Goal: Complete application form

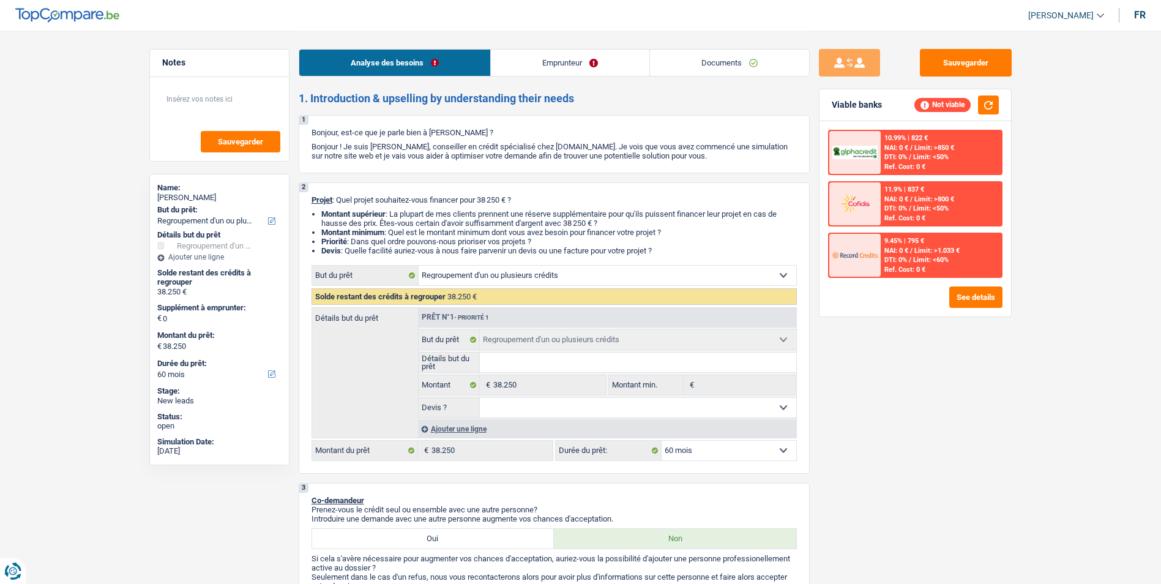
select select "refinancing"
select select "60"
select select "refinancing"
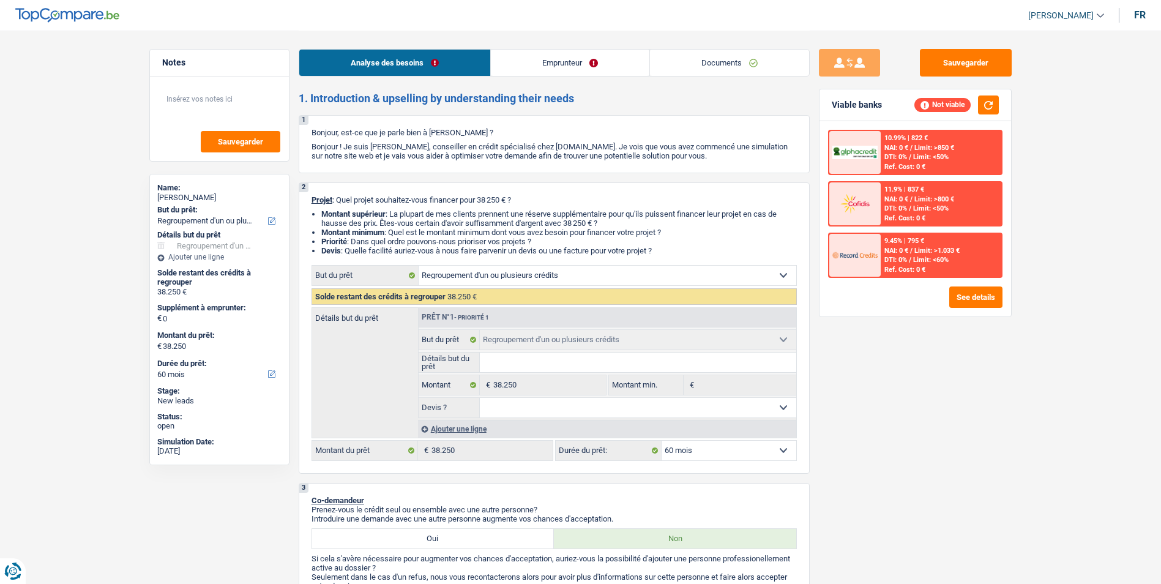
select select "60"
select select "refinancing"
select select "60"
click at [529, 58] on link "Emprunteur" at bounding box center [570, 63] width 158 height 26
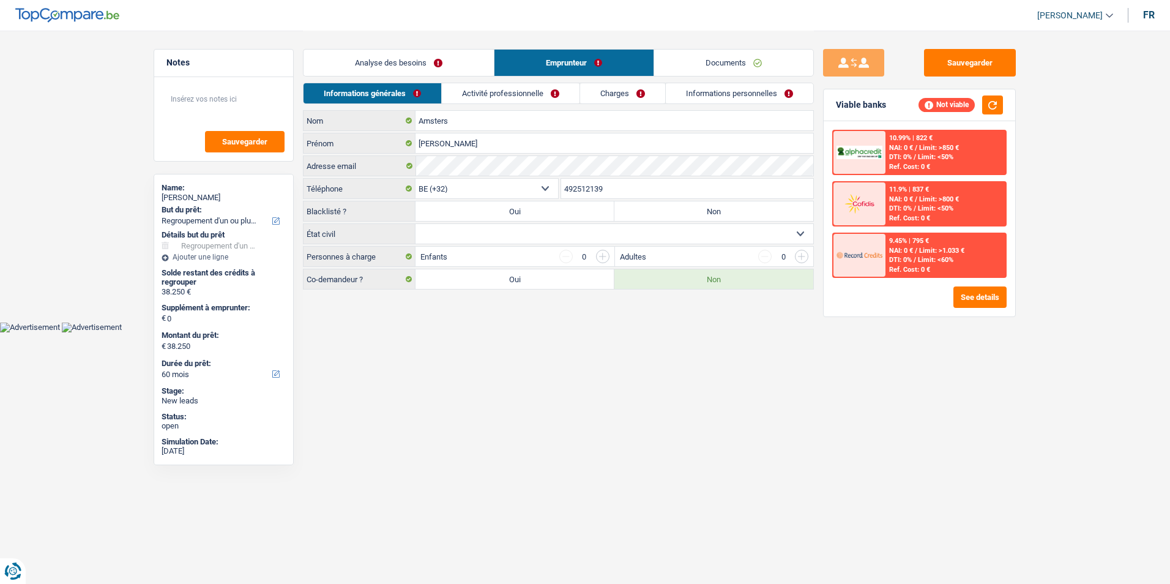
click at [511, 97] on link "Activité professionnelle" at bounding box center [511, 93] width 138 height 20
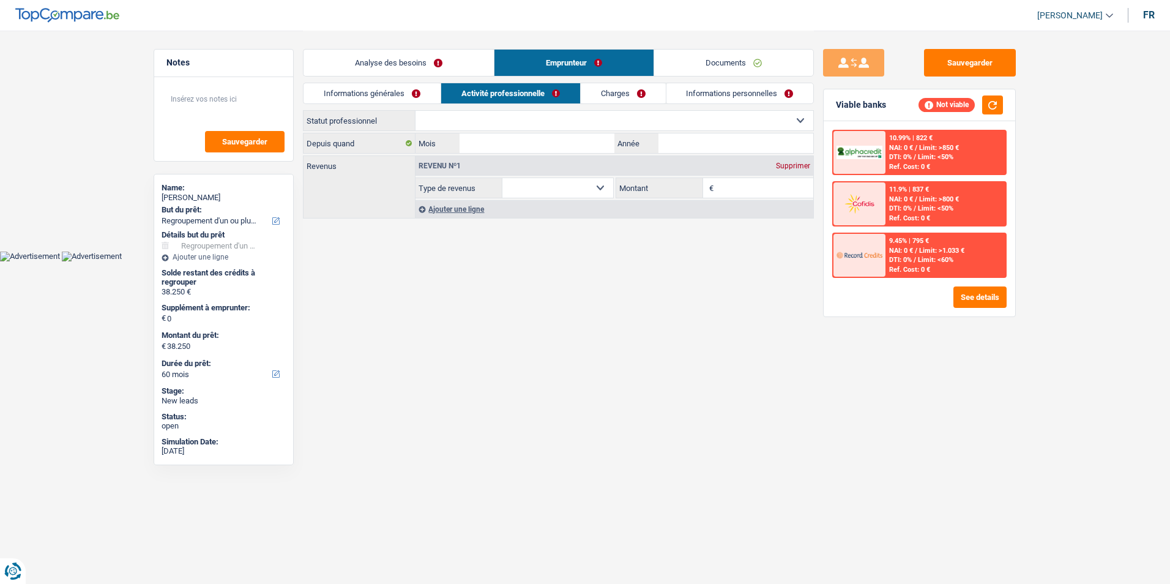
click at [598, 90] on link "Charges" at bounding box center [623, 93] width 85 height 20
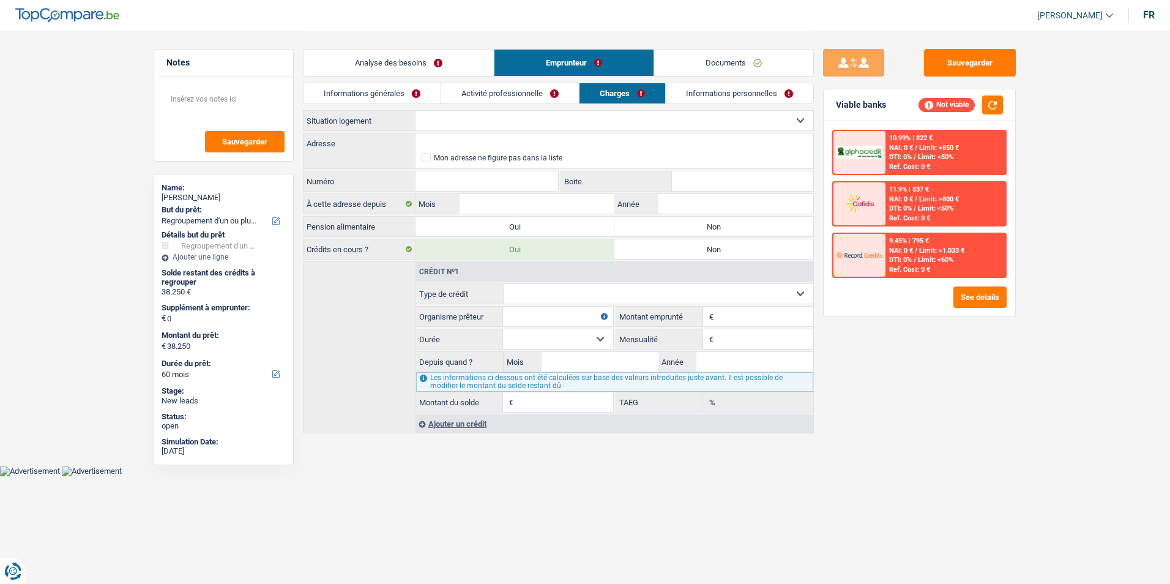
click at [724, 93] on link "Informations personnelles" at bounding box center [739, 93] width 147 height 20
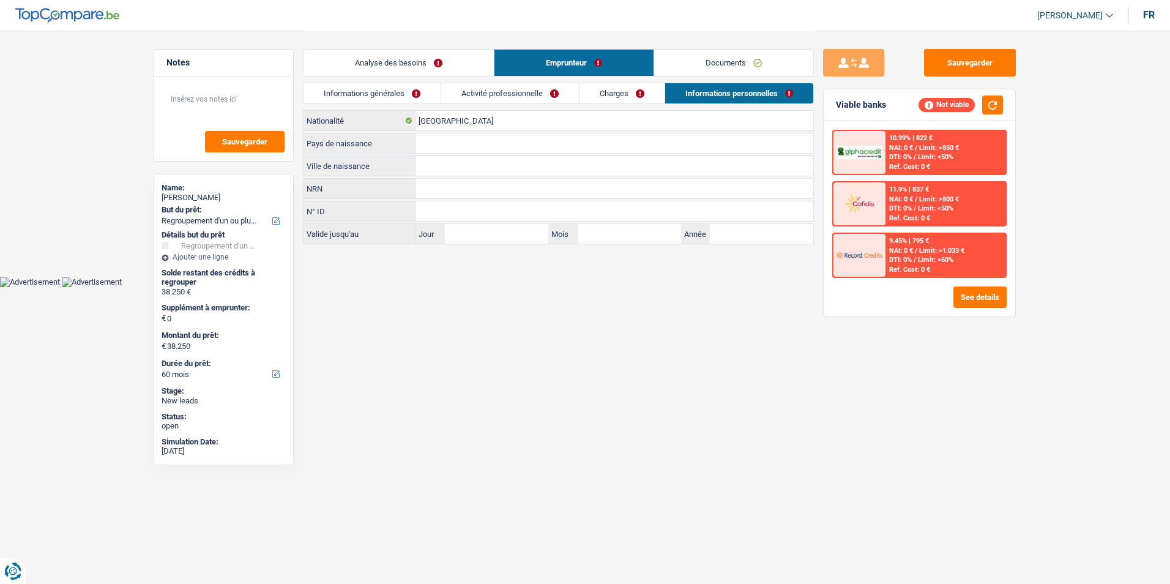
click at [416, 91] on link "Informations générales" at bounding box center [372, 93] width 137 height 20
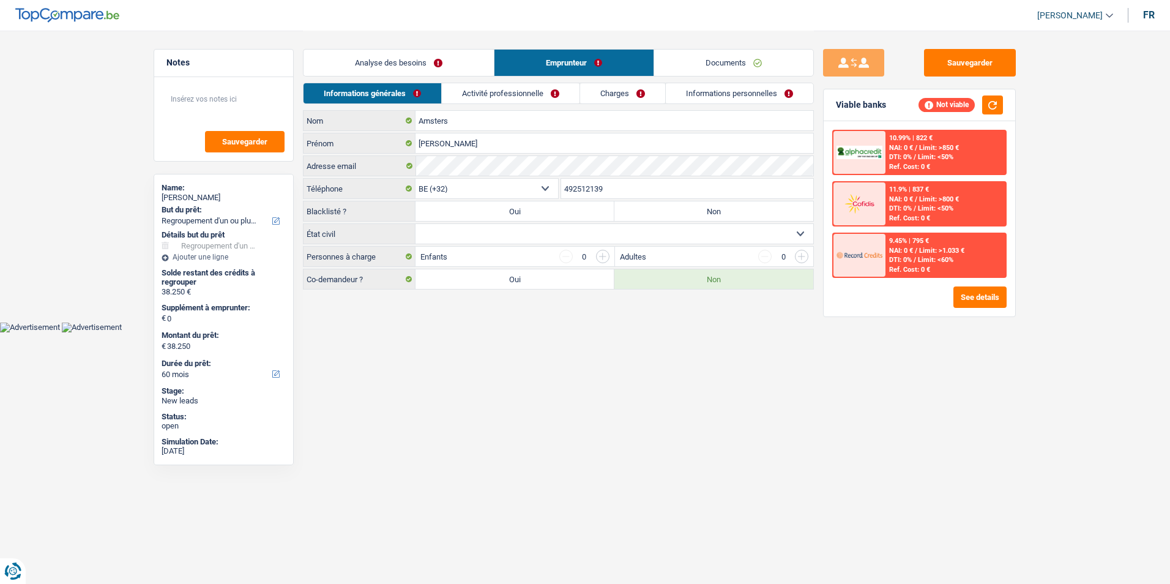
click at [457, 76] on div "Analyse des besoins Emprunteur Documents" at bounding box center [558, 57] width 511 height 52
click at [456, 66] on link "Analyse des besoins" at bounding box center [399, 63] width 190 height 26
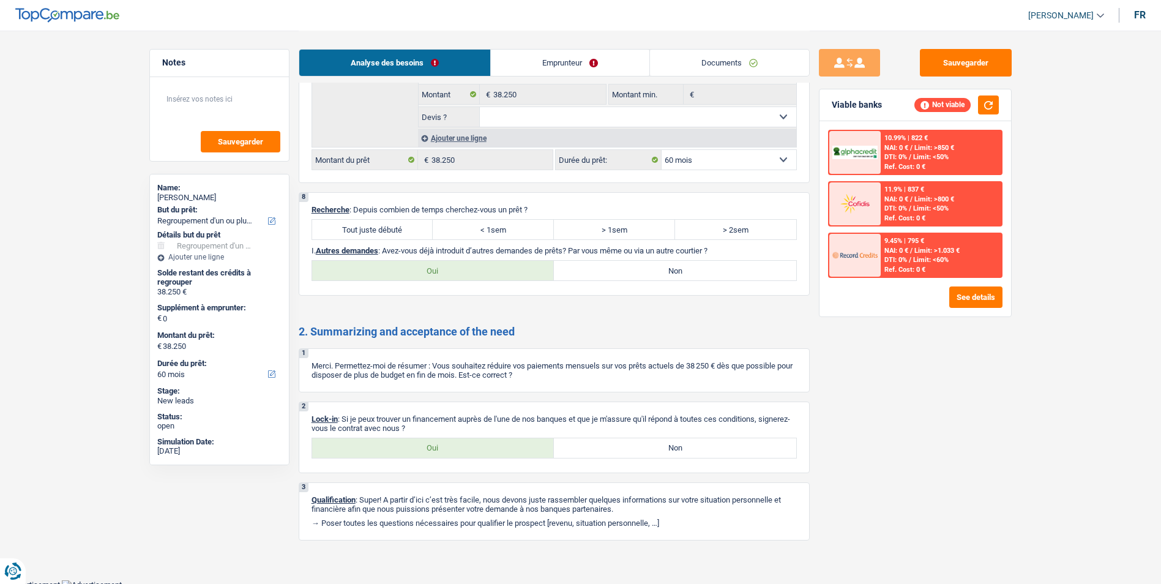
scroll to position [1315, 0]
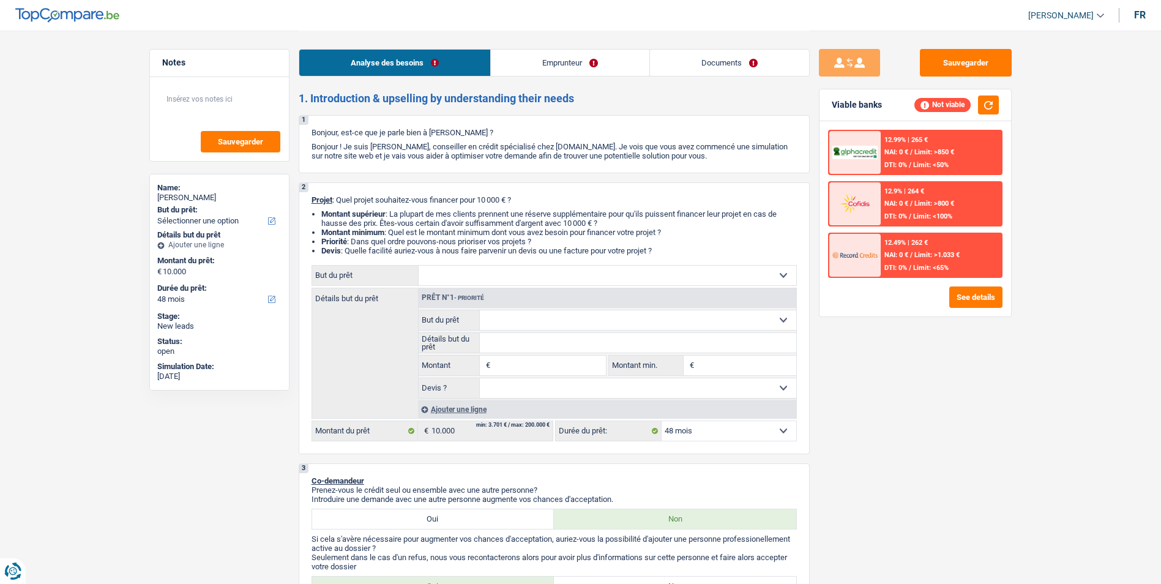
select select "48"
select select "worker"
select select "familyAllowances"
select select "netSalary"
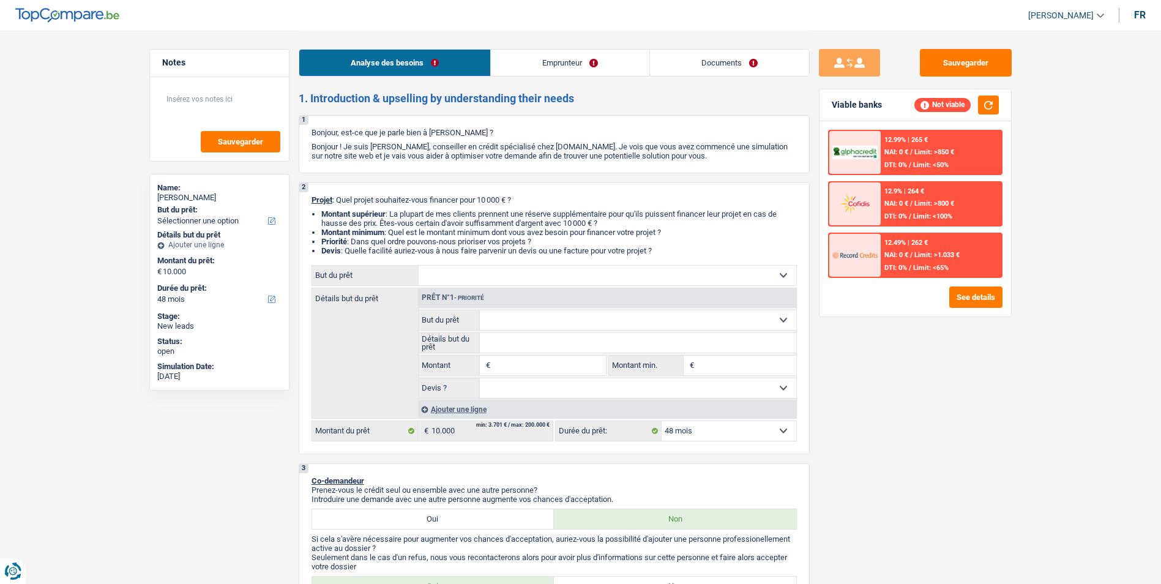
select select "rents"
select select "48"
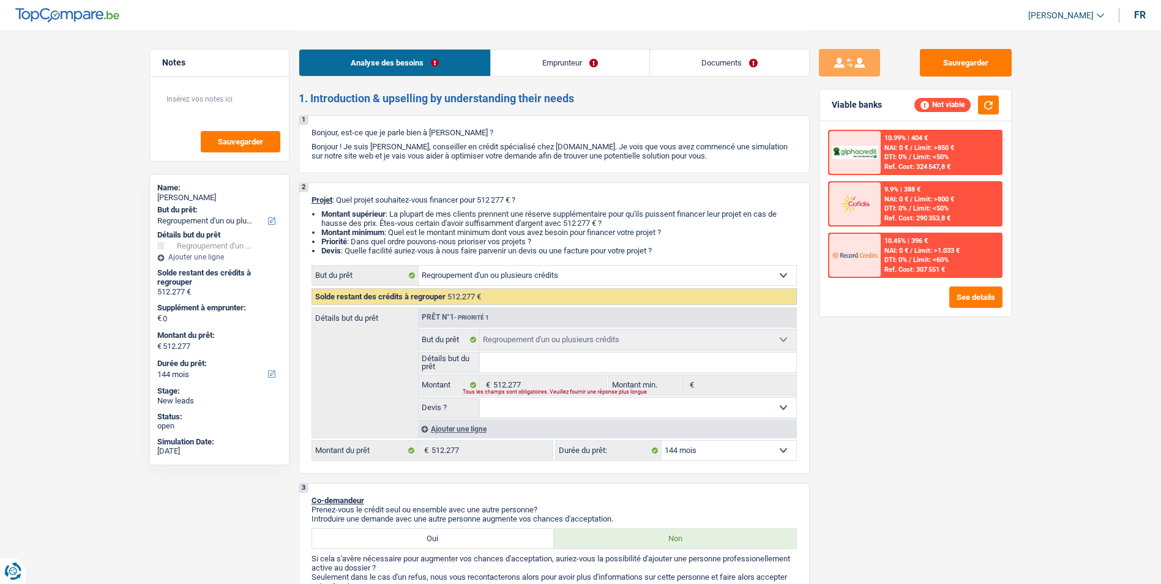
select select "refinancing"
select select "144"
select select "refinancing"
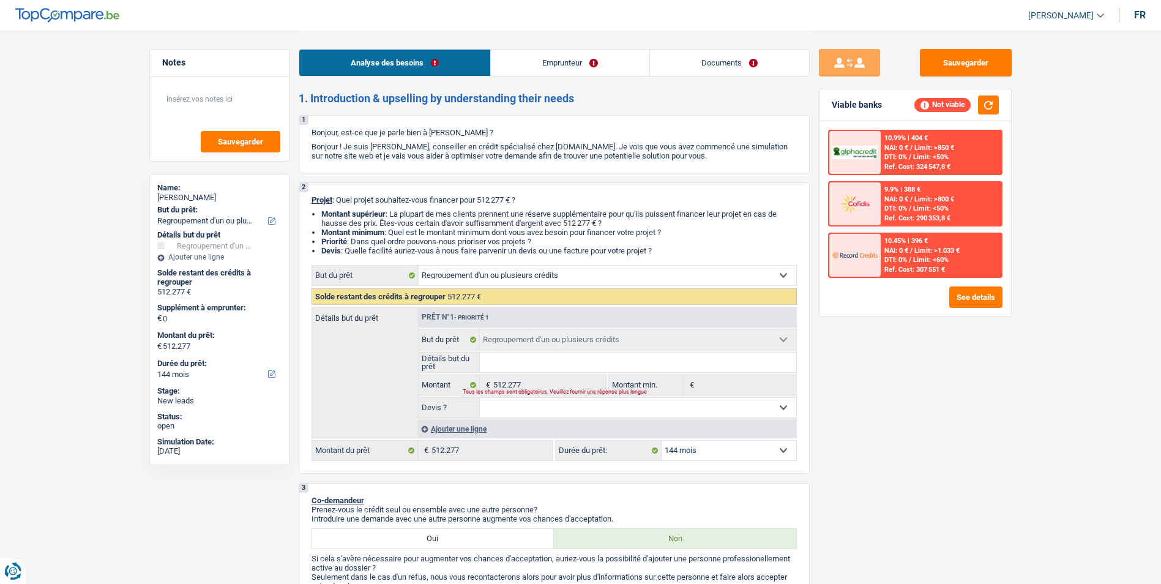
select select "144"
select select "invalid"
select select "disabilityPension"
select select "rents"
select select "personalSale"
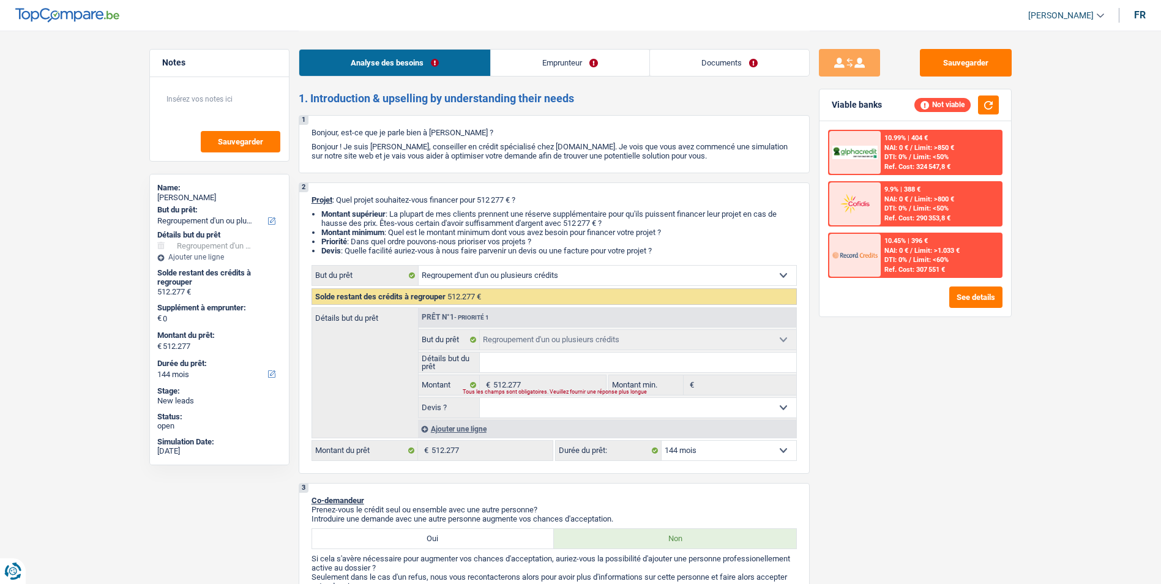
select select "60"
select select "personalSale"
select select "30"
select select "personalSale"
select select "30"
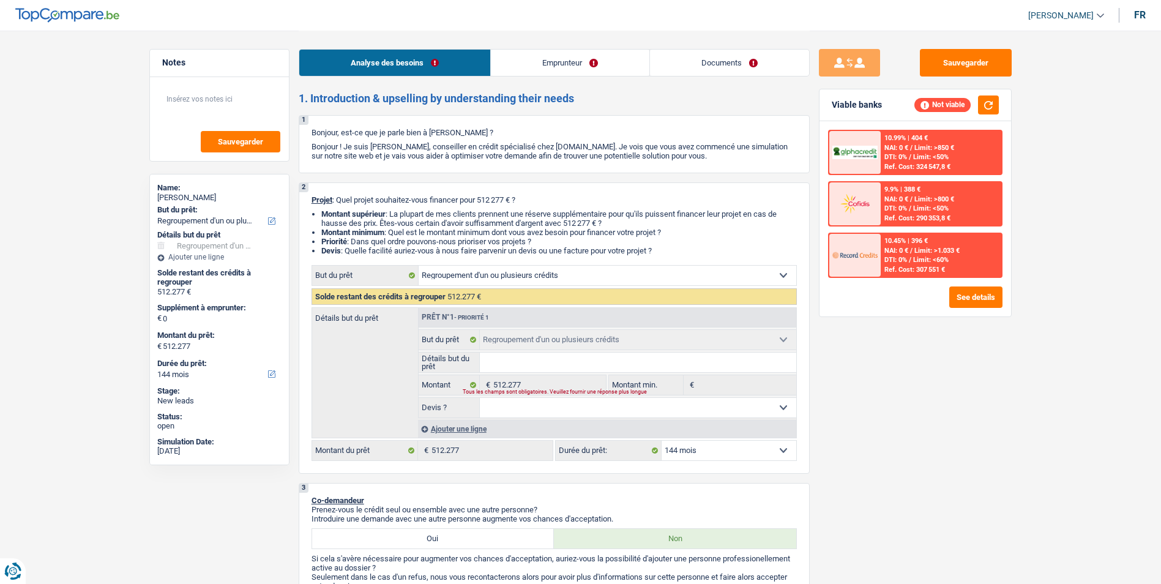
select select "personalLoan"
select select "homeFurnishingOrRelocation"
select select "24"
select select "refinancing"
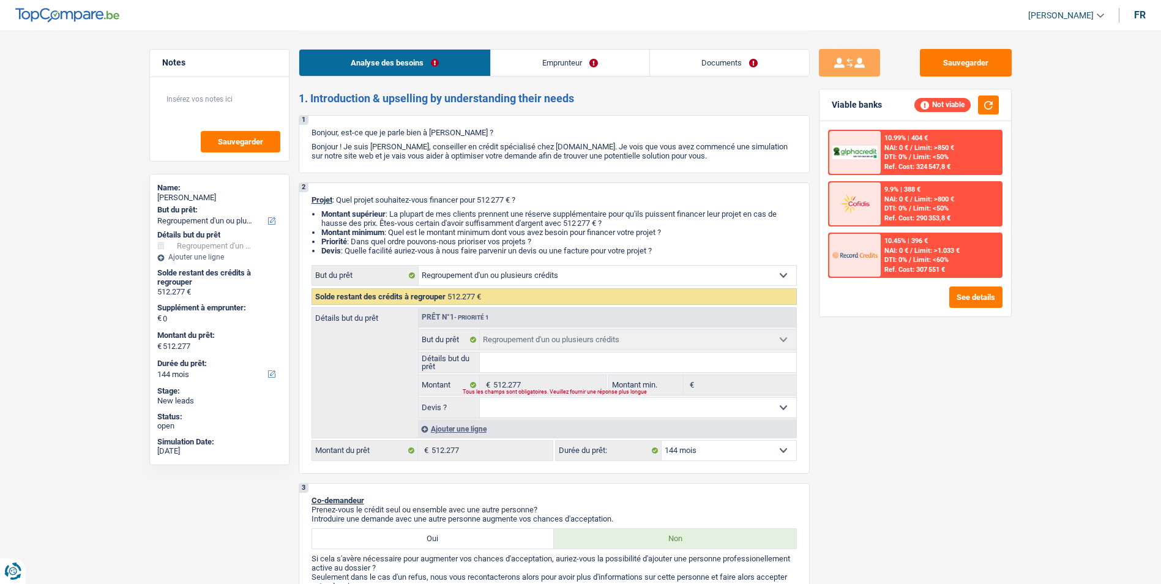
select select "144"
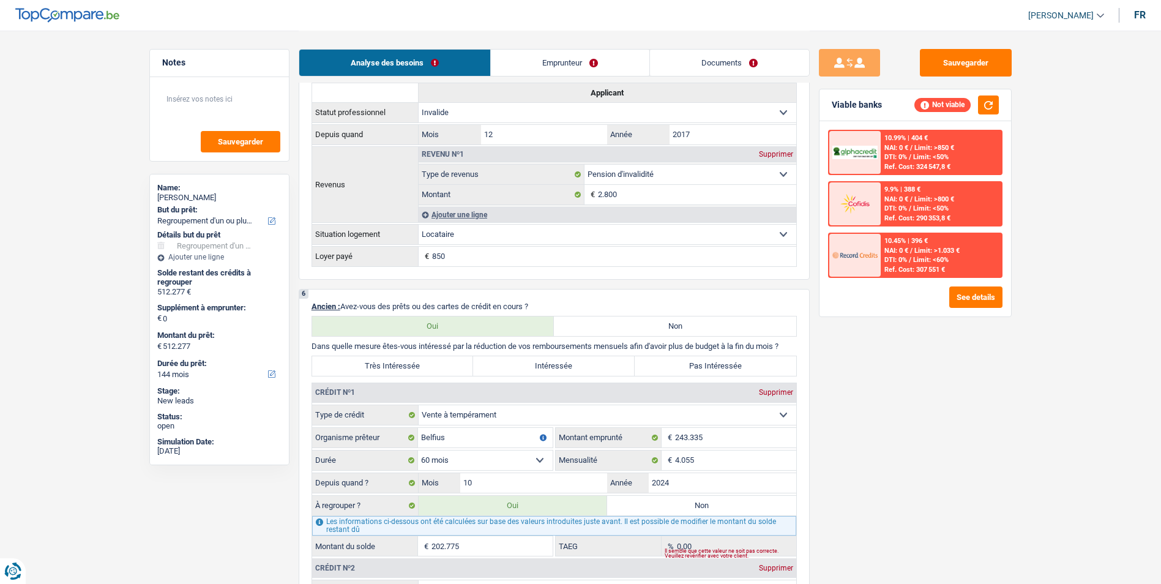
scroll to position [734, 0]
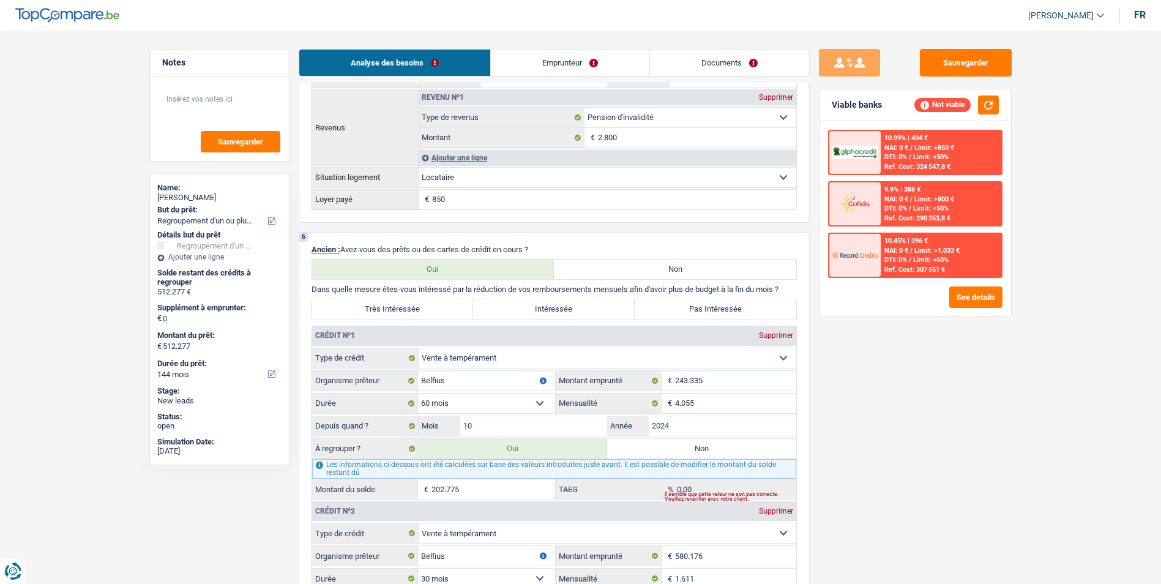
click at [555, 64] on link "Emprunteur" at bounding box center [570, 63] width 158 height 26
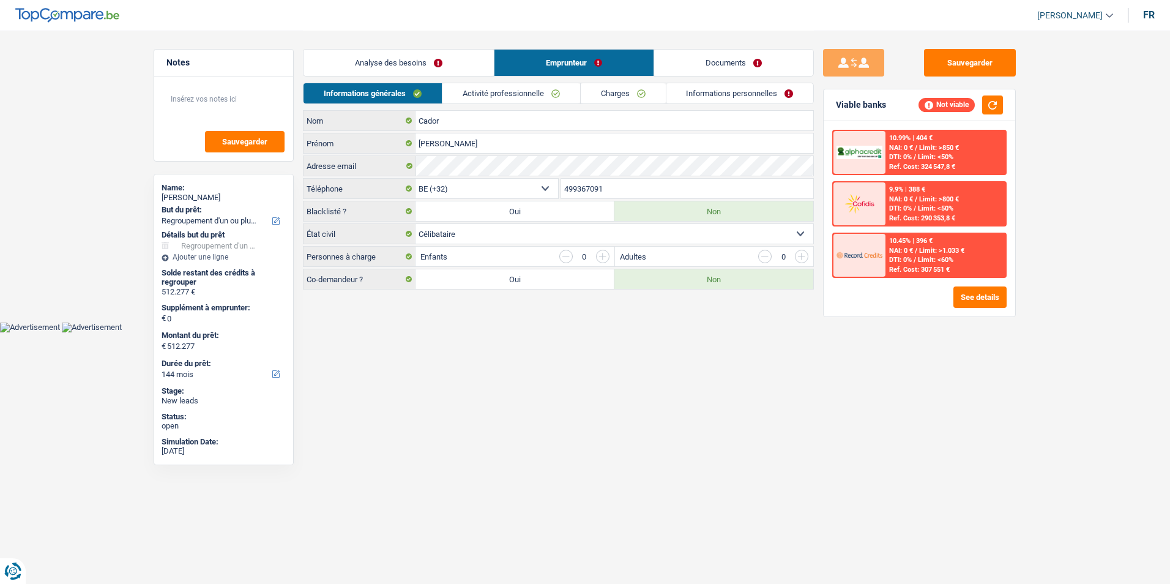
click at [549, 93] on link "Activité professionnelle" at bounding box center [511, 93] width 138 height 20
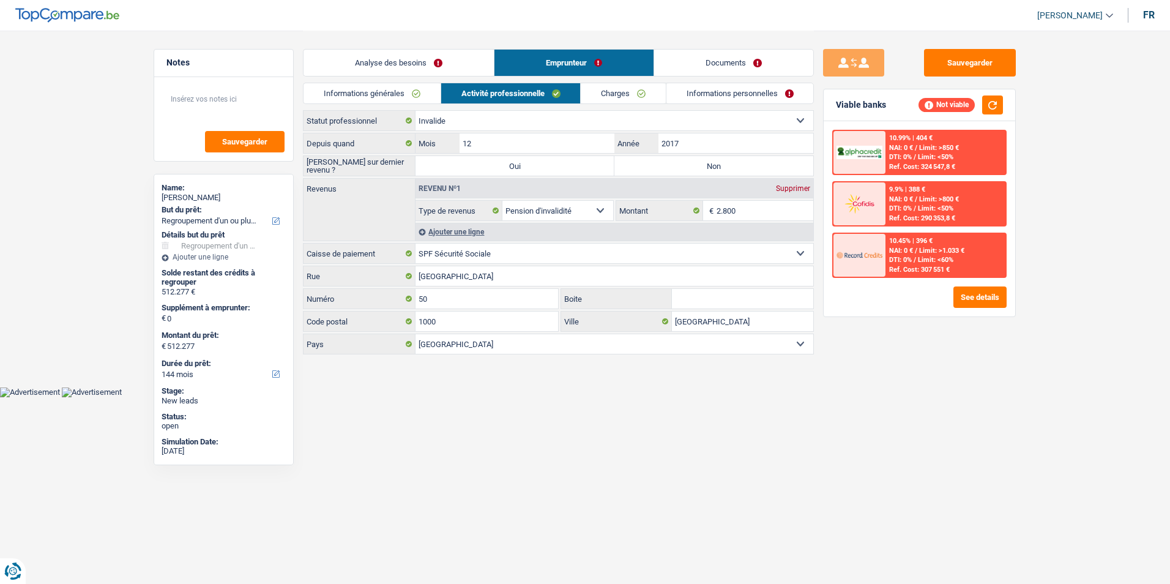
click at [633, 98] on link "Charges" at bounding box center [623, 93] width 85 height 20
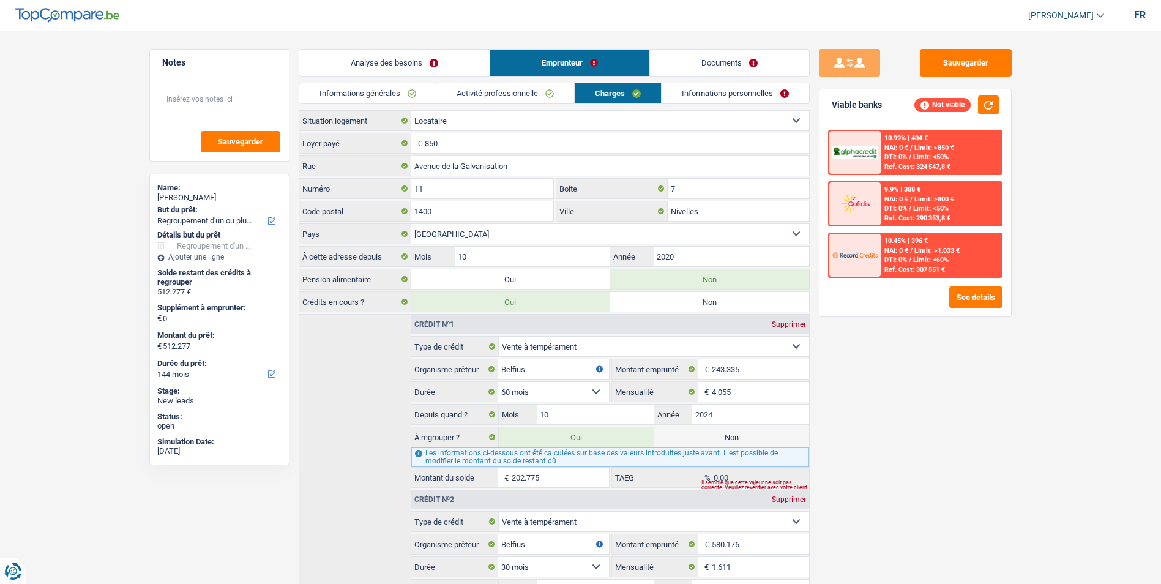
click at [723, 95] on link "Informations personnelles" at bounding box center [734, 93] width 147 height 20
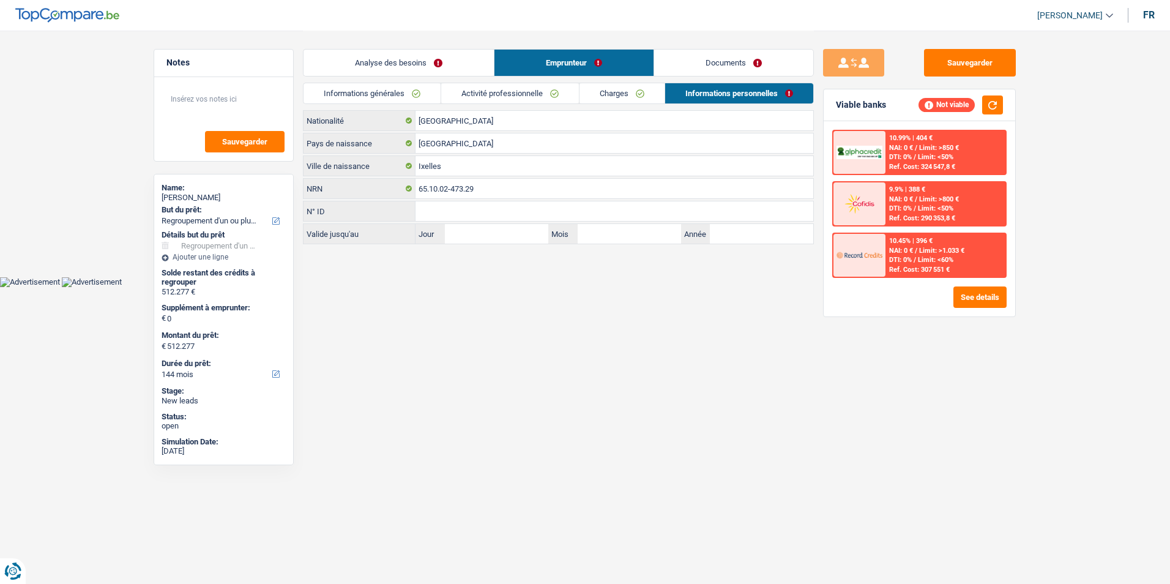
click at [717, 65] on link "Documents" at bounding box center [733, 63] width 159 height 26
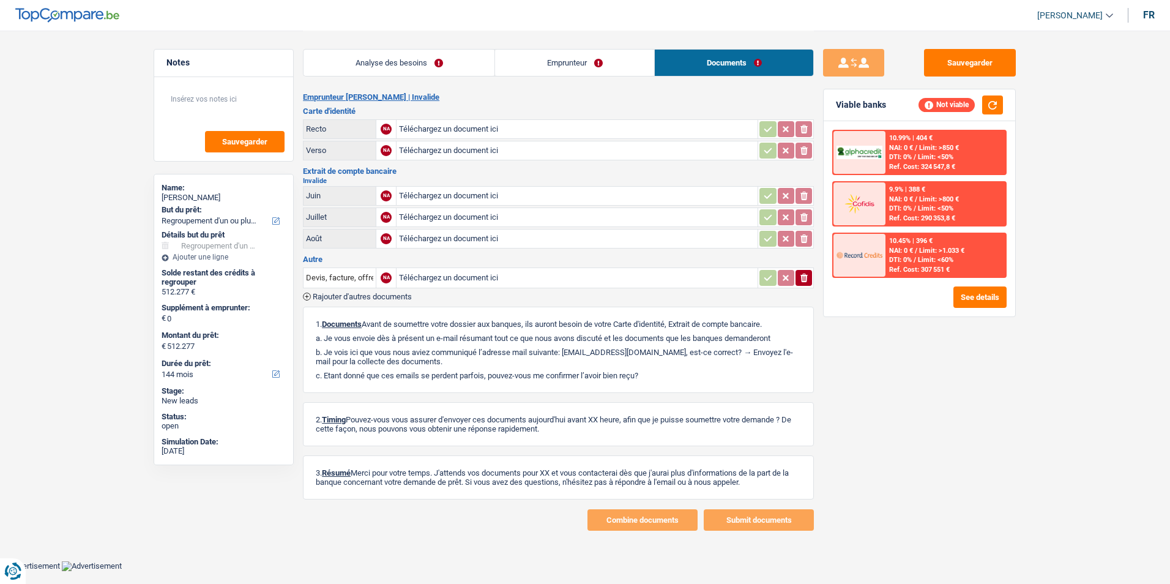
click at [406, 67] on link "Analyse des besoins" at bounding box center [399, 63] width 191 height 26
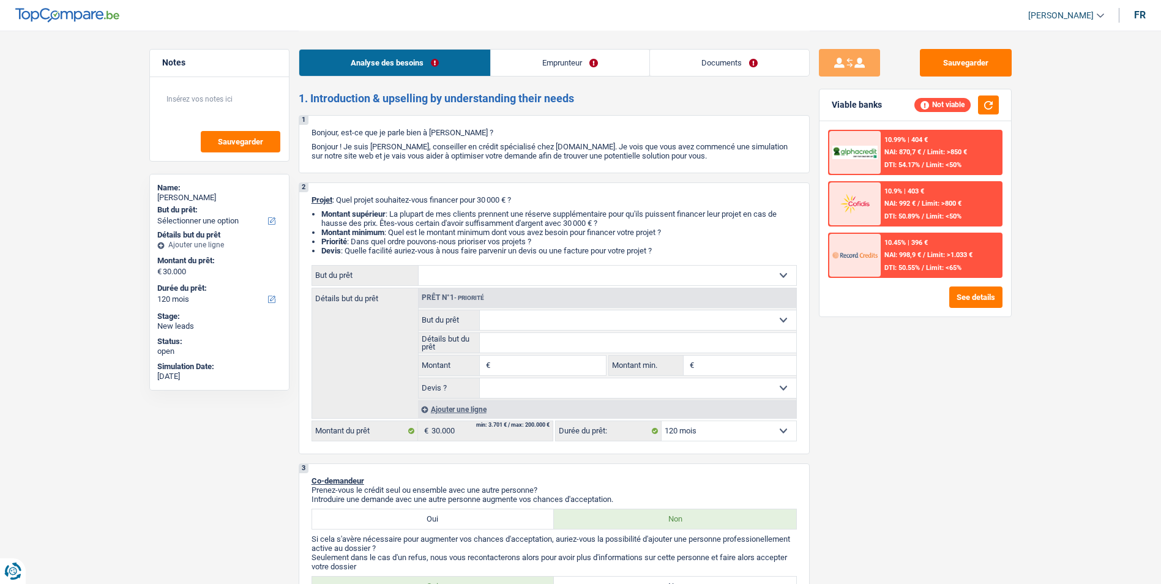
select select "120"
select select "worker"
select select "netSalary"
select select "mealVouchers"
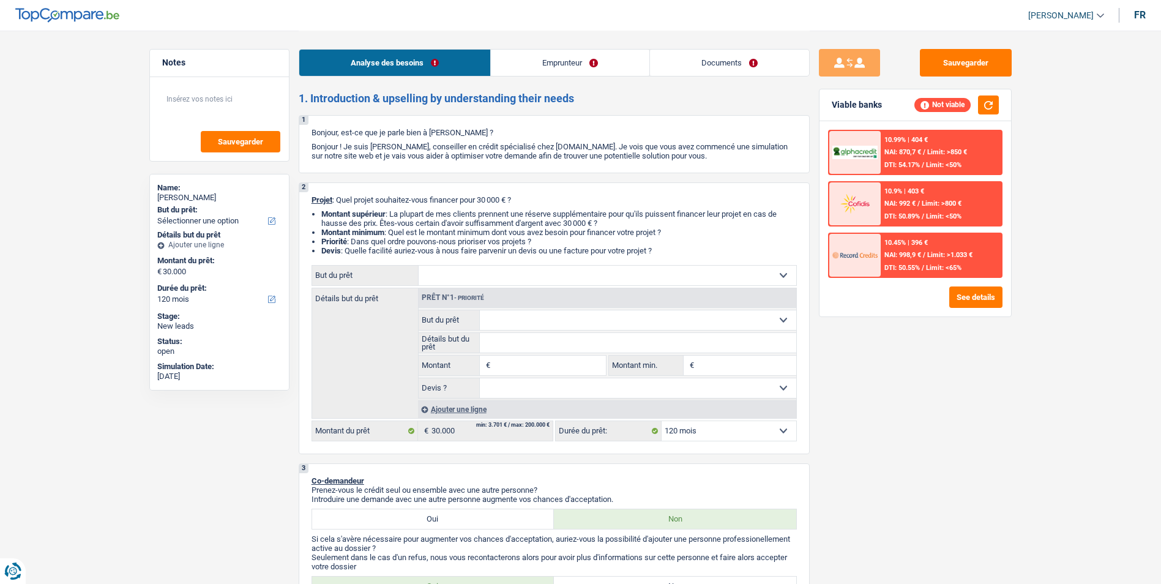
select select "familyAllowances"
select select "rents"
select select "120"
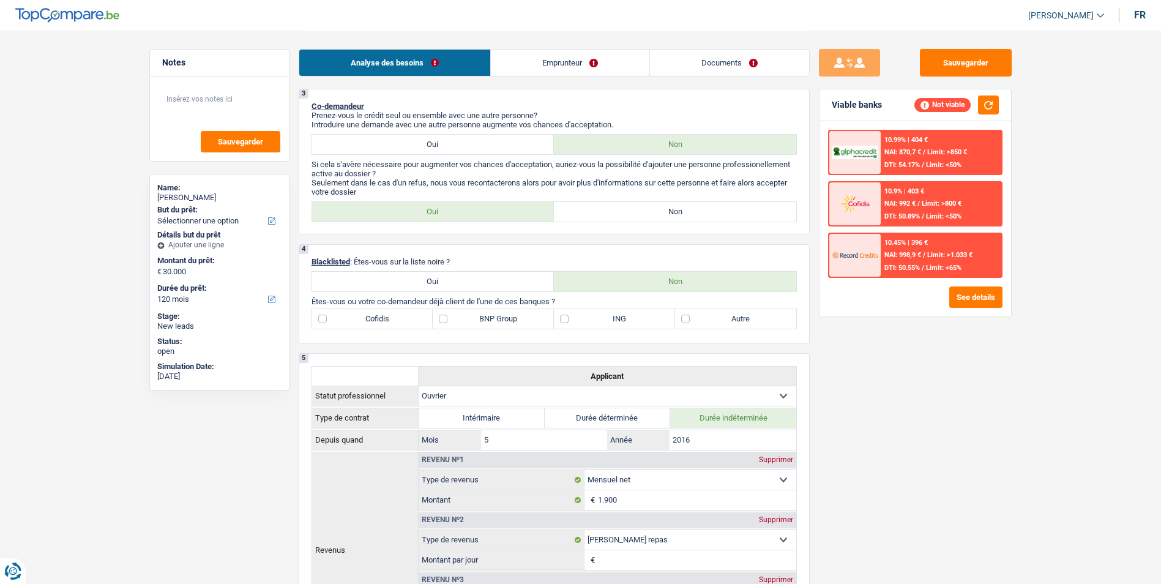
scroll to position [367, 0]
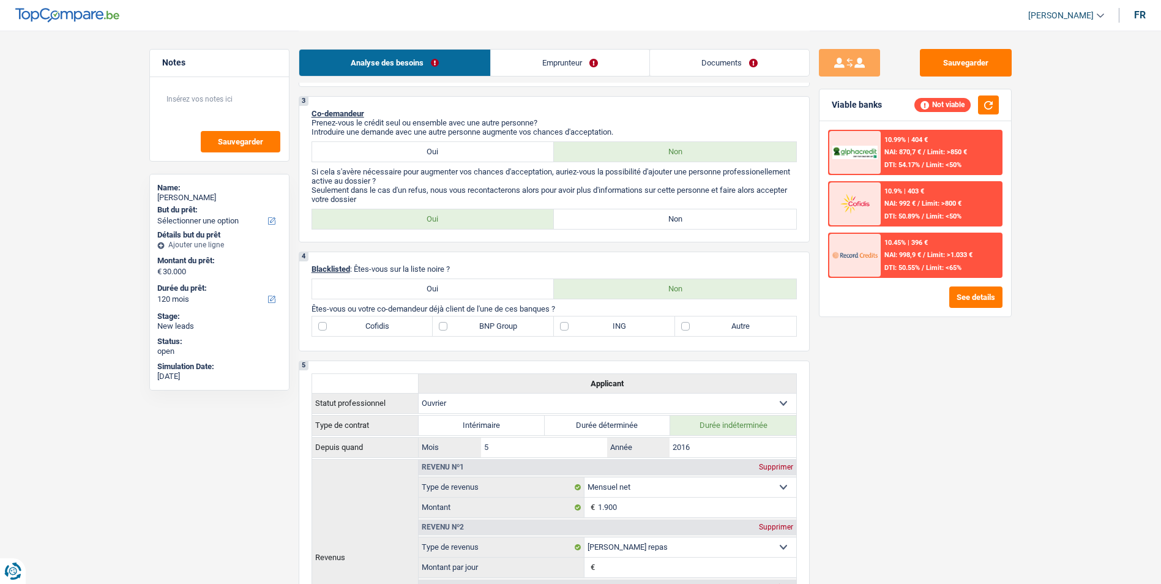
click at [553, 63] on link "Emprunteur" at bounding box center [570, 63] width 158 height 26
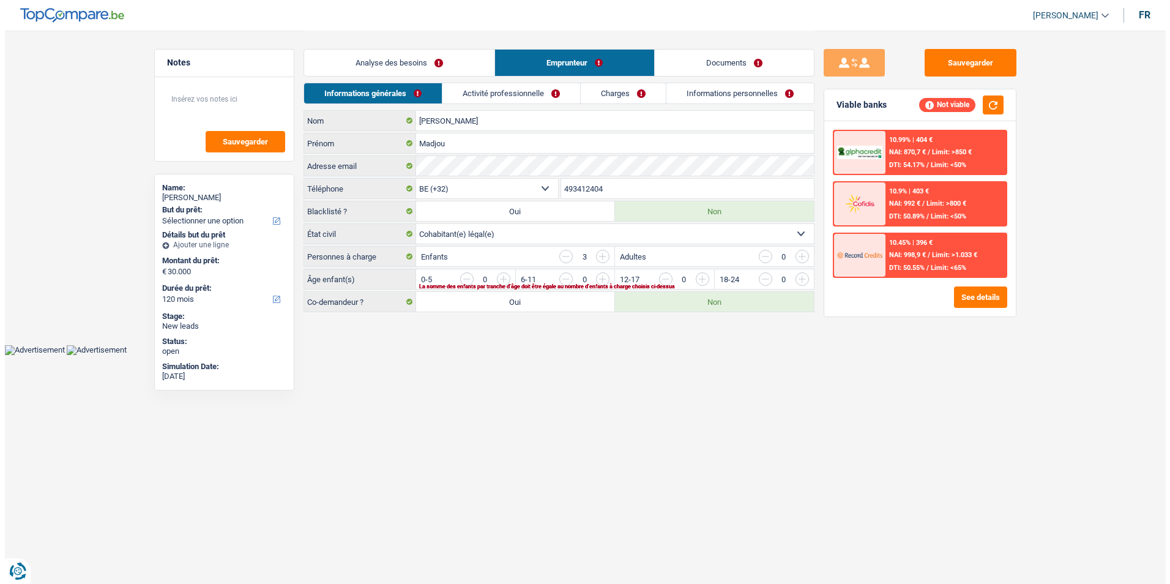
scroll to position [0, 0]
click at [534, 92] on link "Activité professionnelle" at bounding box center [511, 93] width 138 height 20
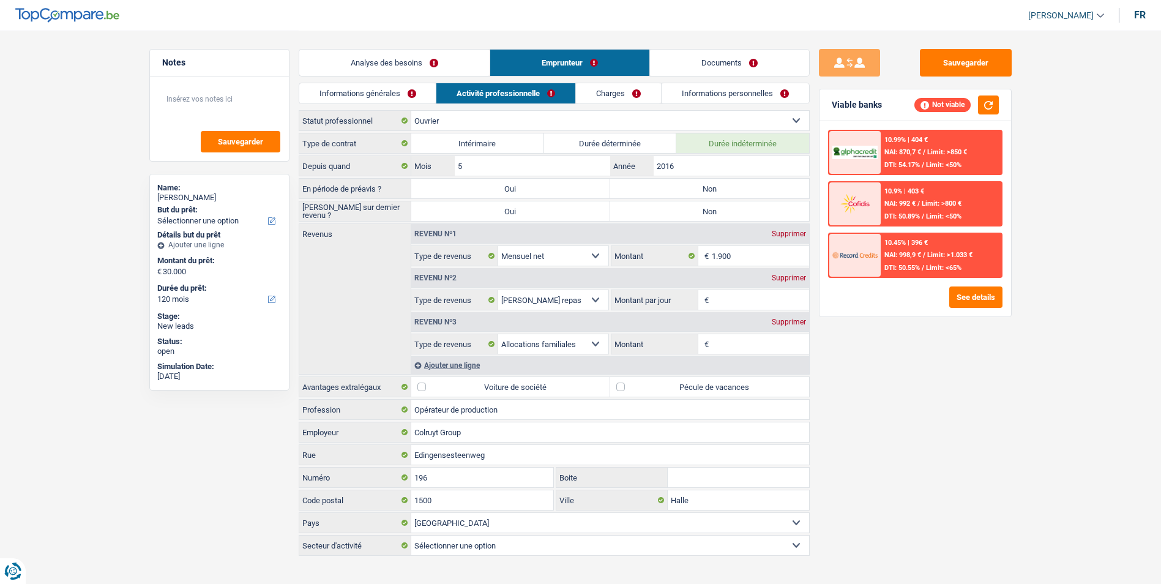
click at [603, 91] on link "Charges" at bounding box center [618, 93] width 85 height 20
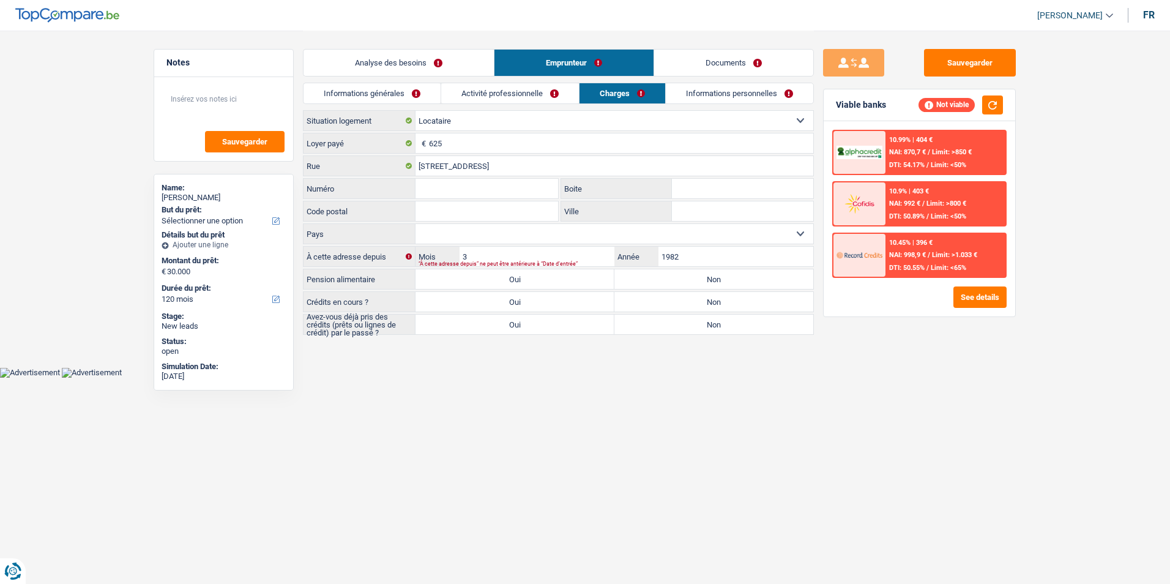
click at [709, 89] on link "Informations personnelles" at bounding box center [739, 93] width 147 height 20
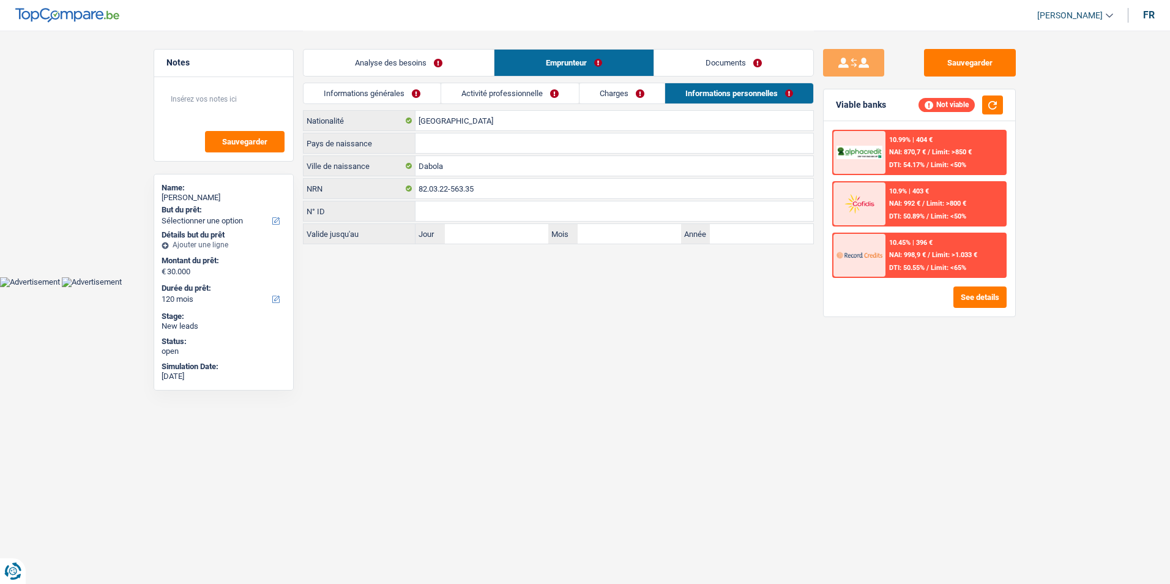
click at [641, 95] on link "Charges" at bounding box center [621, 93] width 85 height 20
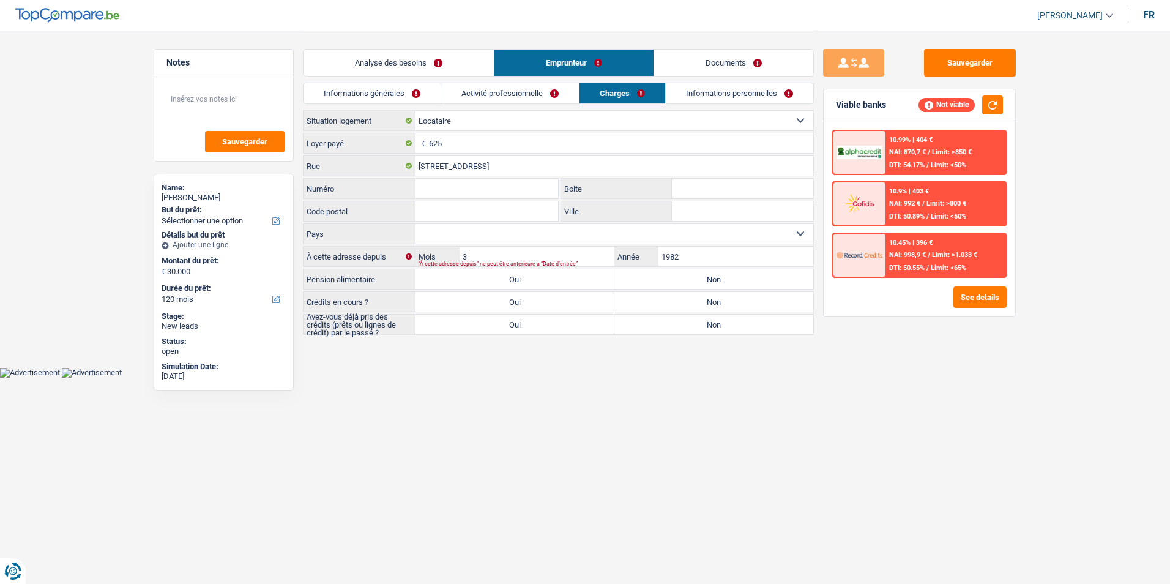
click at [414, 94] on link "Informations générales" at bounding box center [372, 93] width 137 height 20
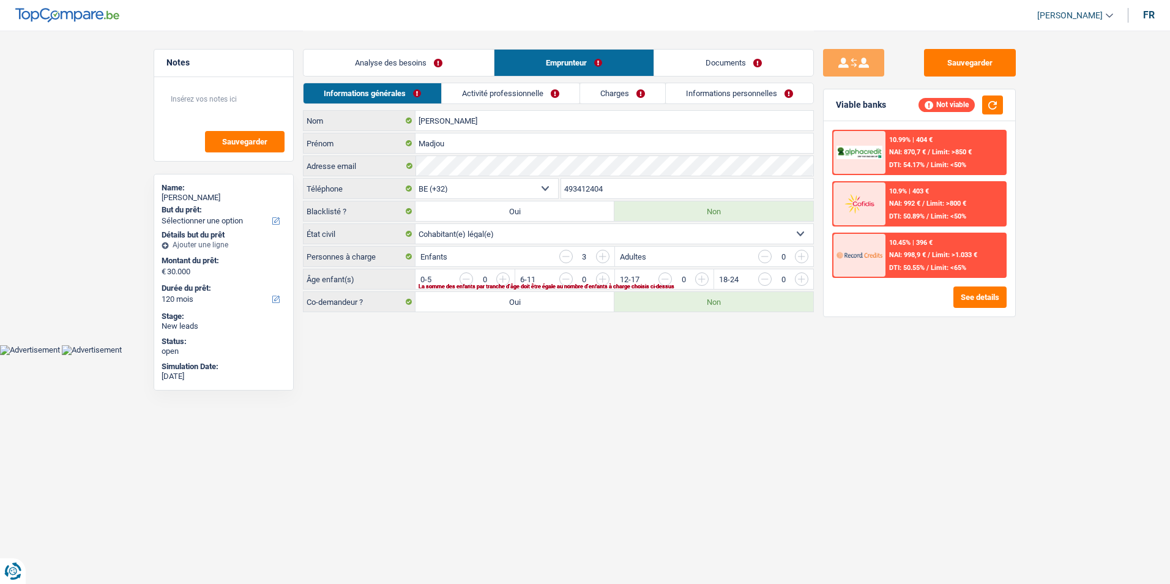
click at [403, 65] on link "Analyse des besoins" at bounding box center [399, 63] width 190 height 26
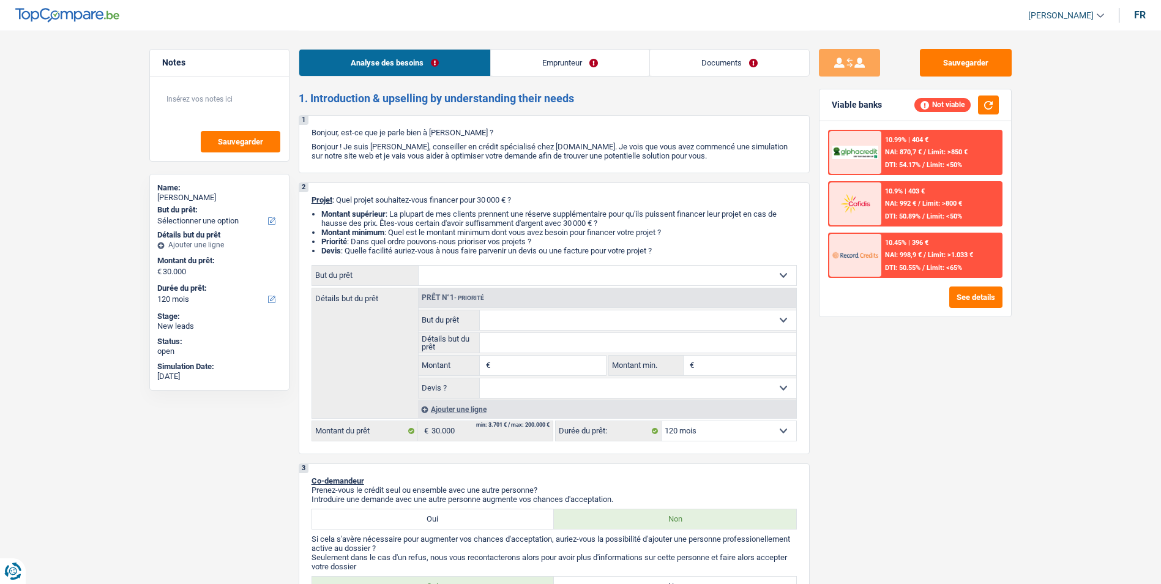
click at [592, 62] on link "Emprunteur" at bounding box center [570, 63] width 158 height 26
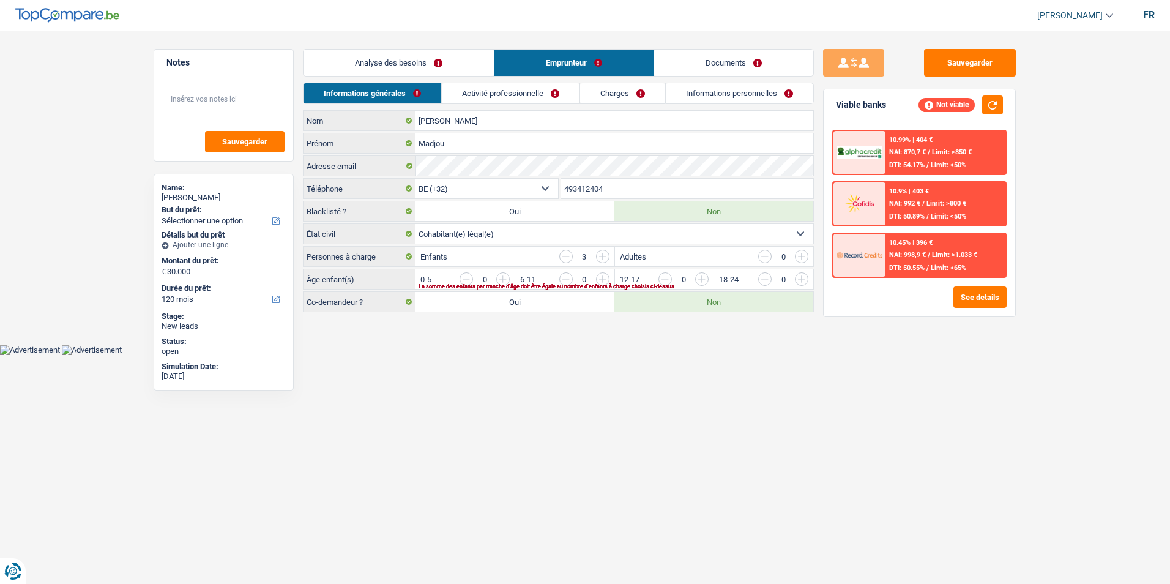
click at [693, 64] on link "Documents" at bounding box center [733, 63] width 159 height 26
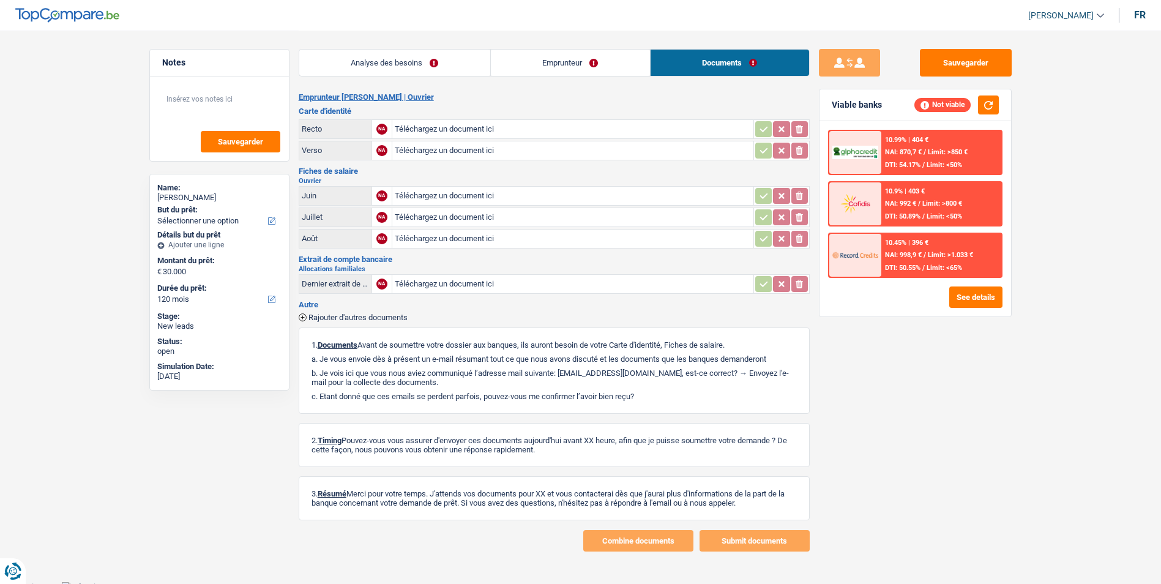
click at [580, 74] on link "Emprunteur" at bounding box center [570, 63] width 159 height 26
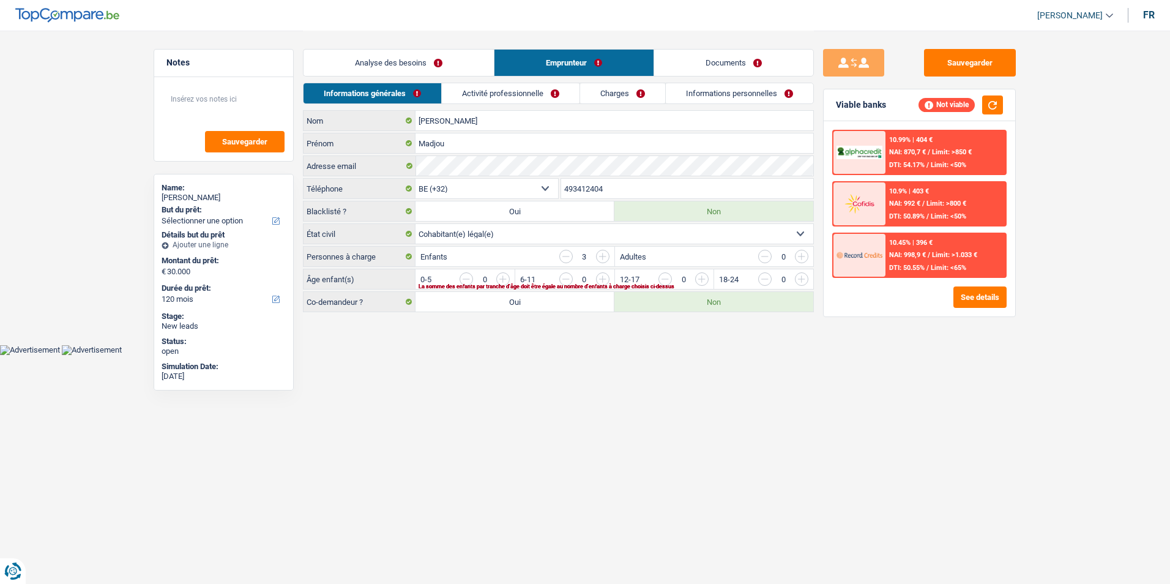
click at [549, 94] on link "Activité professionnelle" at bounding box center [511, 93] width 138 height 20
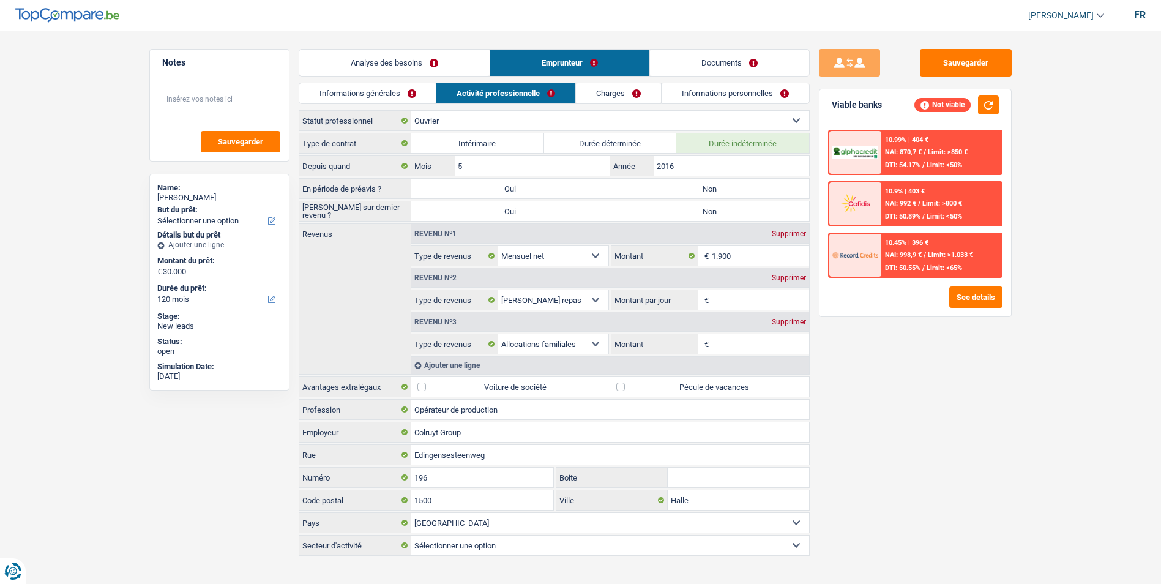
click at [611, 89] on link "Charges" at bounding box center [618, 93] width 85 height 20
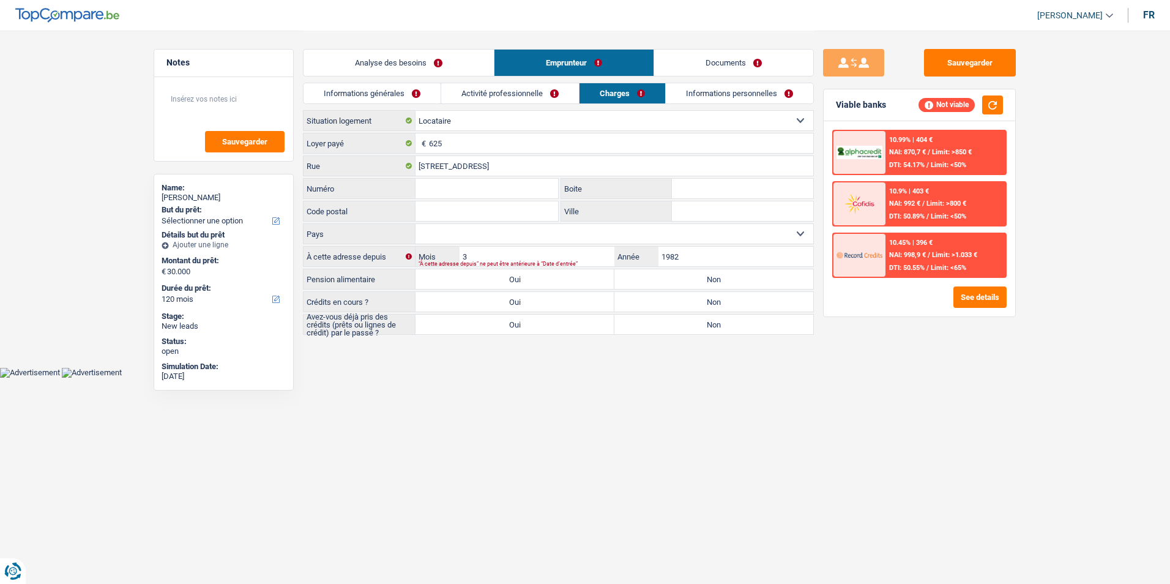
click at [701, 87] on link "Informations personnelles" at bounding box center [739, 93] width 147 height 20
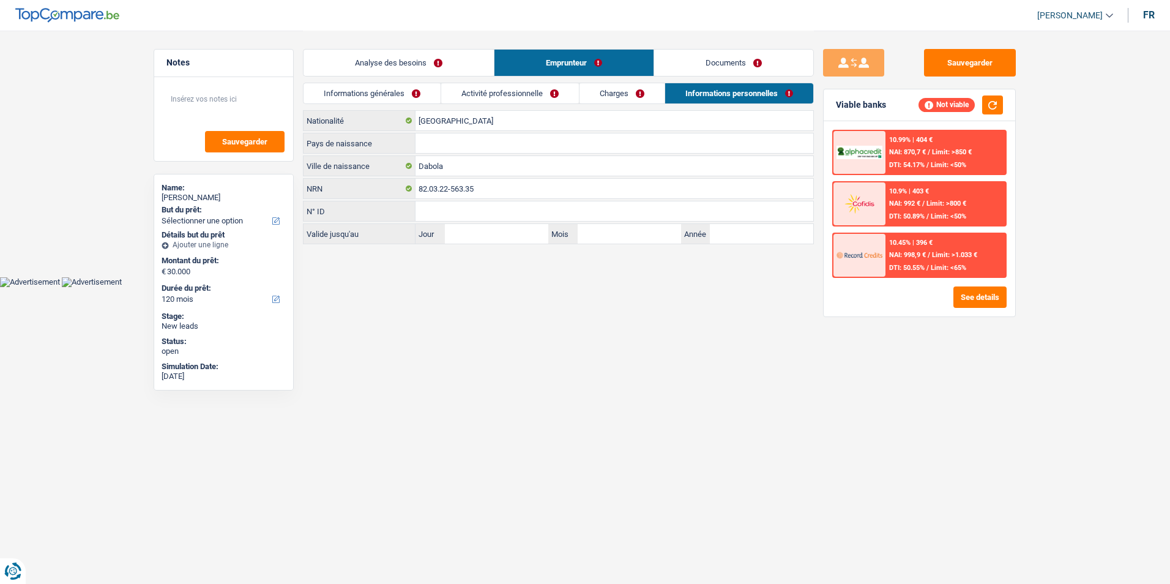
click at [628, 95] on link "Charges" at bounding box center [621, 93] width 85 height 20
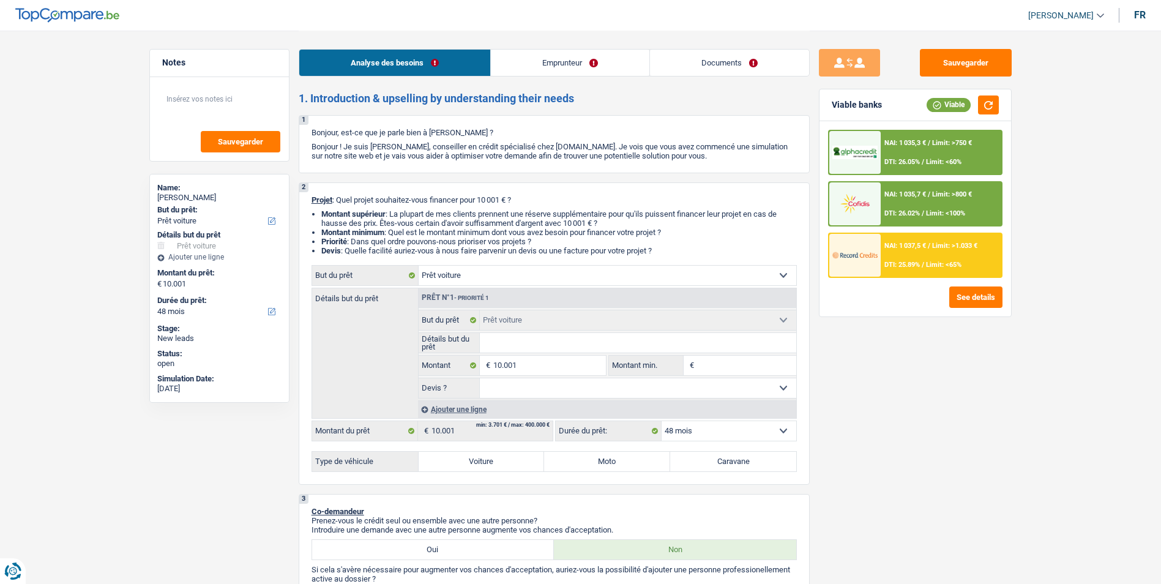
select select "car"
select select "48"
select select "car"
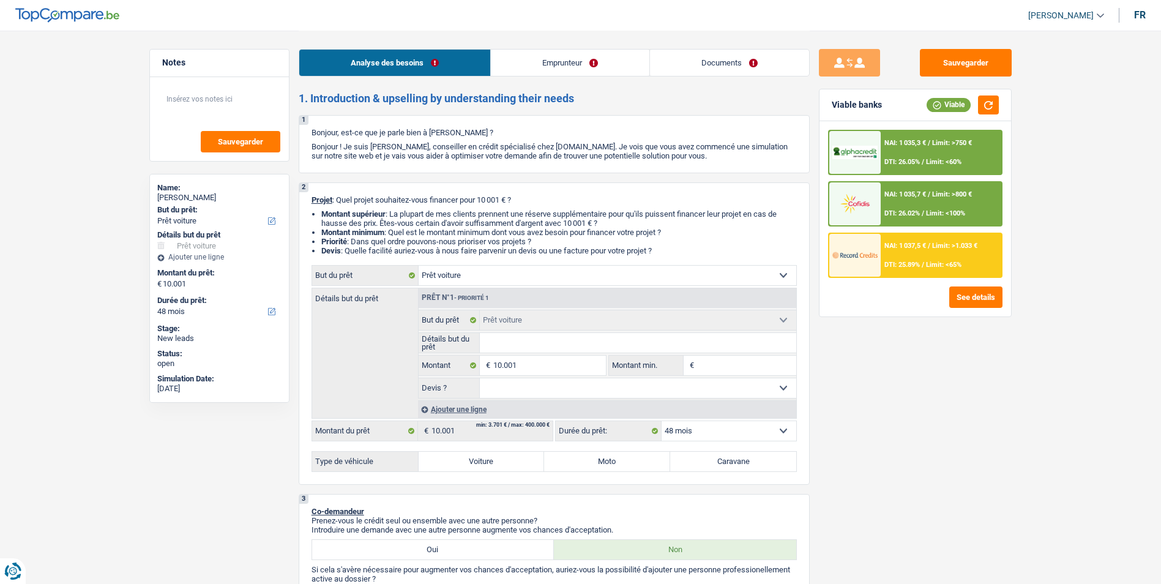
select select "48"
select select "mutuality"
select select "mutualityIndemnity"
select select "ownerWithoutMortgage"
select select "cardOrCredit"
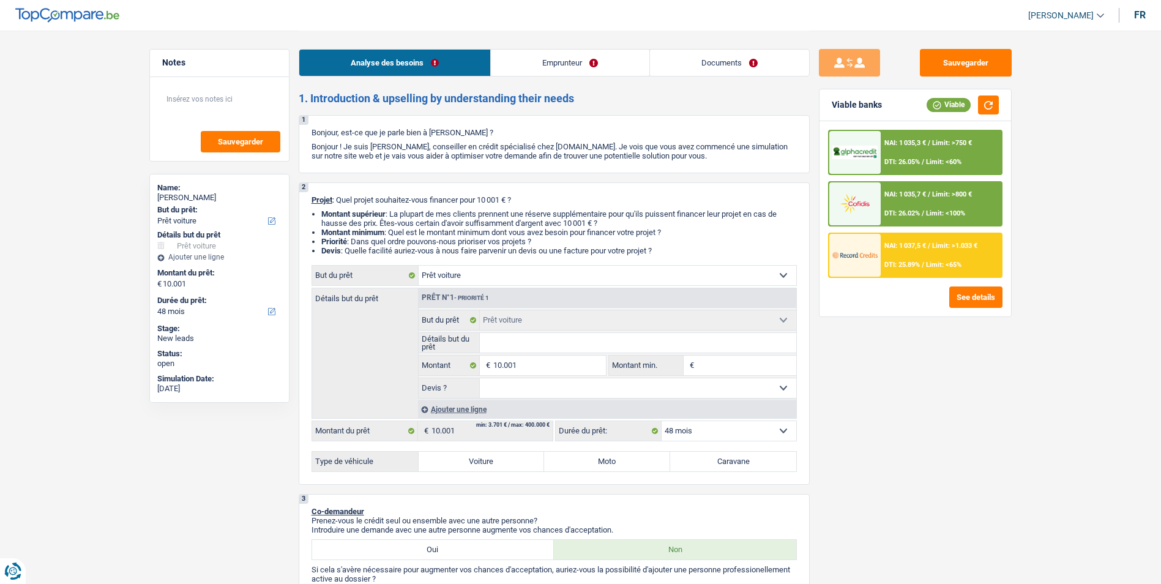
select select "car"
select select "48"
click at [579, 62] on link "Emprunteur" at bounding box center [570, 63] width 158 height 26
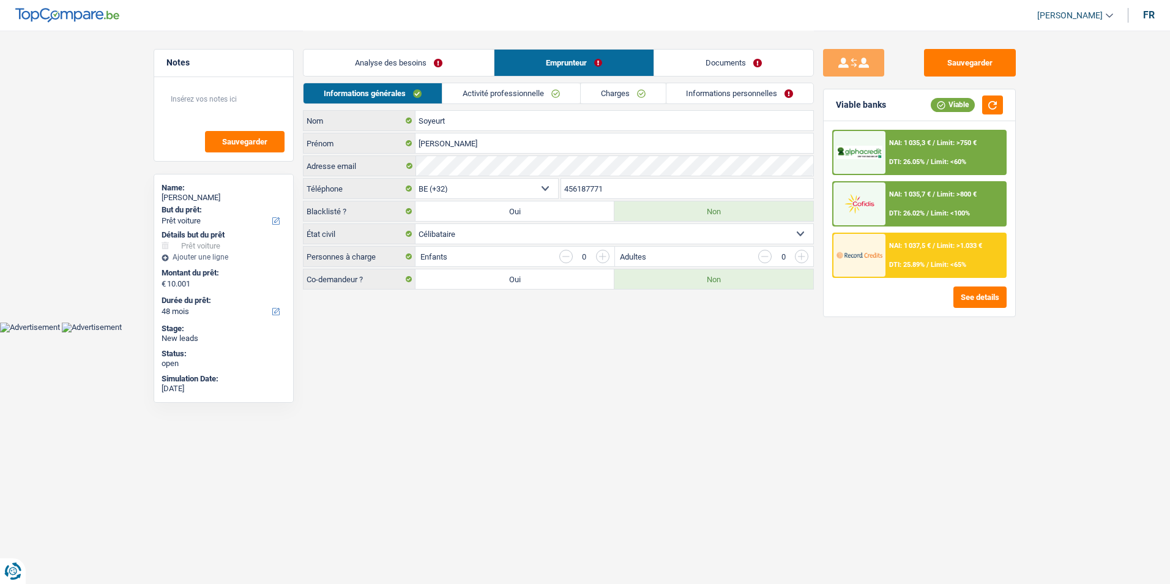
click at [696, 69] on link "Documents" at bounding box center [733, 63] width 159 height 26
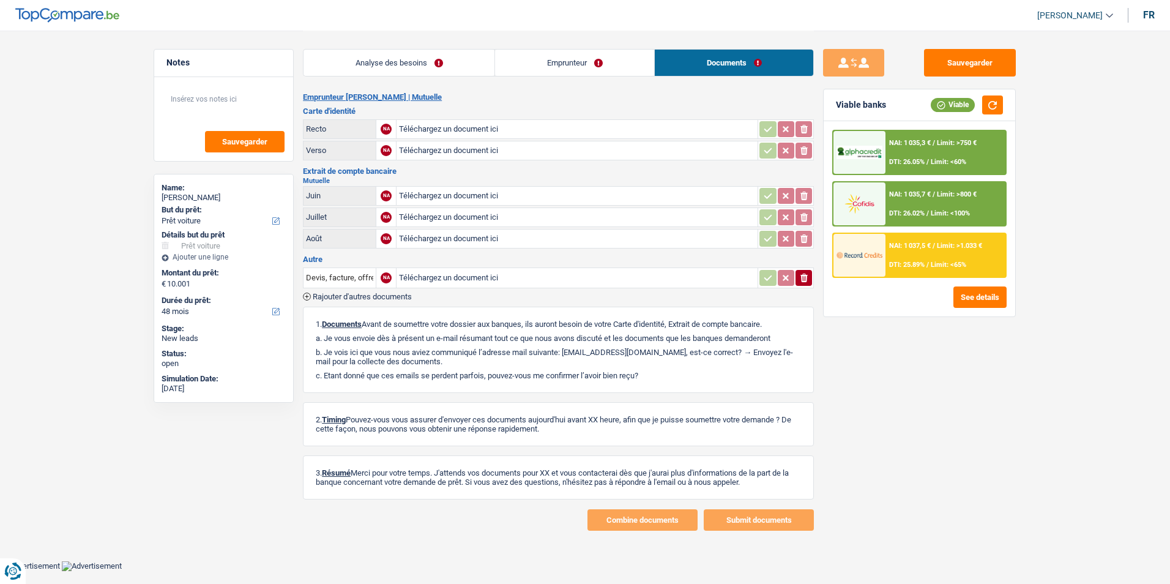
click at [583, 69] on link "Emprunteur" at bounding box center [574, 63] width 159 height 26
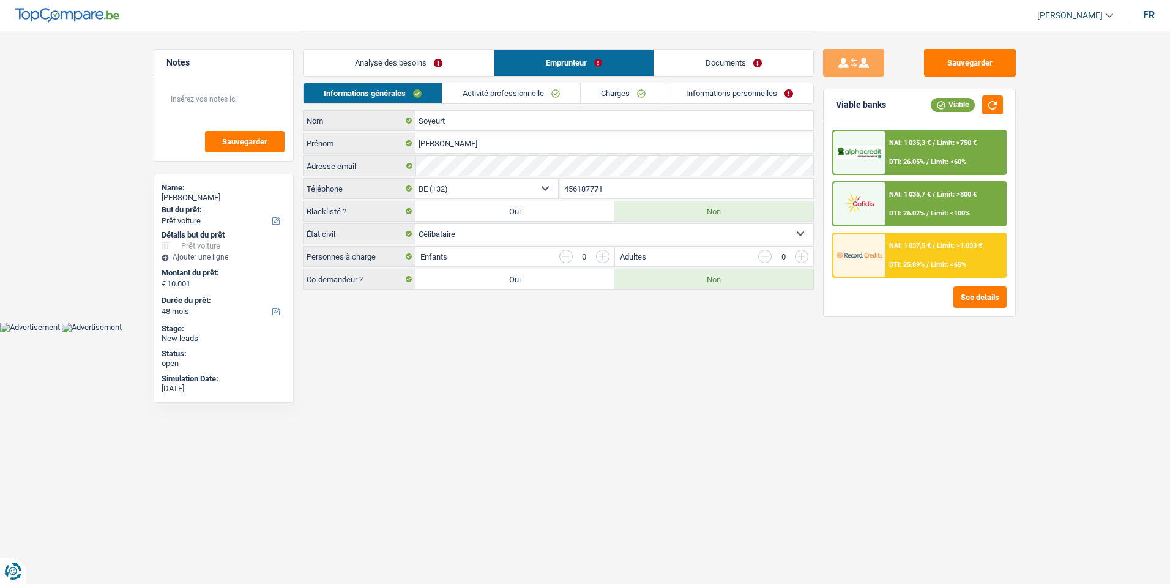
click at [449, 69] on link "Analyse des besoins" at bounding box center [399, 63] width 190 height 26
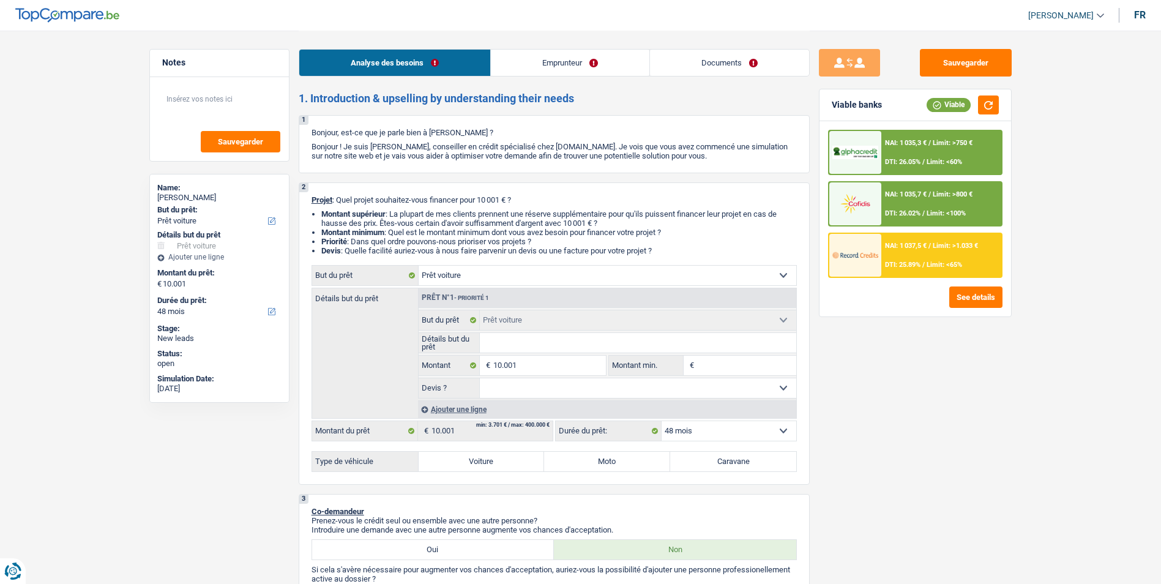
click at [517, 65] on link "Emprunteur" at bounding box center [570, 63] width 158 height 26
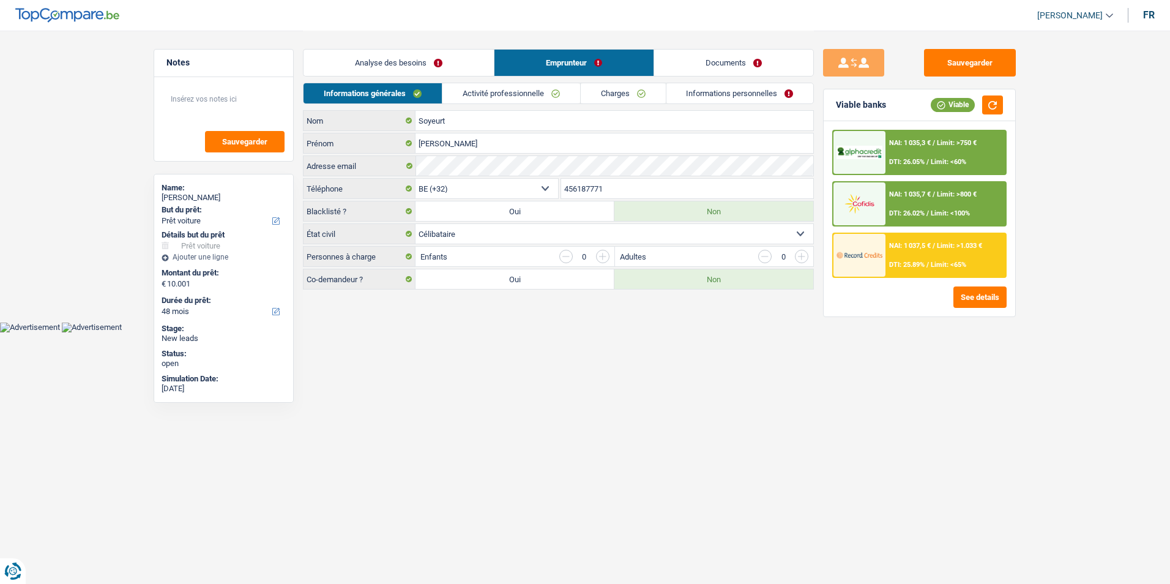
click at [439, 65] on link "Analyse des besoins" at bounding box center [399, 63] width 190 height 26
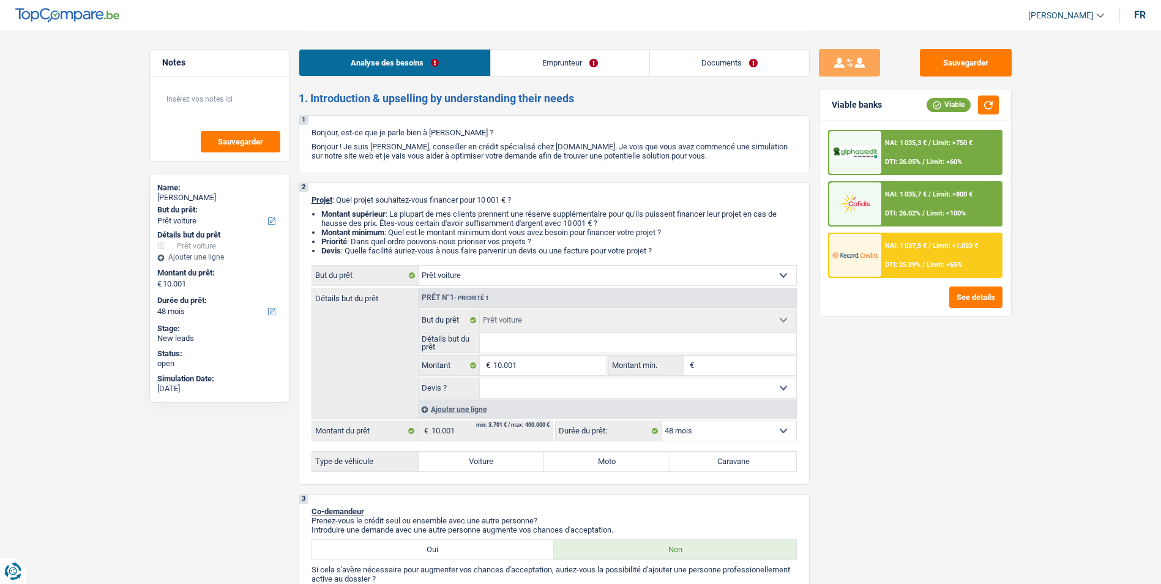
click at [545, 65] on link "Emprunteur" at bounding box center [570, 63] width 158 height 26
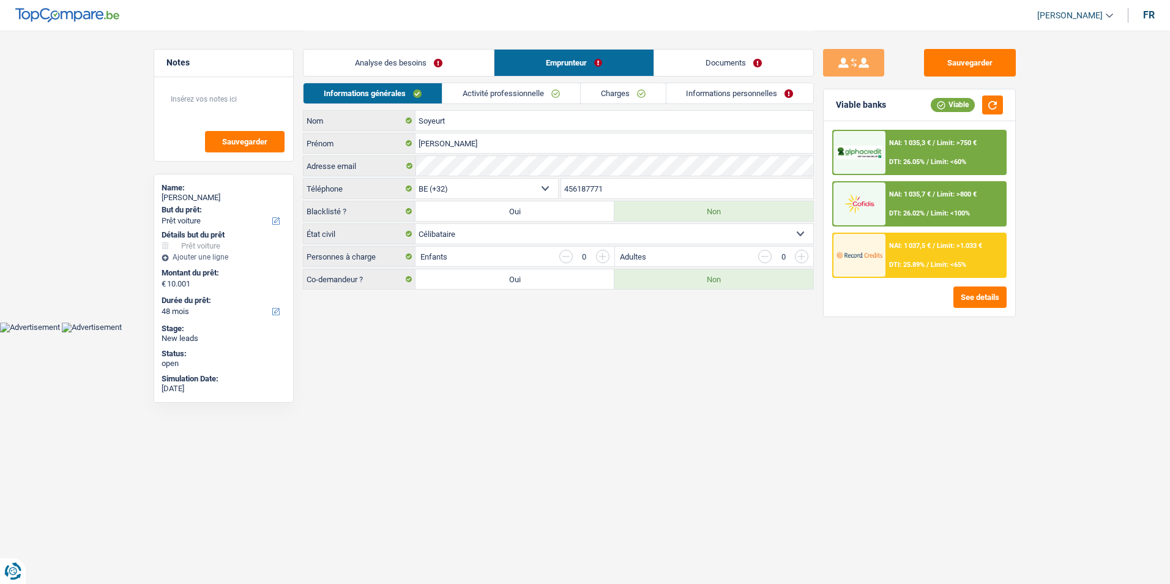
click at [435, 67] on link "Analyse des besoins" at bounding box center [399, 63] width 190 height 26
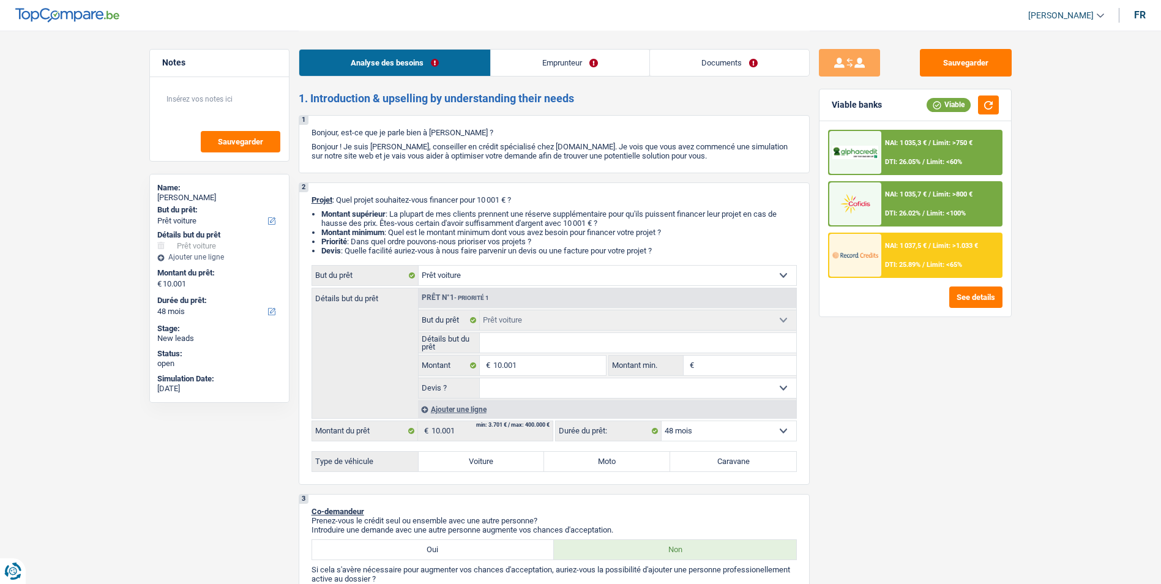
click at [526, 64] on link "Emprunteur" at bounding box center [570, 63] width 158 height 26
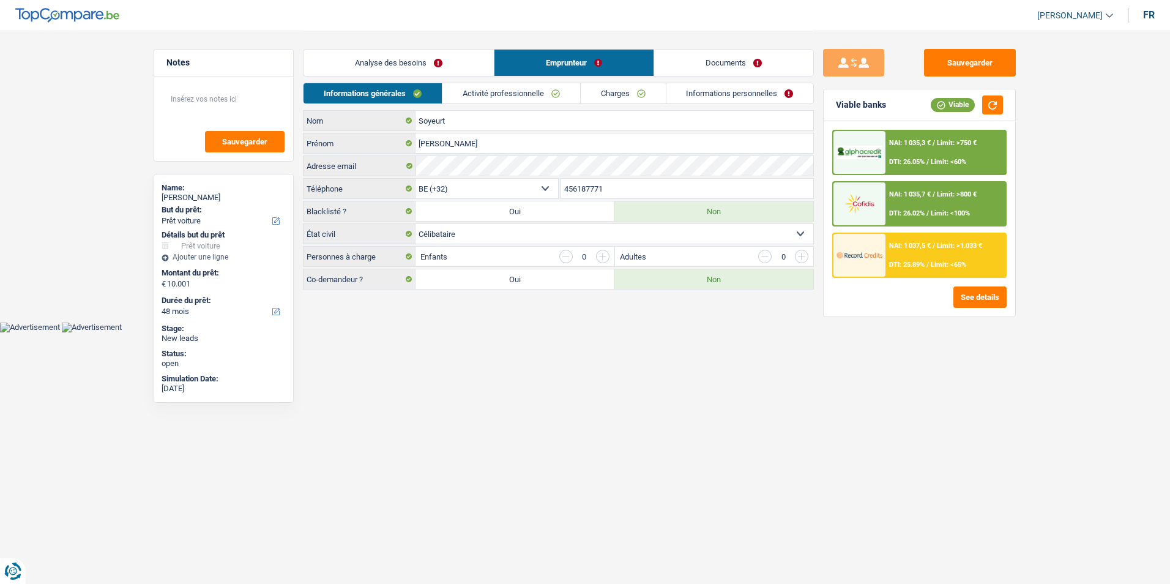
click at [442, 61] on link "Analyse des besoins" at bounding box center [399, 63] width 190 height 26
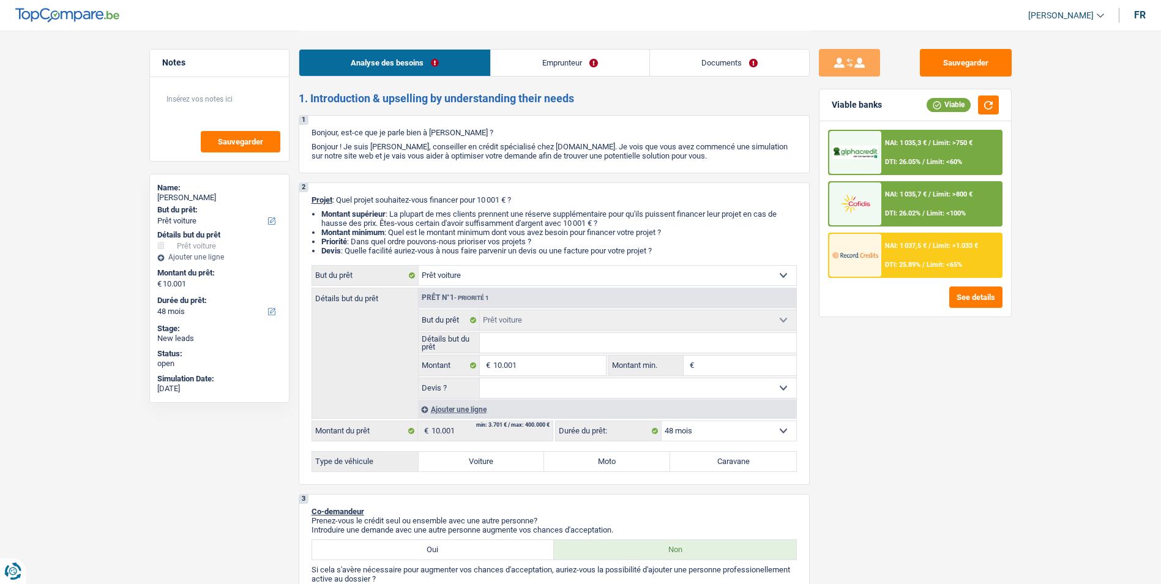
click at [530, 59] on link "Emprunteur" at bounding box center [570, 63] width 158 height 26
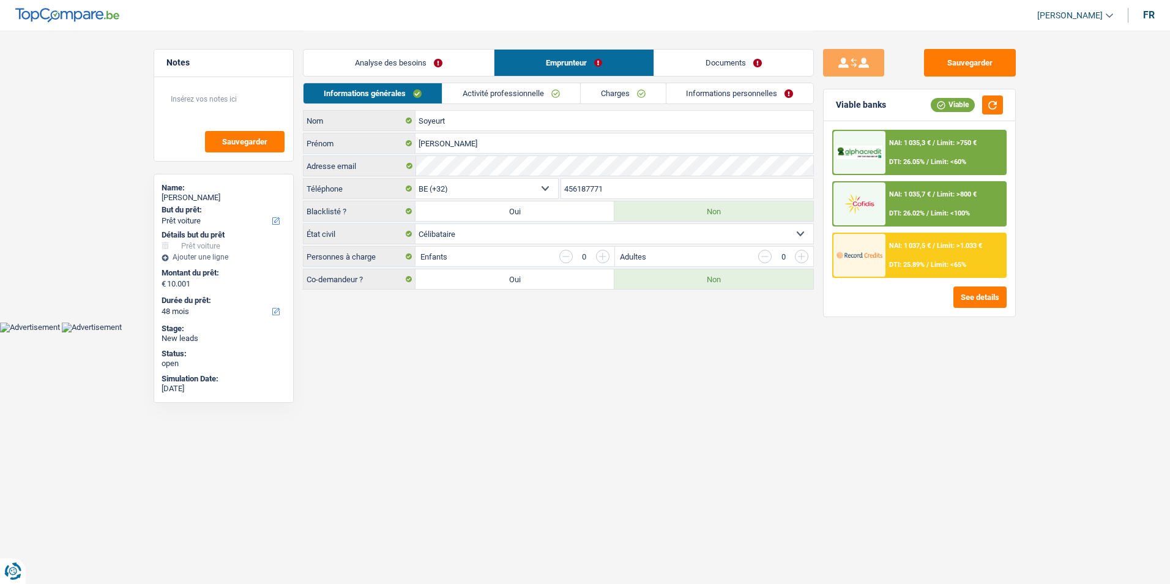
click at [449, 61] on link "Analyse des besoins" at bounding box center [399, 63] width 190 height 26
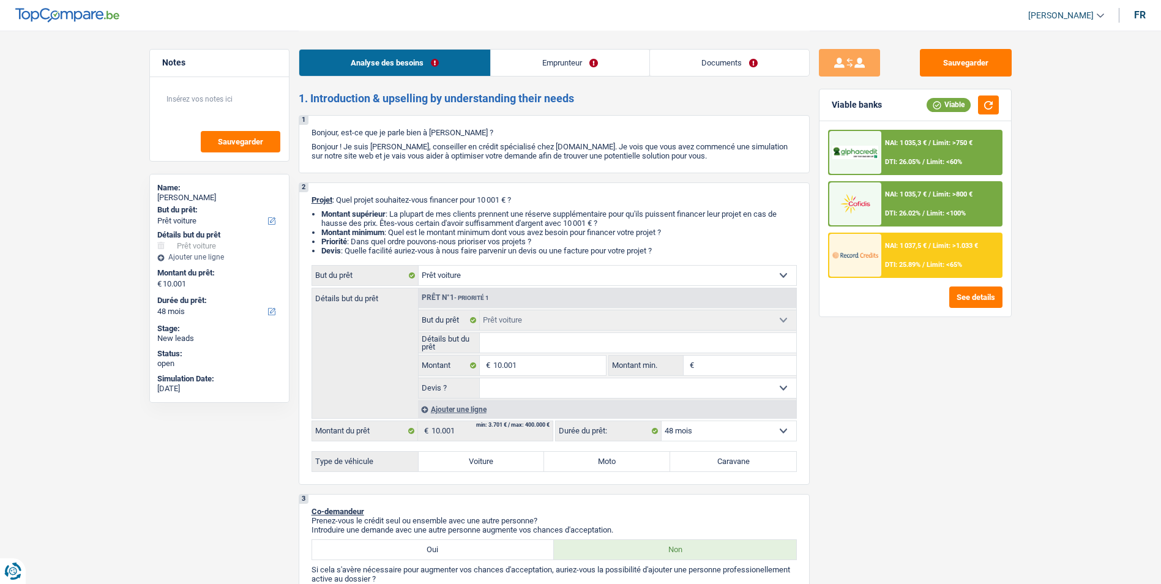
click at [540, 64] on link "Emprunteur" at bounding box center [570, 63] width 158 height 26
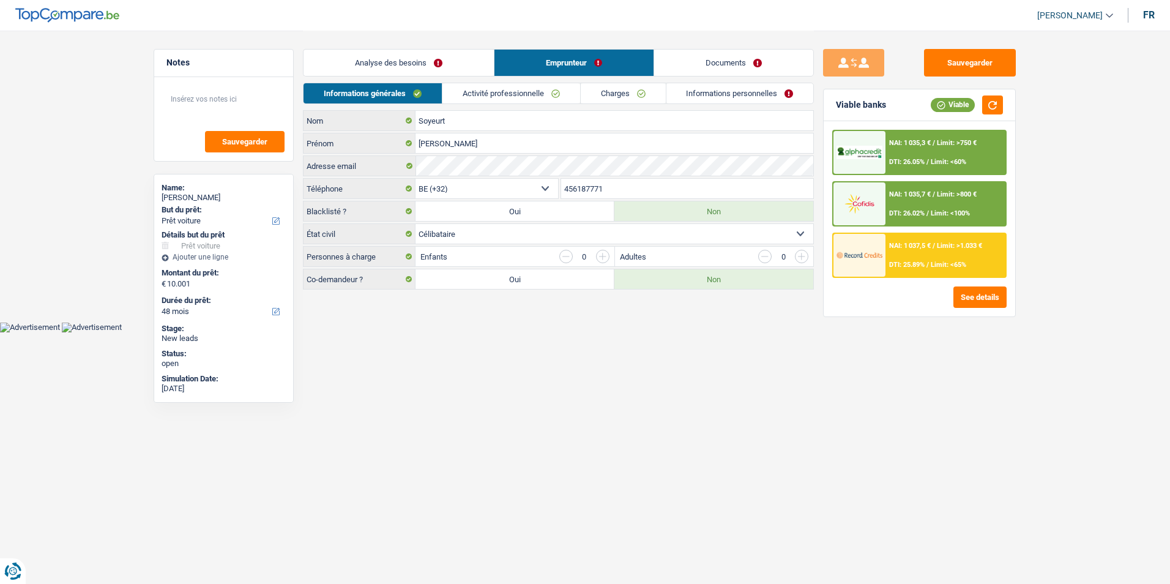
click at [441, 64] on link "Analyse des besoins" at bounding box center [399, 63] width 190 height 26
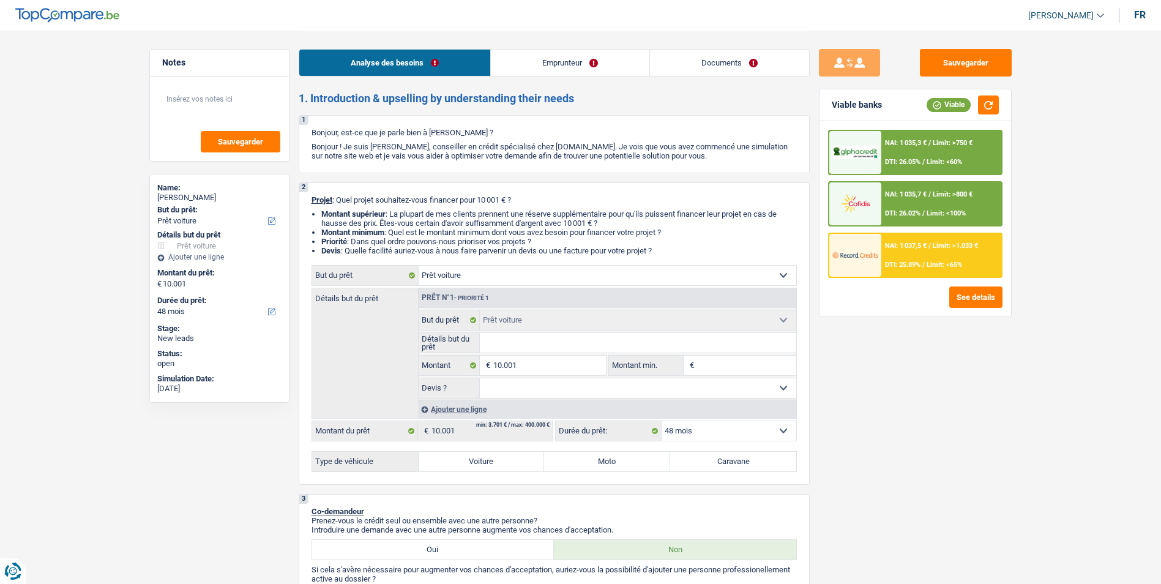
click at [551, 64] on link "Emprunteur" at bounding box center [570, 63] width 158 height 26
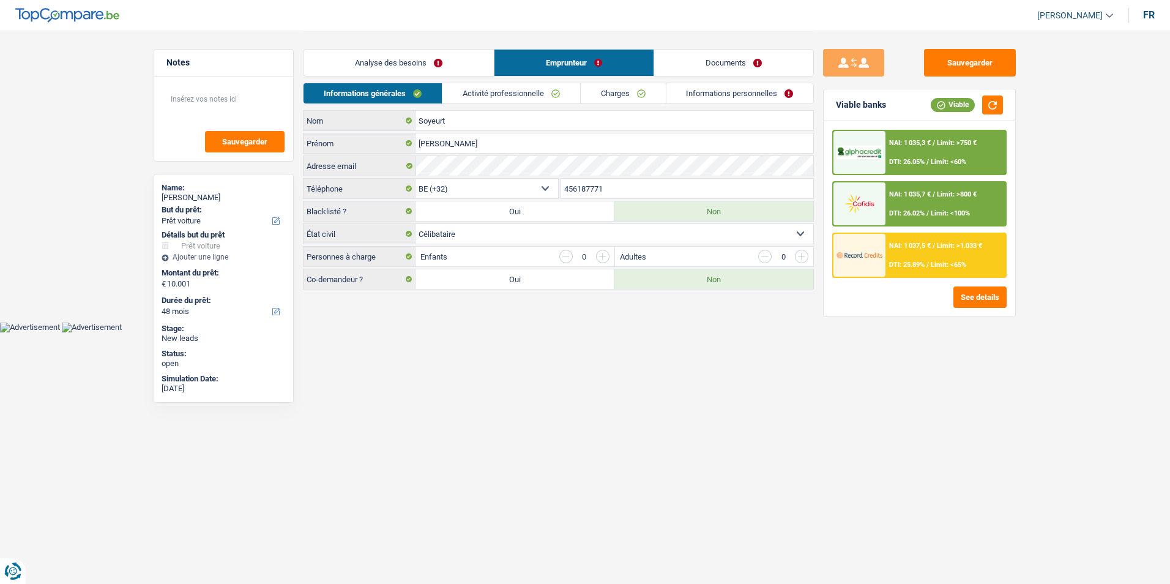
click at [445, 61] on link "Analyse des besoins" at bounding box center [399, 63] width 190 height 26
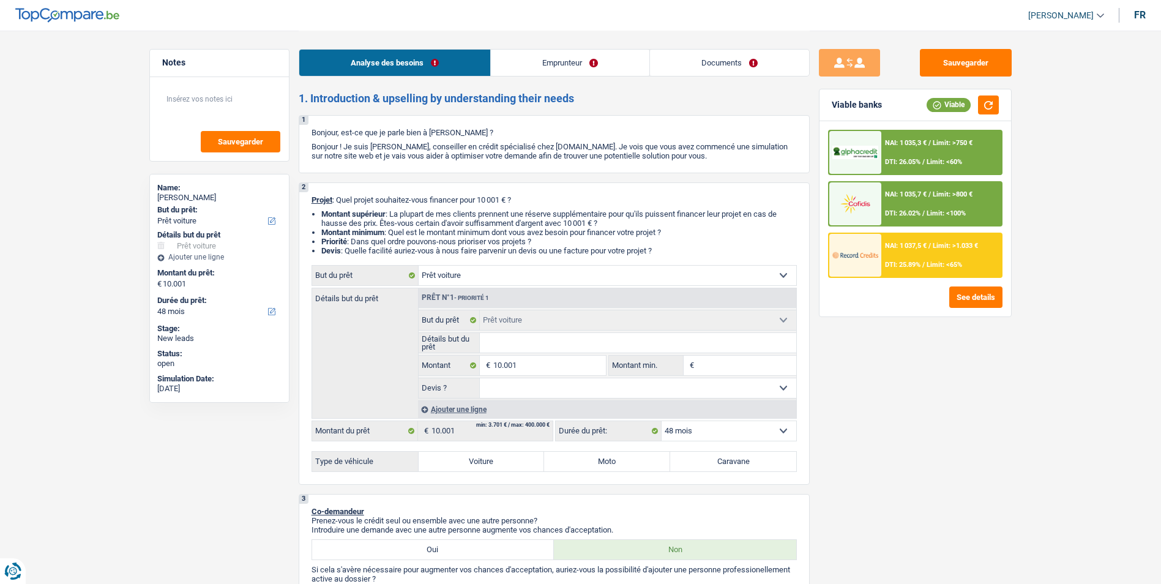
click at [553, 63] on link "Emprunteur" at bounding box center [570, 63] width 158 height 26
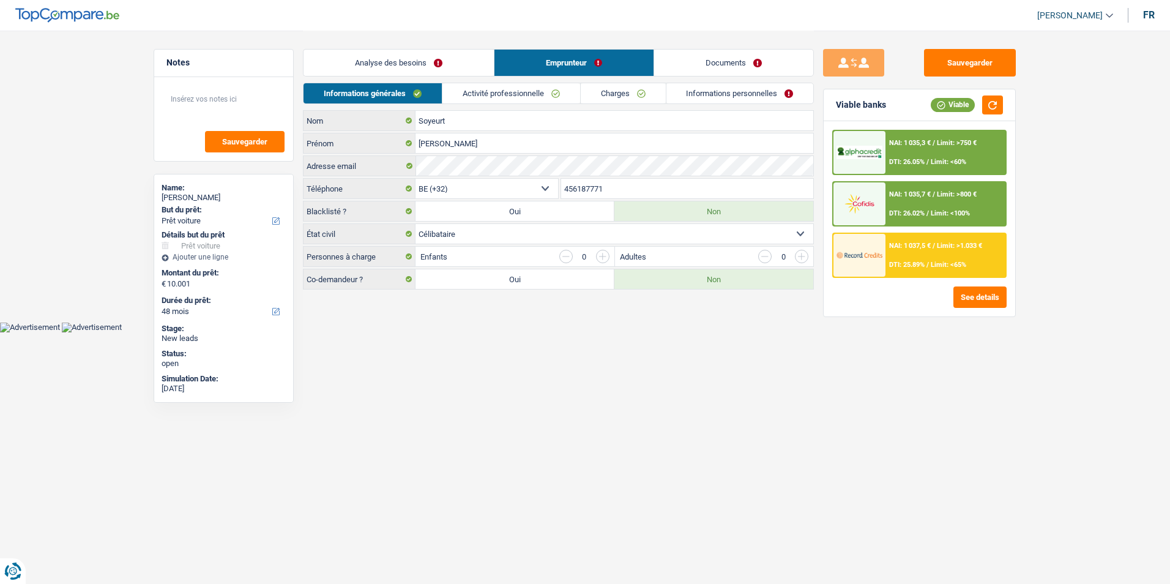
click at [444, 62] on link "Analyse des besoins" at bounding box center [399, 63] width 190 height 26
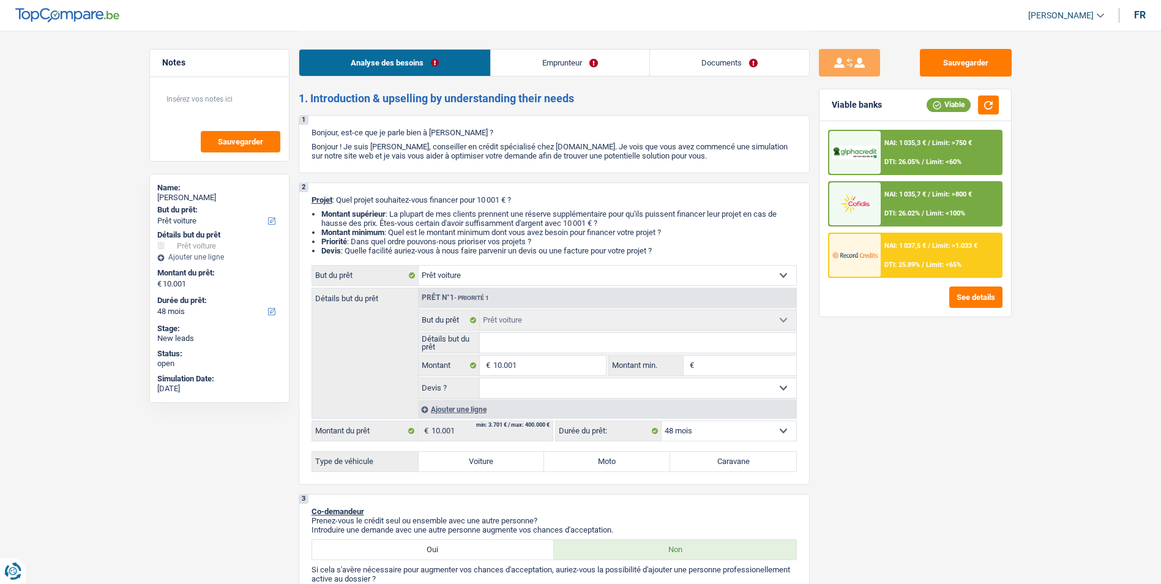
click at [528, 62] on link "Emprunteur" at bounding box center [570, 63] width 158 height 26
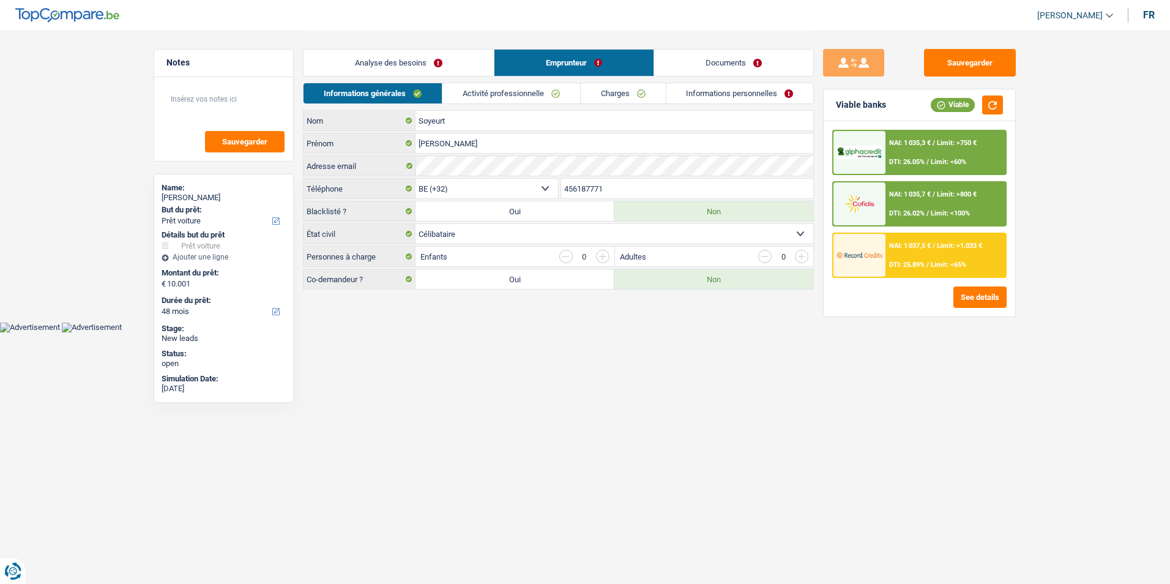
click at [460, 62] on link "Analyse des besoins" at bounding box center [399, 63] width 190 height 26
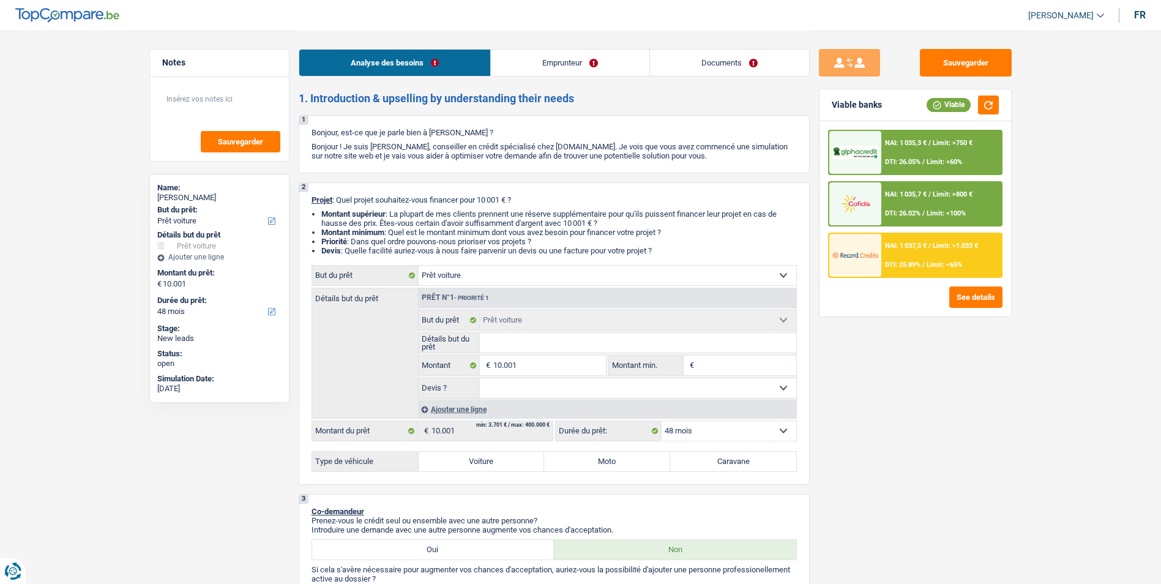
click at [521, 61] on link "Emprunteur" at bounding box center [570, 63] width 158 height 26
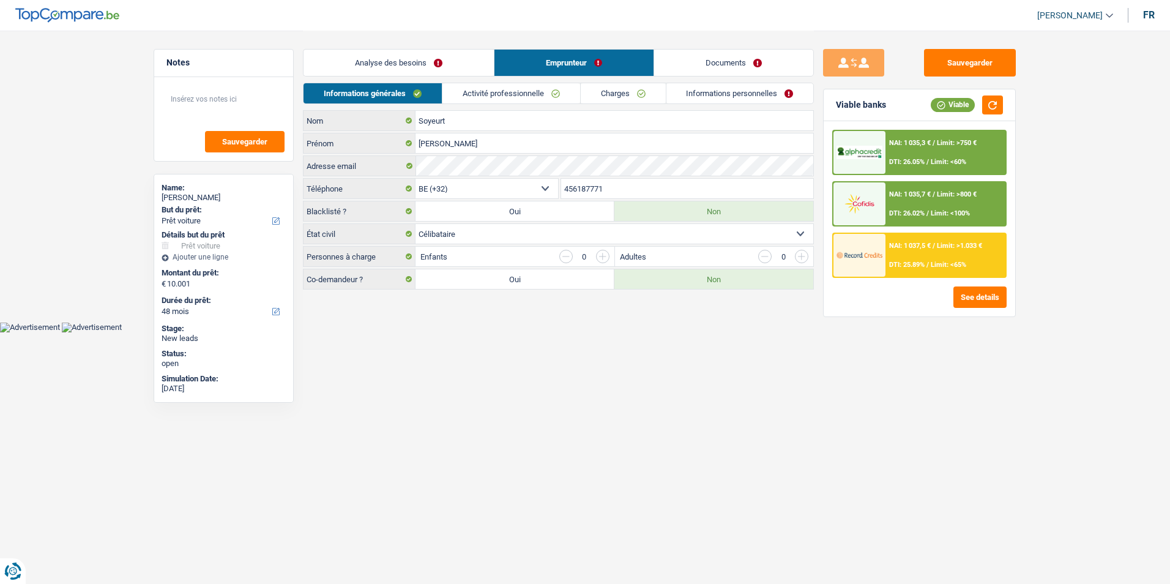
click at [475, 61] on link "Analyse des besoins" at bounding box center [399, 63] width 190 height 26
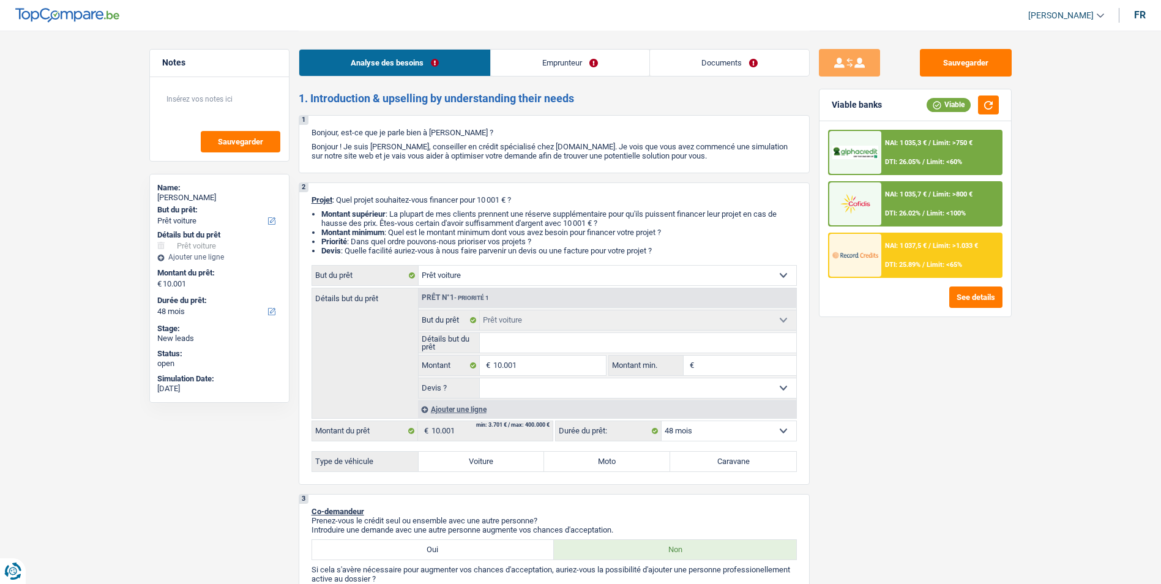
click at [532, 61] on link "Emprunteur" at bounding box center [570, 63] width 158 height 26
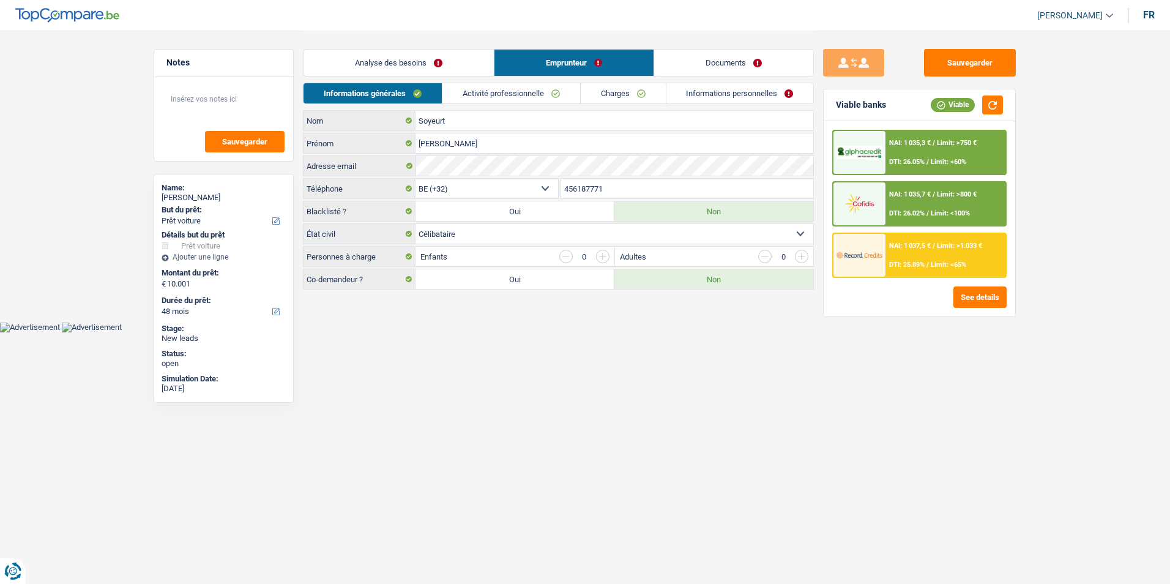
click at [463, 60] on link "Analyse des besoins" at bounding box center [399, 63] width 190 height 26
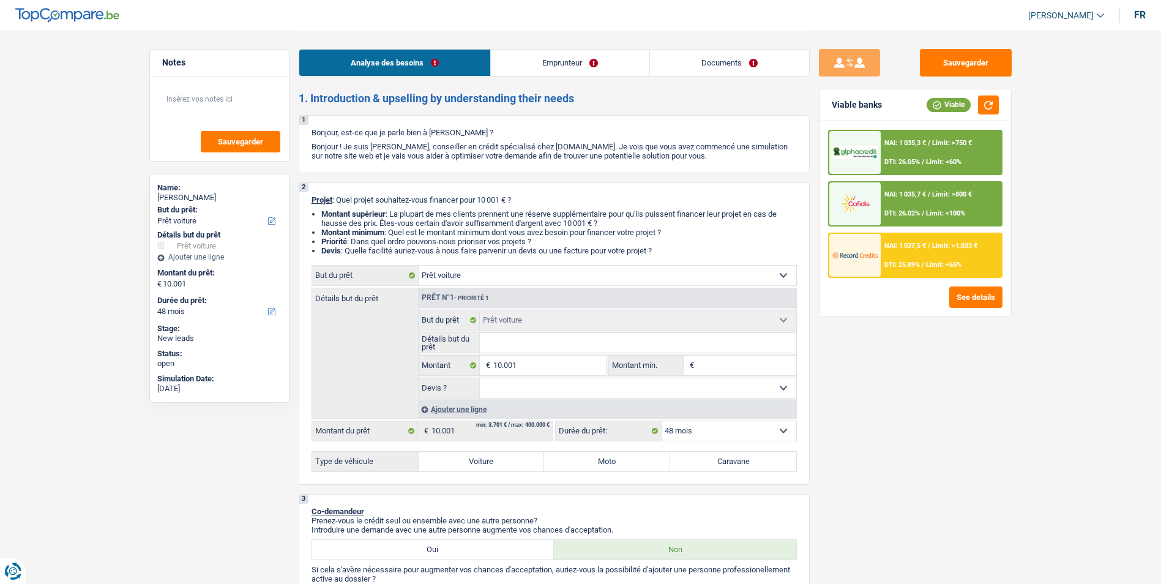
click at [516, 58] on link "Emprunteur" at bounding box center [570, 63] width 158 height 26
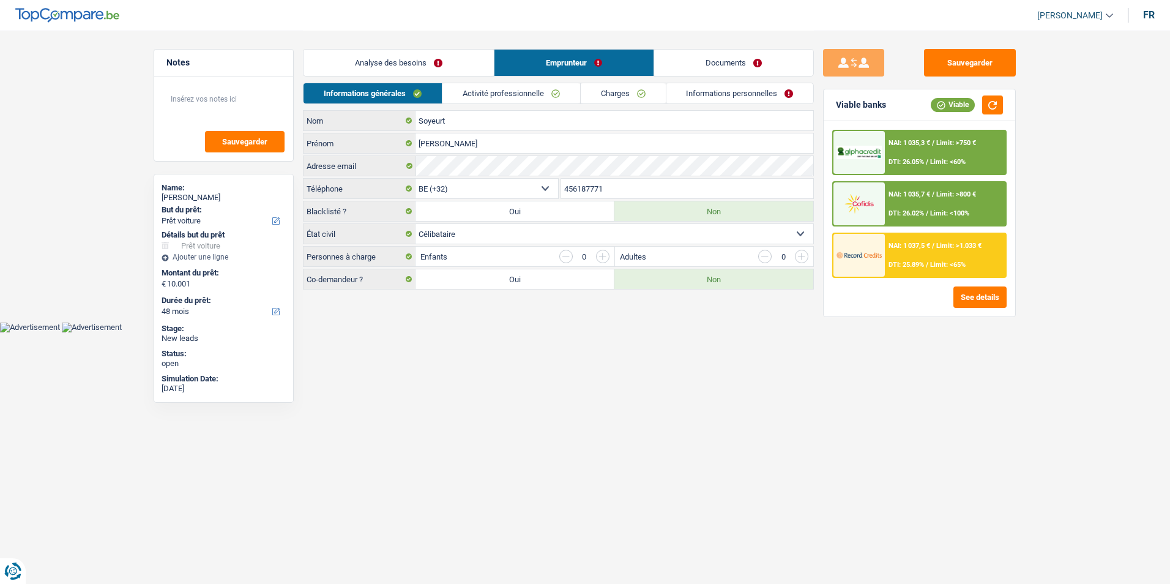
click at [466, 60] on link "Analyse des besoins" at bounding box center [399, 63] width 190 height 26
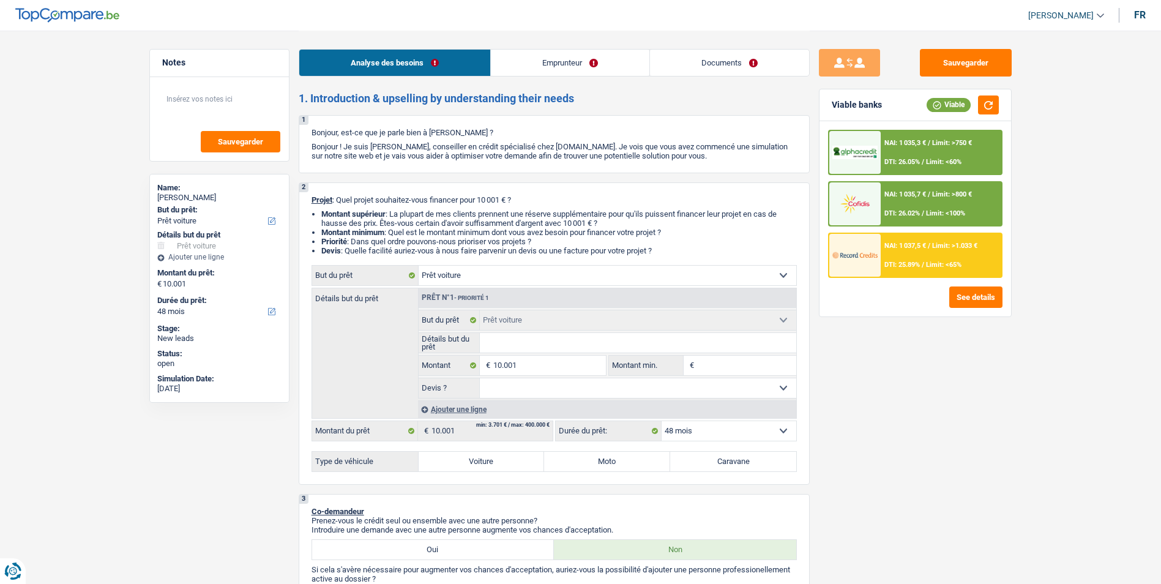
click at [523, 61] on link "Emprunteur" at bounding box center [570, 63] width 158 height 26
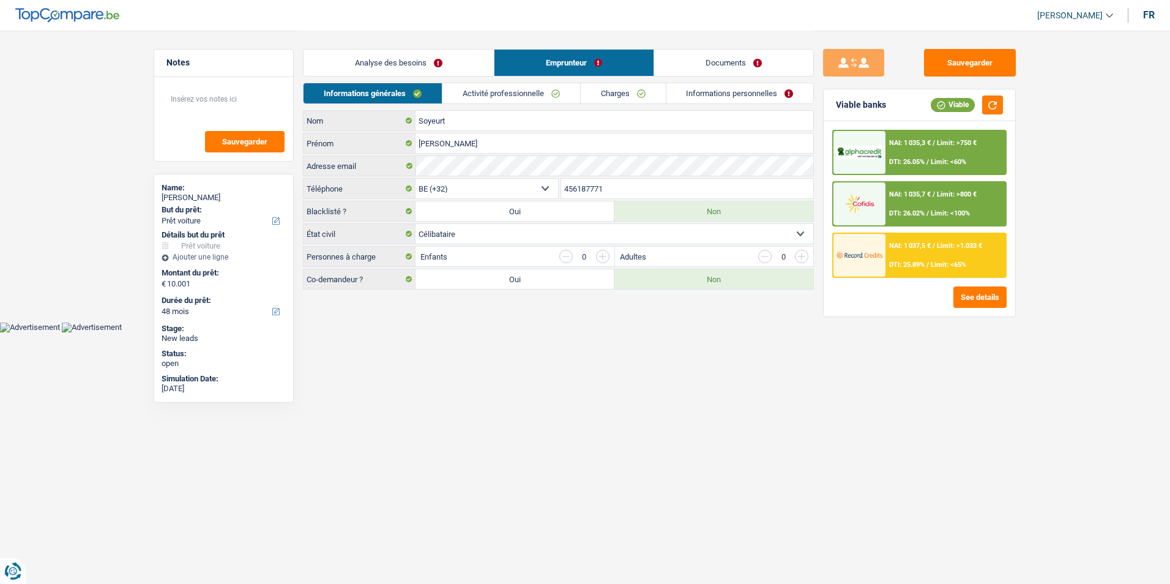
click at [472, 62] on link "Analyse des besoins" at bounding box center [399, 63] width 190 height 26
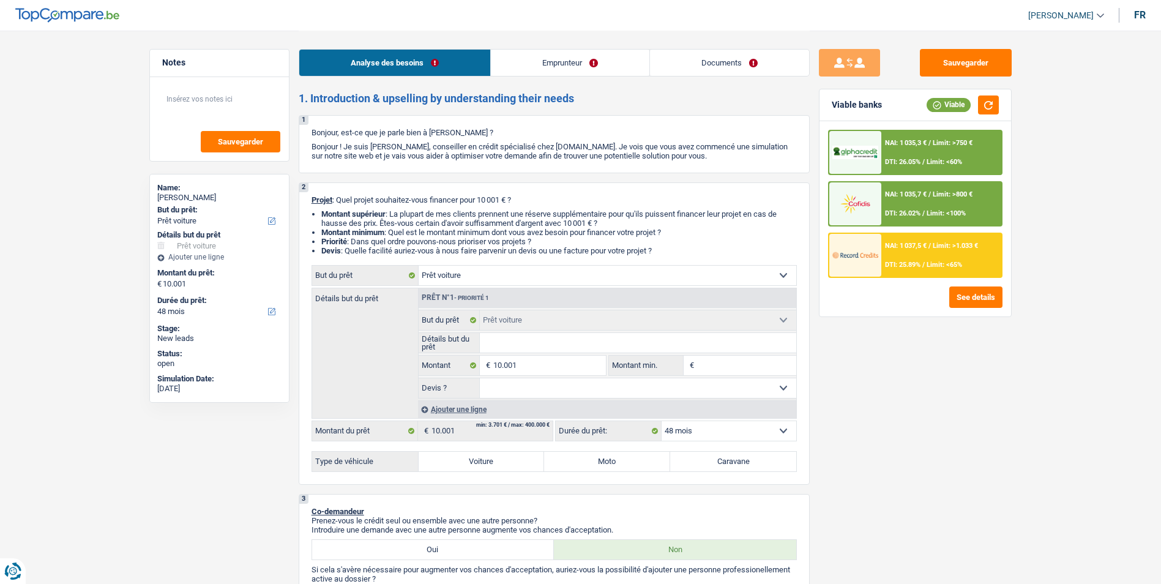
click at [511, 62] on link "Emprunteur" at bounding box center [570, 63] width 158 height 26
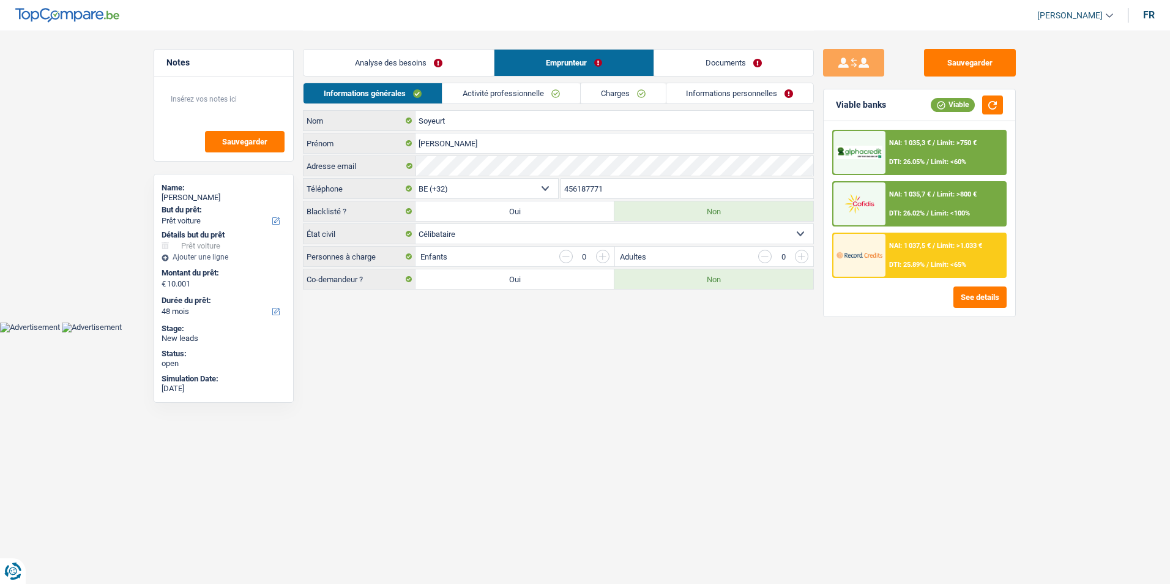
click at [465, 62] on link "Analyse des besoins" at bounding box center [399, 63] width 190 height 26
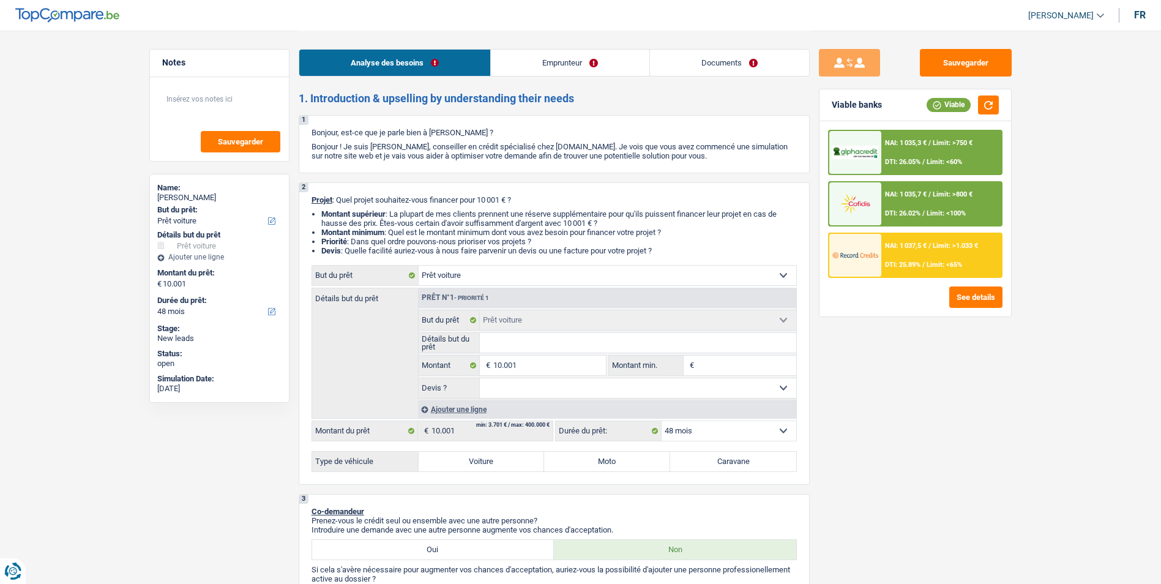
click at [529, 59] on link "Emprunteur" at bounding box center [570, 63] width 158 height 26
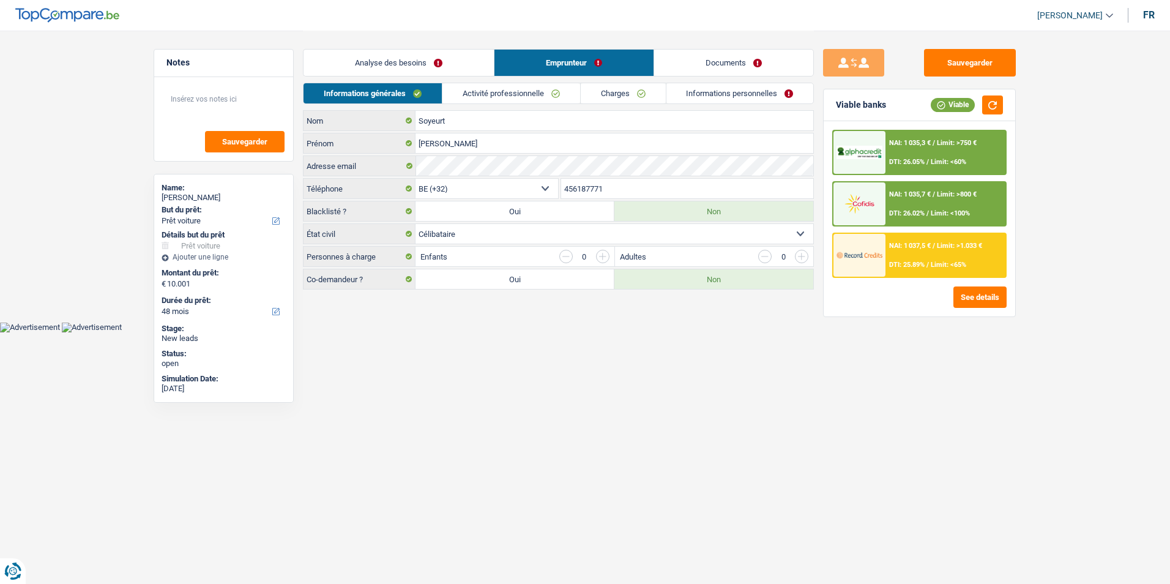
click at [485, 61] on link "Analyse des besoins" at bounding box center [399, 63] width 190 height 26
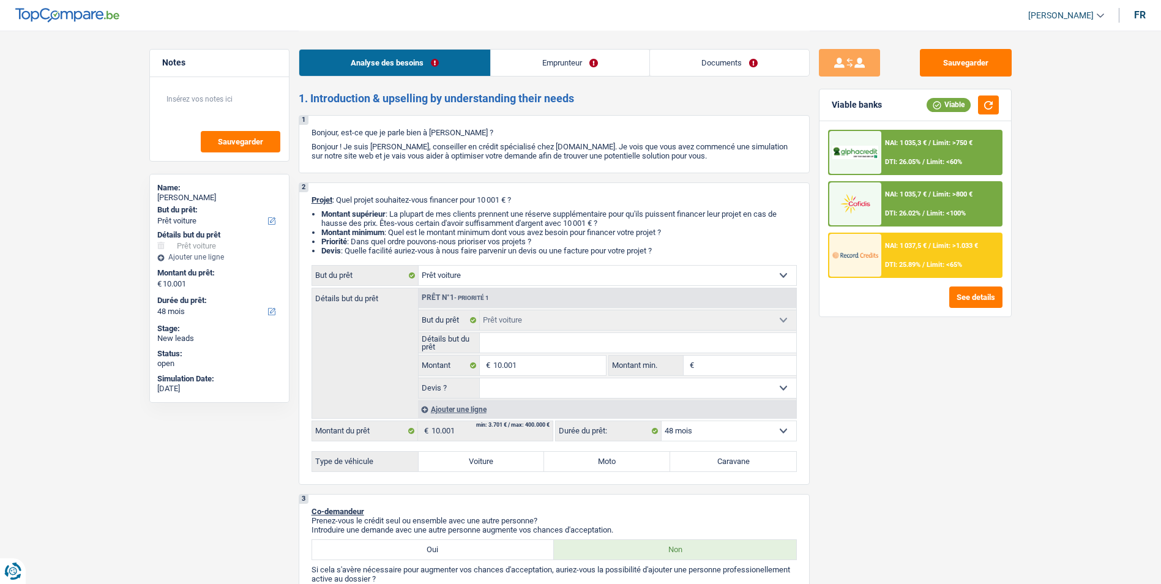
click at [537, 61] on link "Emprunteur" at bounding box center [570, 63] width 158 height 26
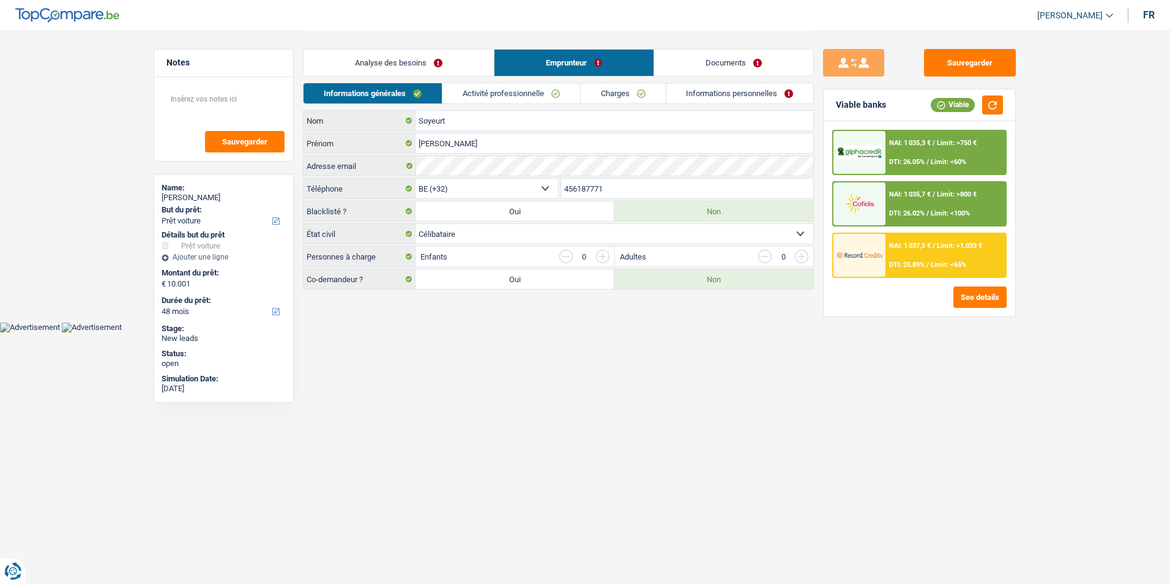
click at [504, 65] on link "Emprunteur" at bounding box center [573, 63] width 159 height 26
click at [480, 66] on link "Analyse des besoins" at bounding box center [399, 63] width 190 height 26
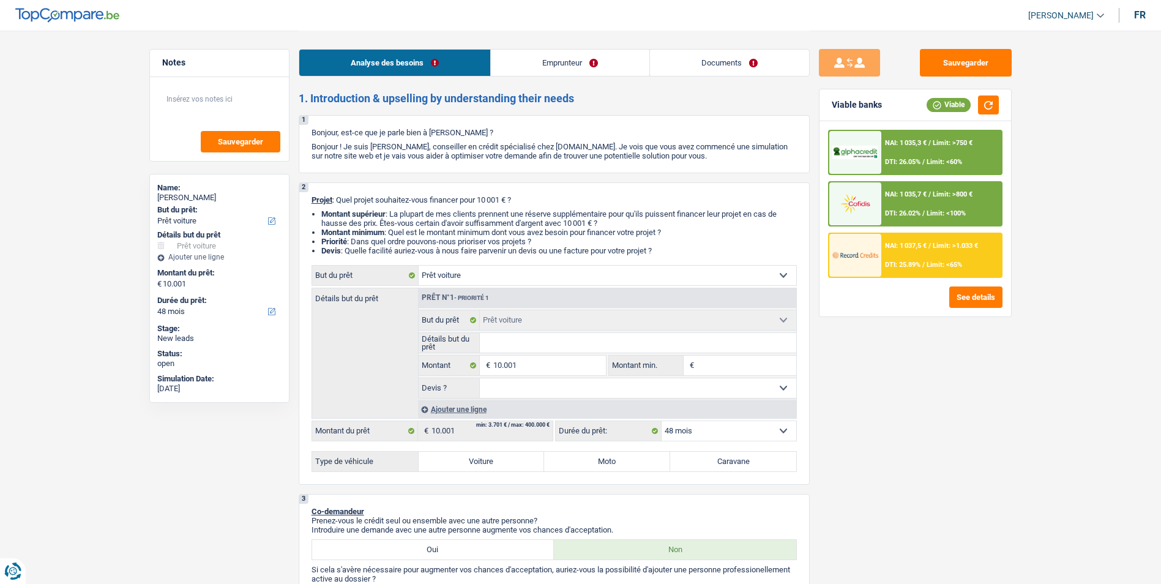
click at [518, 65] on link "Emprunteur" at bounding box center [570, 63] width 158 height 26
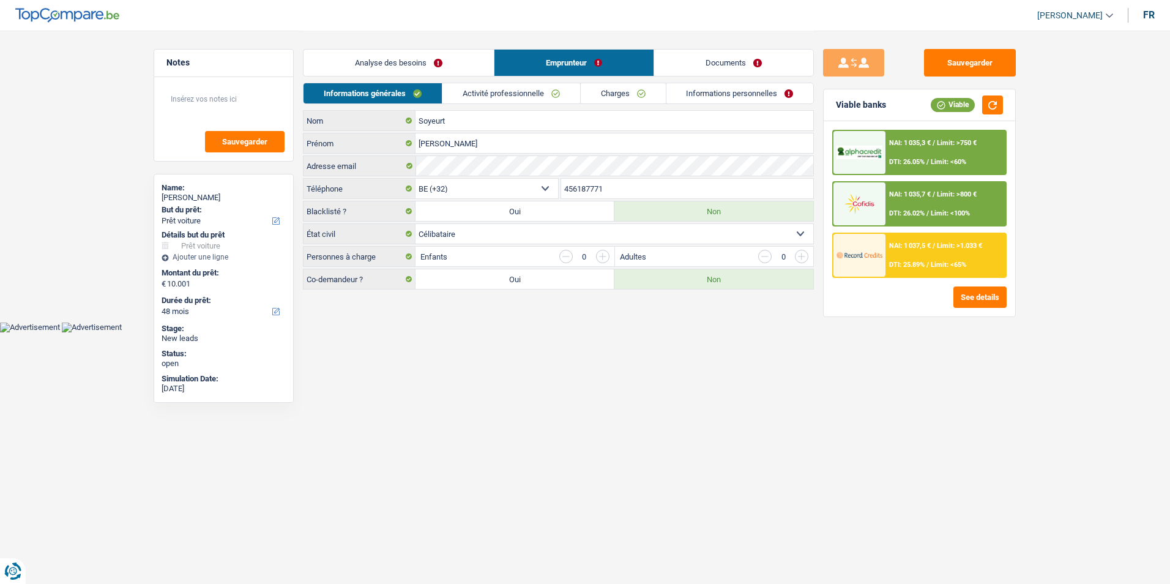
click at [474, 64] on link "Analyse des besoins" at bounding box center [399, 63] width 190 height 26
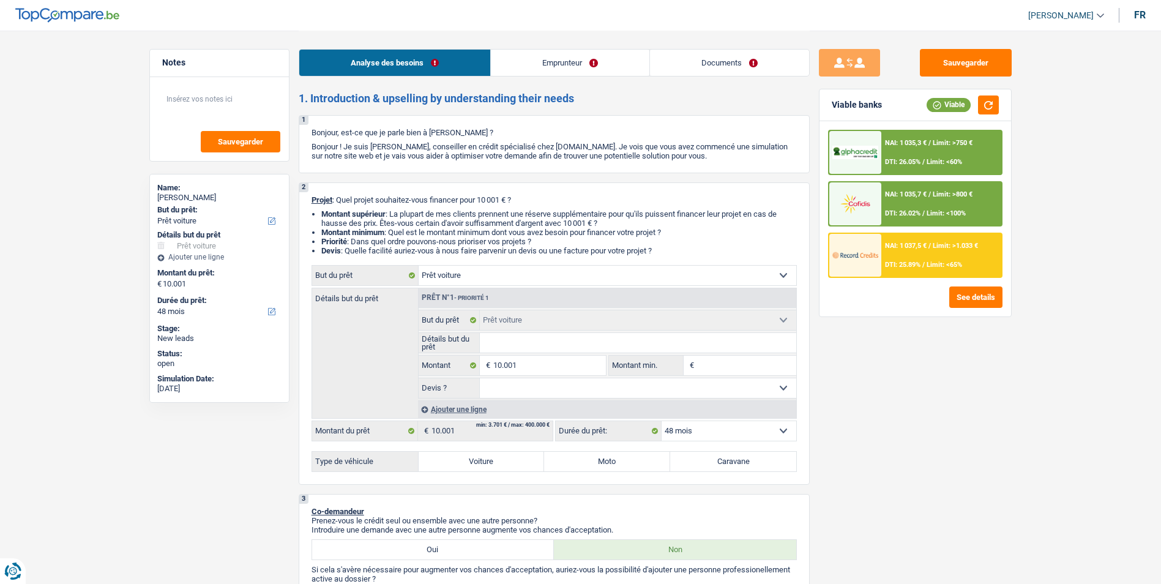
click at [521, 65] on link "Emprunteur" at bounding box center [570, 63] width 158 height 26
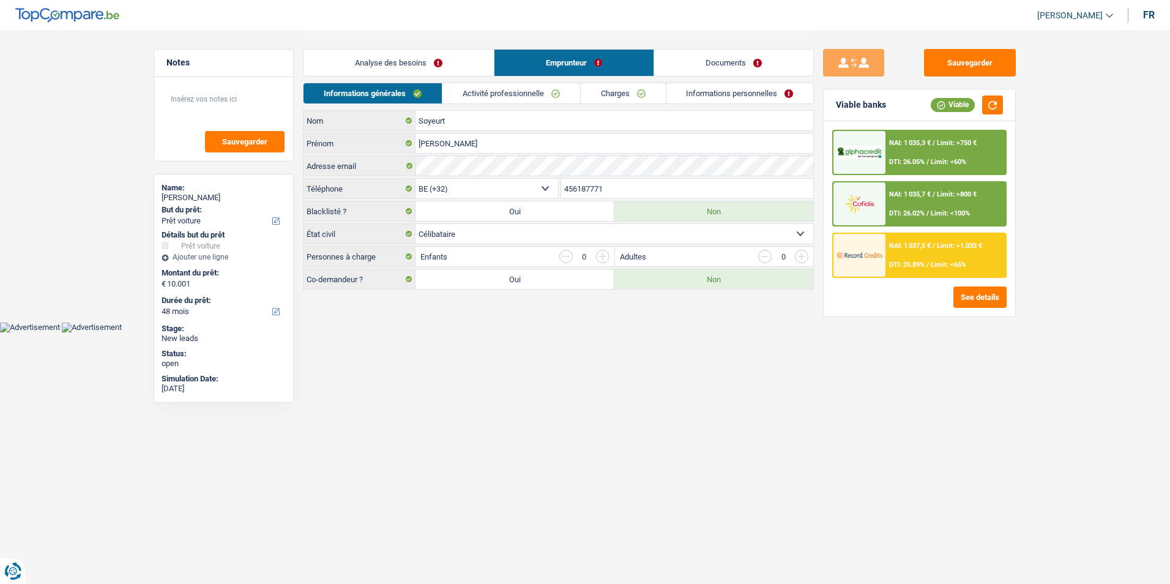
click at [486, 67] on link "Analyse des besoins" at bounding box center [399, 63] width 190 height 26
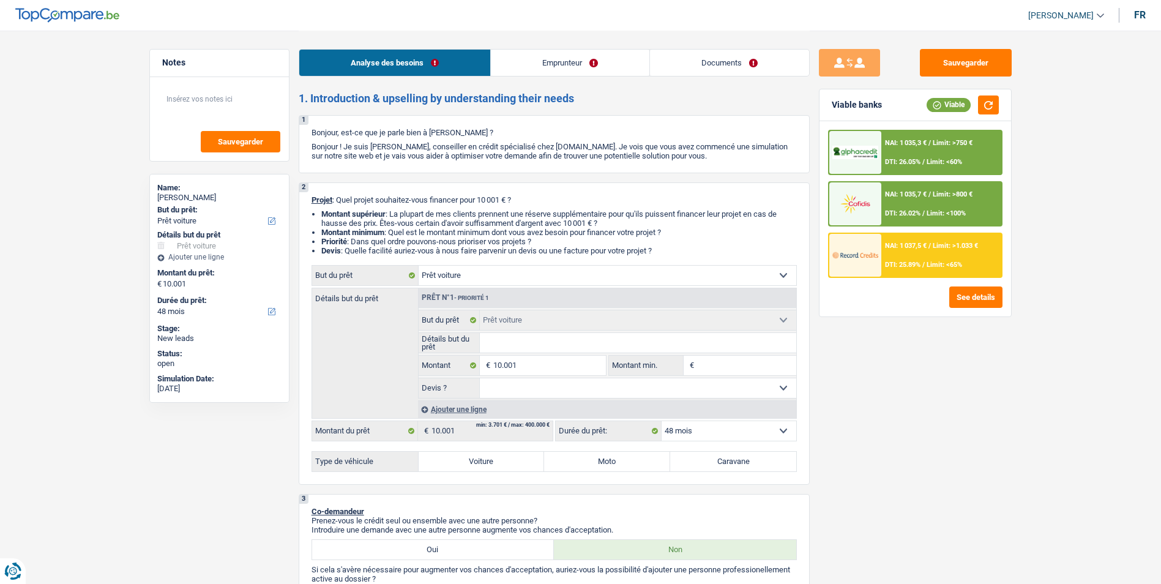
click at [545, 64] on link "Emprunteur" at bounding box center [570, 63] width 158 height 26
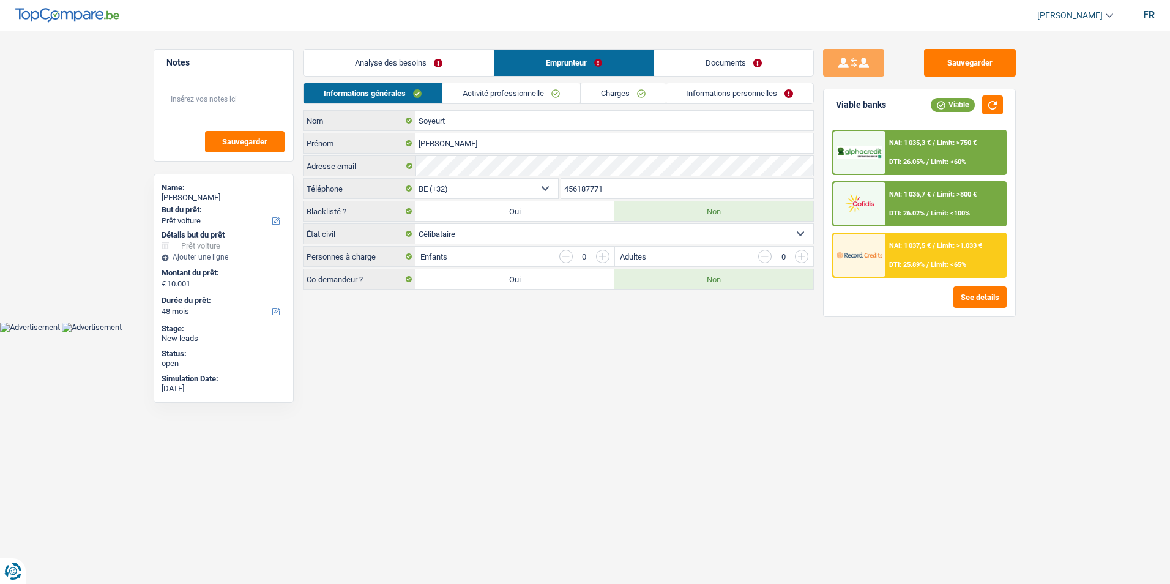
click at [483, 61] on link "Analyse des besoins" at bounding box center [399, 63] width 190 height 26
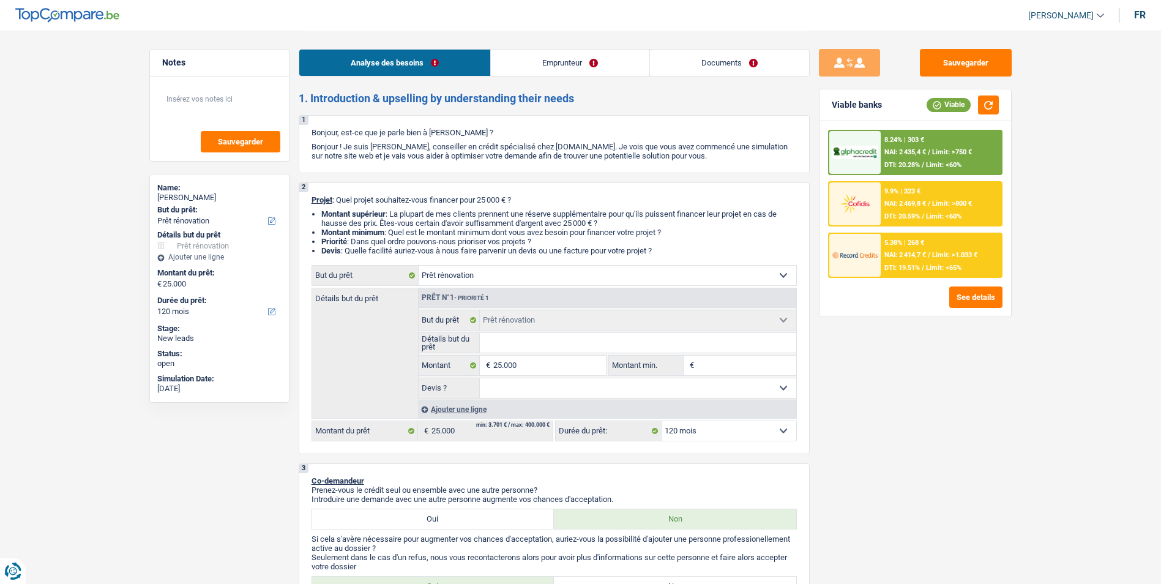
select select "renovation"
select select "120"
select select "renovation"
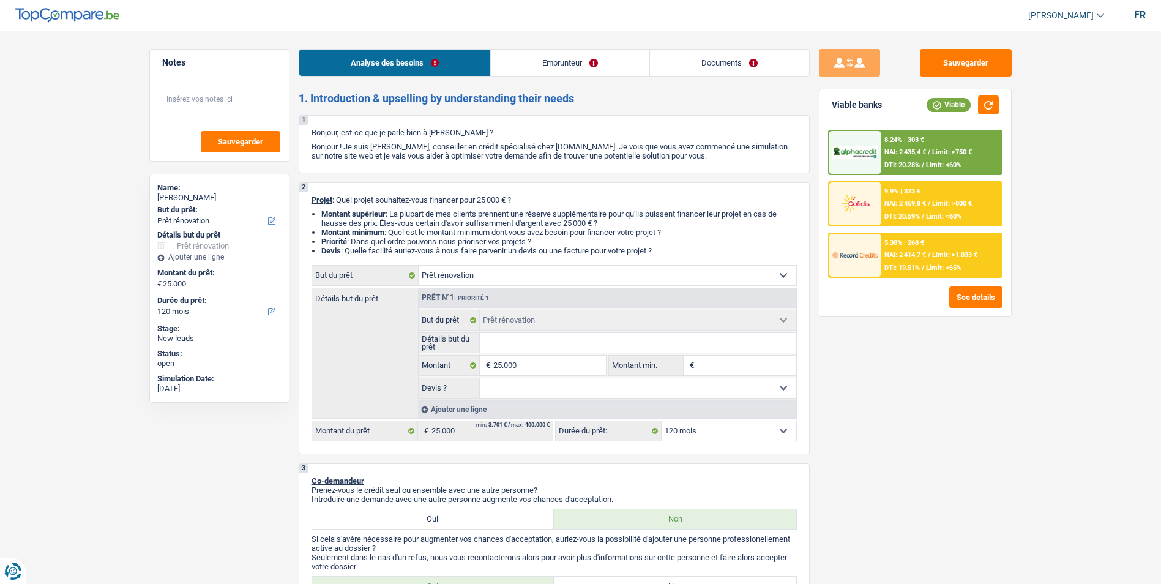
select select "120"
select select "publicEmployee"
select select "familyAllowances"
select select "netSalary"
select select "mealVouchers"
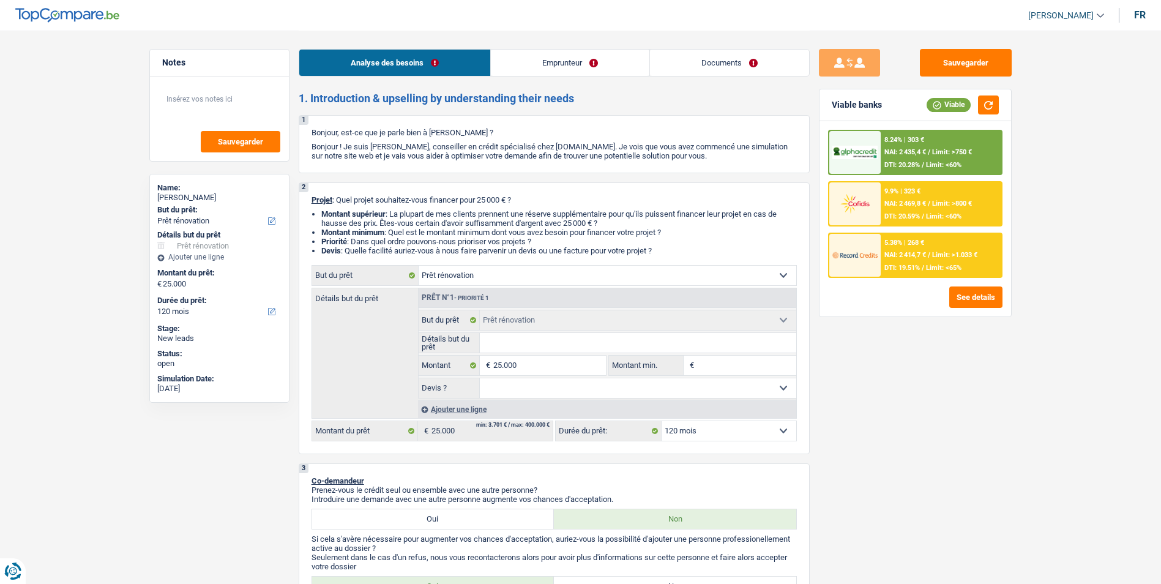
select select "ownerWithMortgage"
select select "mortgage"
select select "180"
select select "renovation"
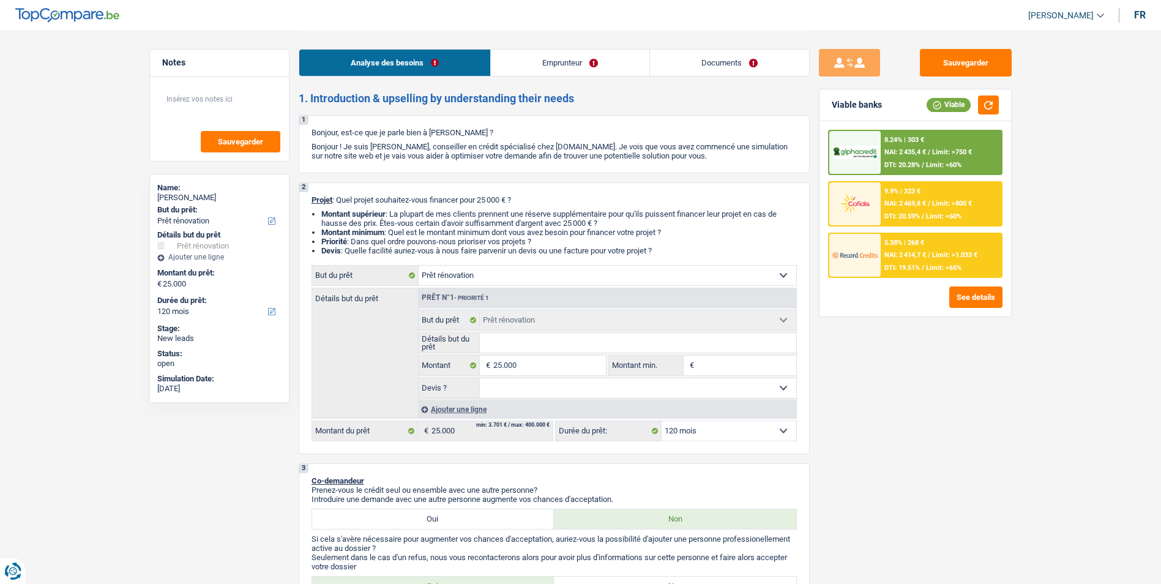
select select "120"
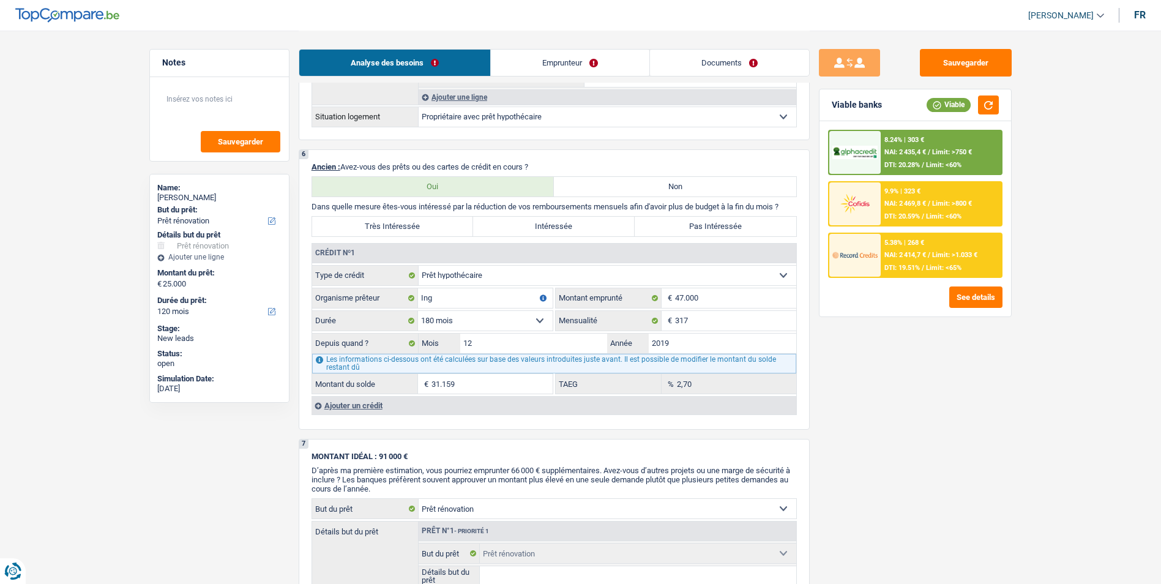
scroll to position [918, 0]
click at [577, 67] on link "Emprunteur" at bounding box center [570, 63] width 158 height 26
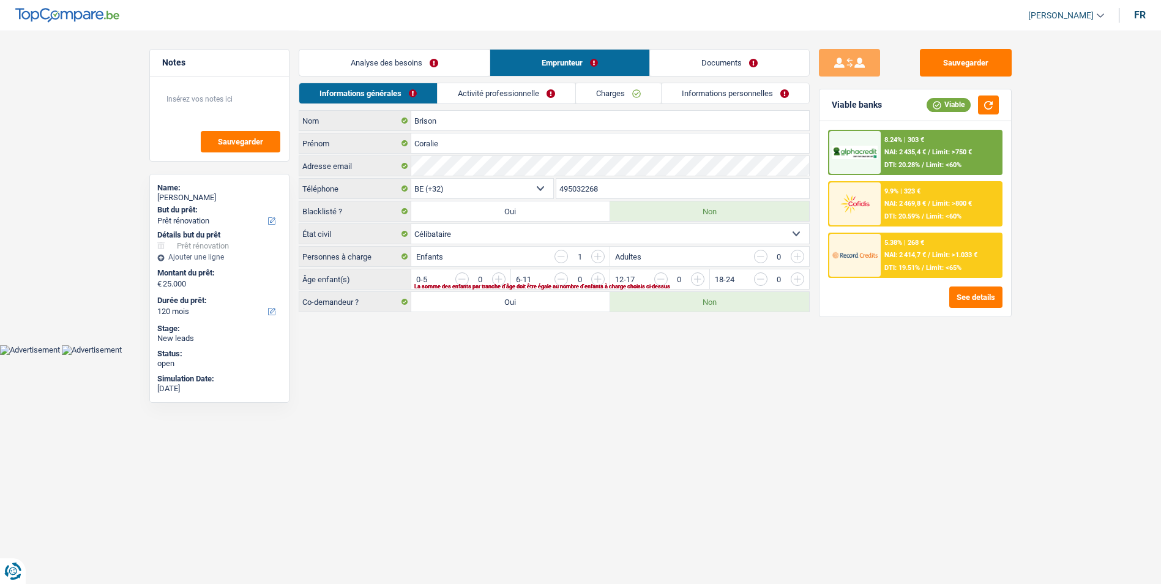
scroll to position [0, 0]
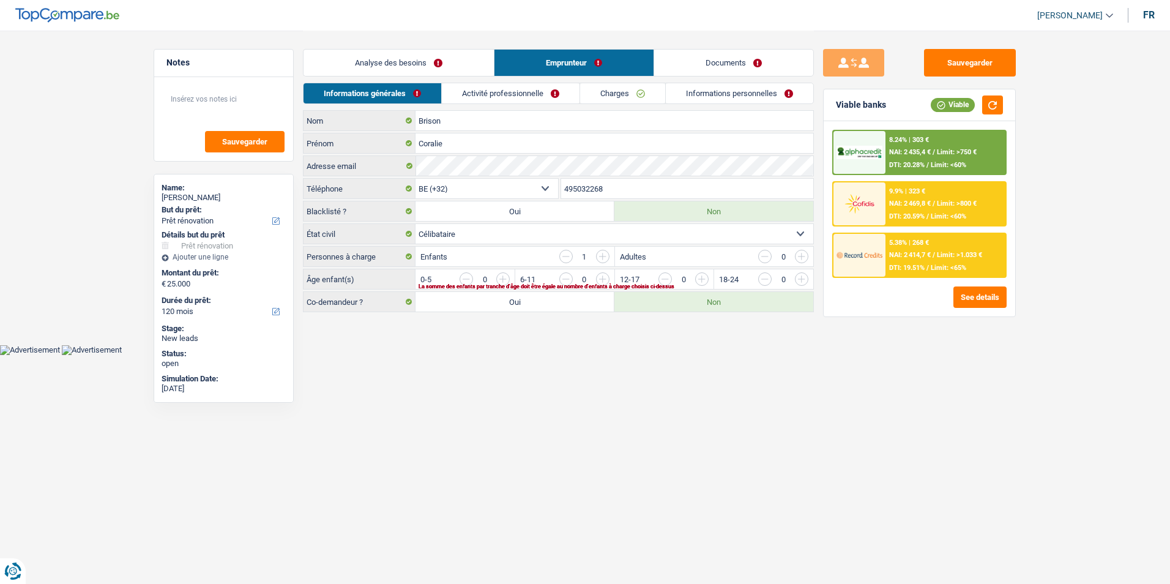
click at [568, 257] on input "button" at bounding box center [565, 256] width 13 height 13
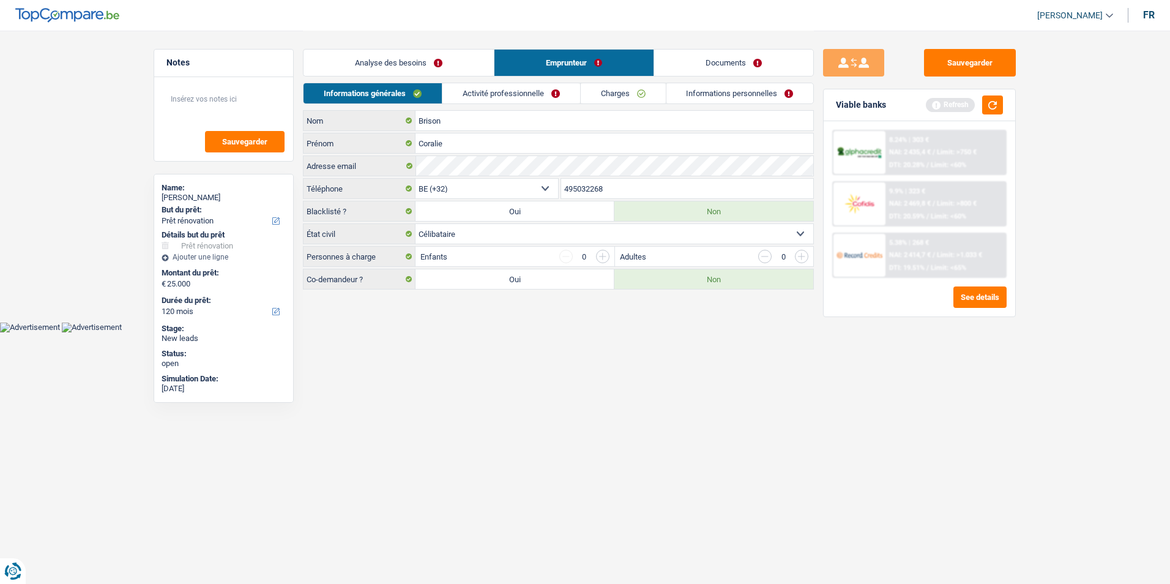
click at [602, 259] on input "button" at bounding box center [602, 256] width 13 height 13
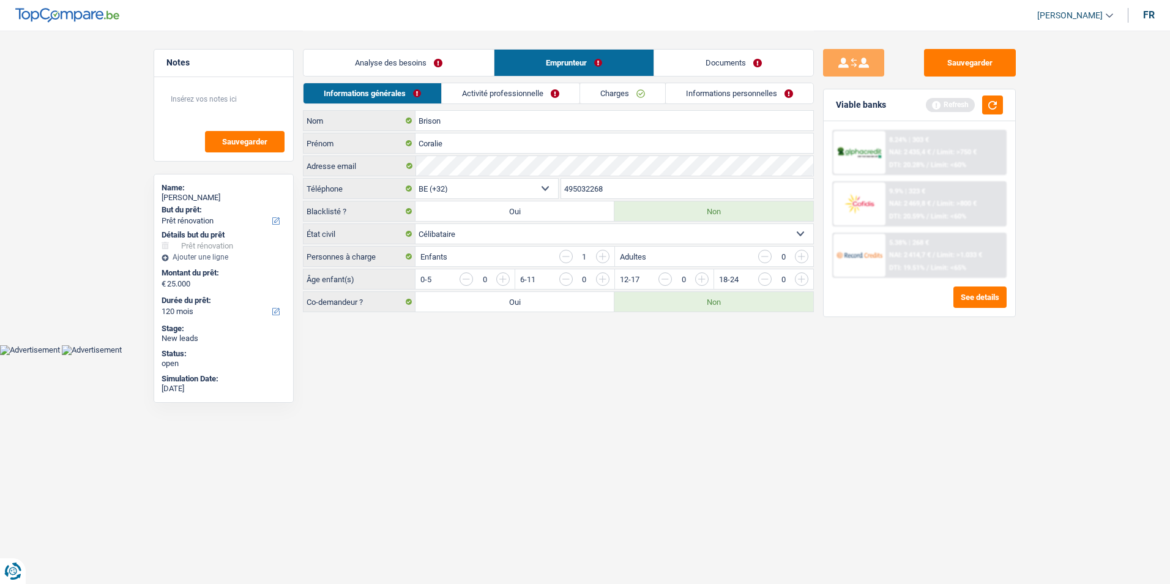
click at [803, 261] on input "button" at bounding box center [801, 256] width 13 height 13
click at [766, 261] on input "button" at bounding box center [764, 256] width 13 height 13
click at [997, 107] on button "button" at bounding box center [992, 104] width 21 height 19
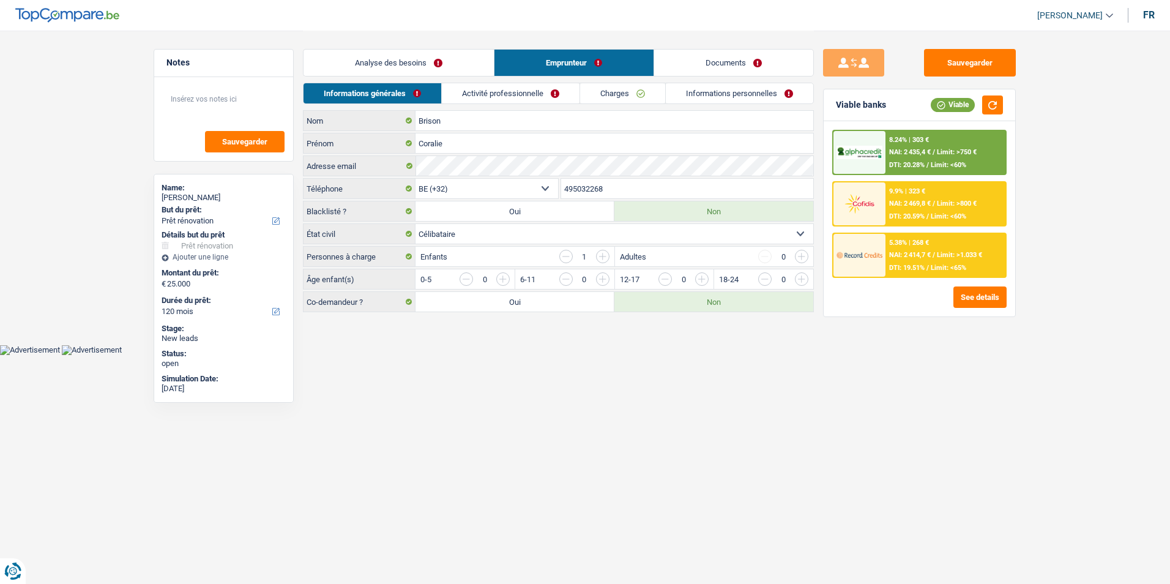
click at [918, 151] on span "NAI: 2 435,4 €" at bounding box center [910, 152] width 42 height 8
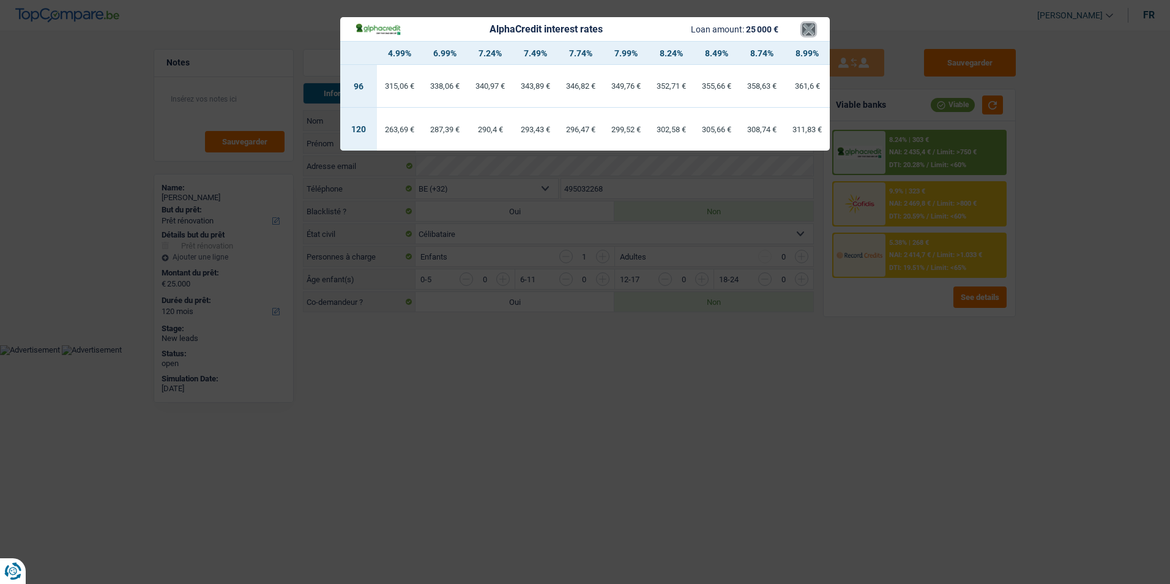
click at [814, 29] on button "×" at bounding box center [808, 29] width 13 height 12
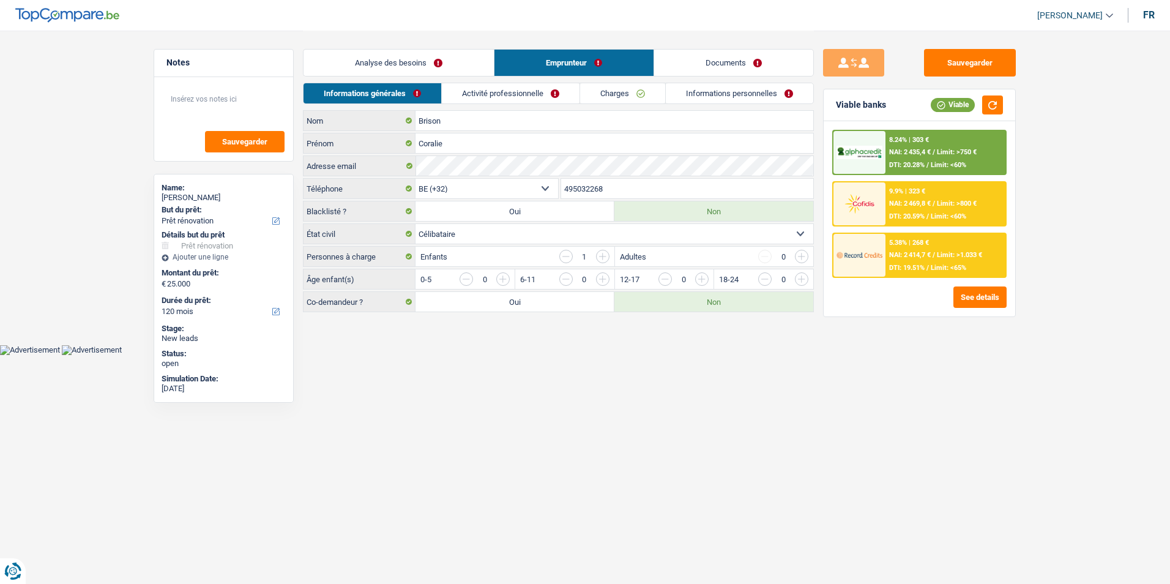
click at [914, 206] on span "NAI: 2 469,8 €" at bounding box center [910, 203] width 42 height 8
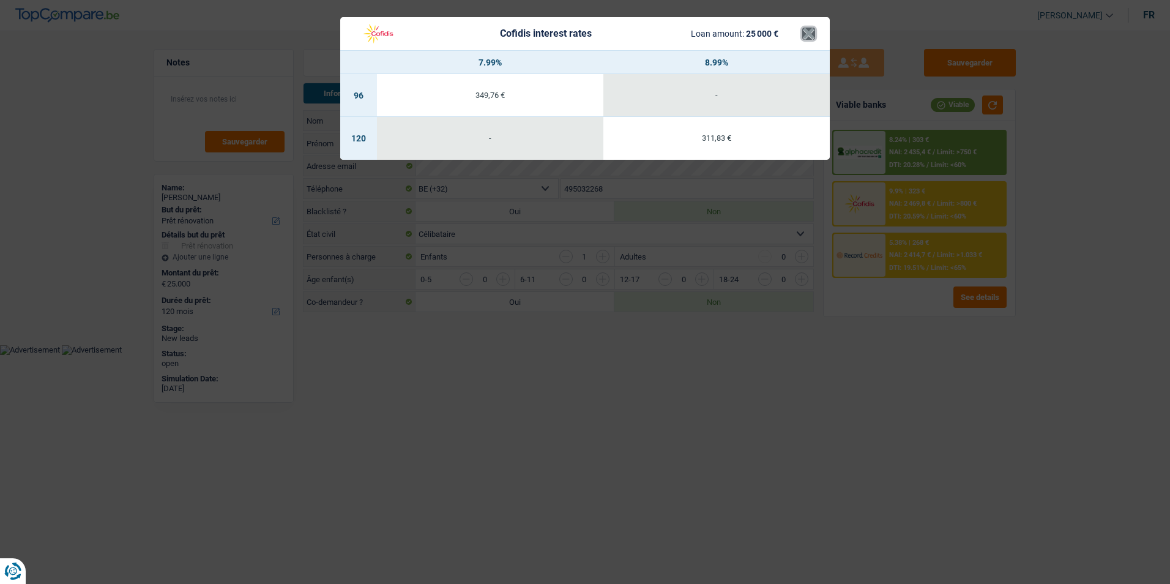
click at [805, 35] on button "×" at bounding box center [808, 34] width 13 height 12
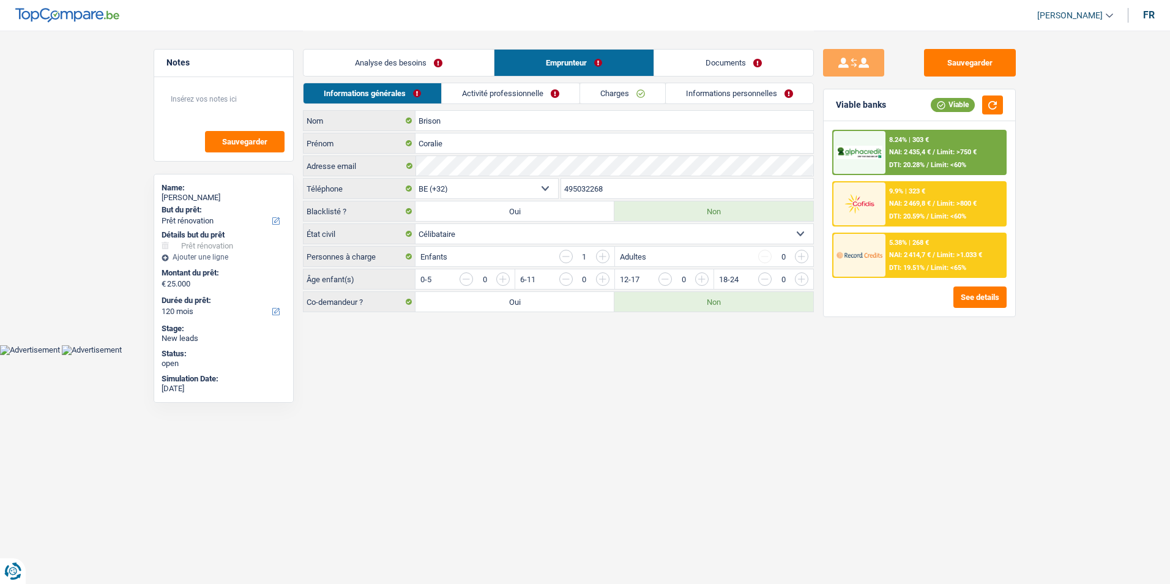
click at [921, 256] on span "NAI: 2 414,7 €" at bounding box center [910, 255] width 42 height 8
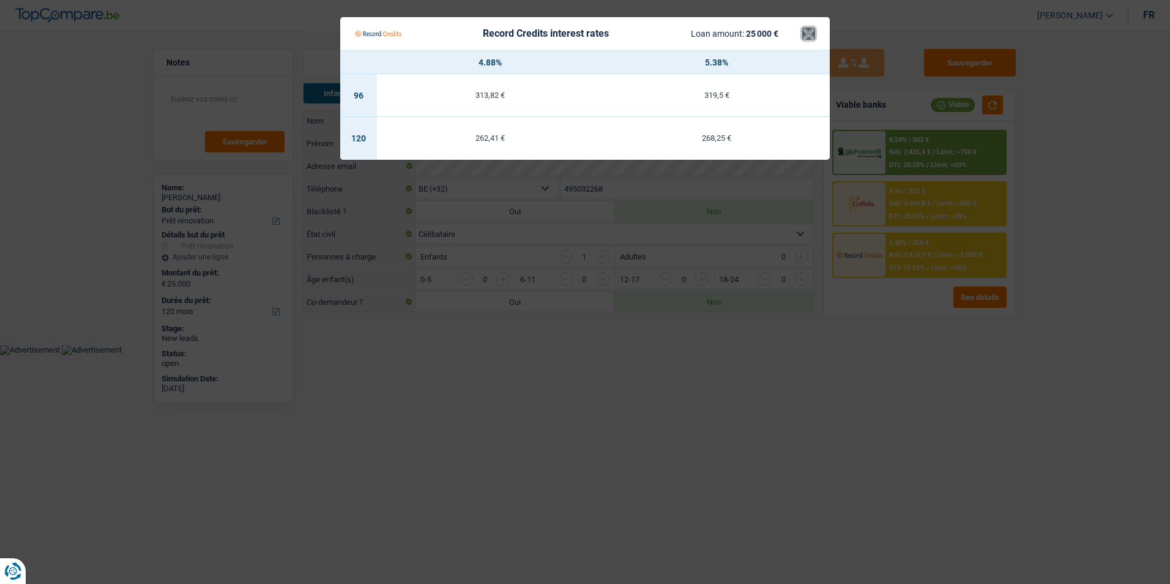
click at [808, 31] on button "×" at bounding box center [808, 34] width 13 height 12
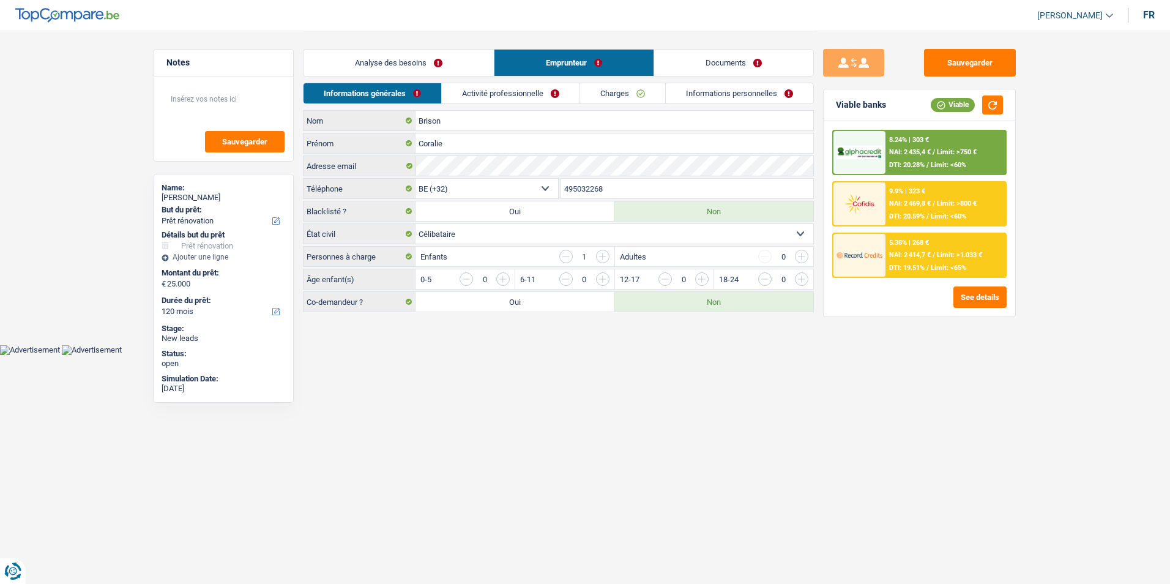
click at [567, 255] on input "button" at bounding box center [565, 256] width 13 height 13
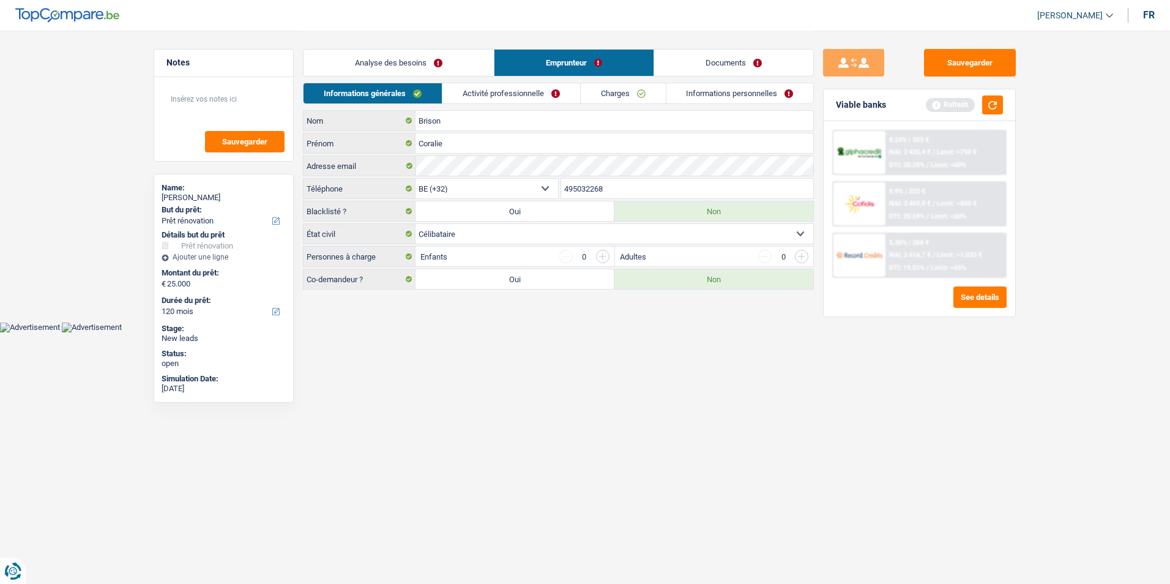
click at [603, 256] on input "button" at bounding box center [602, 256] width 13 height 13
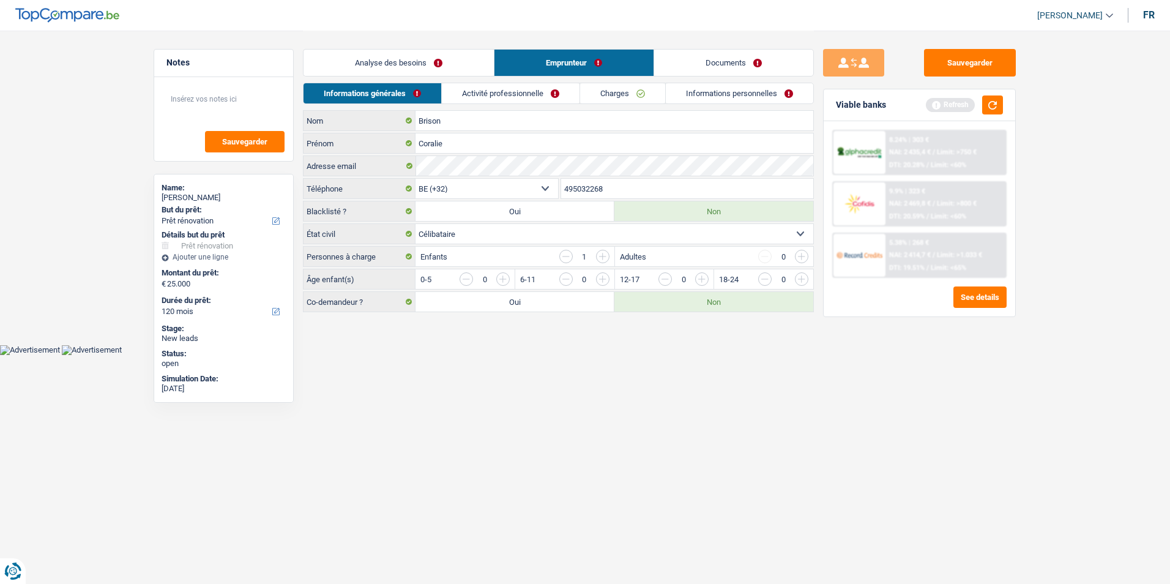
click at [570, 258] on input "button" at bounding box center [565, 256] width 13 height 13
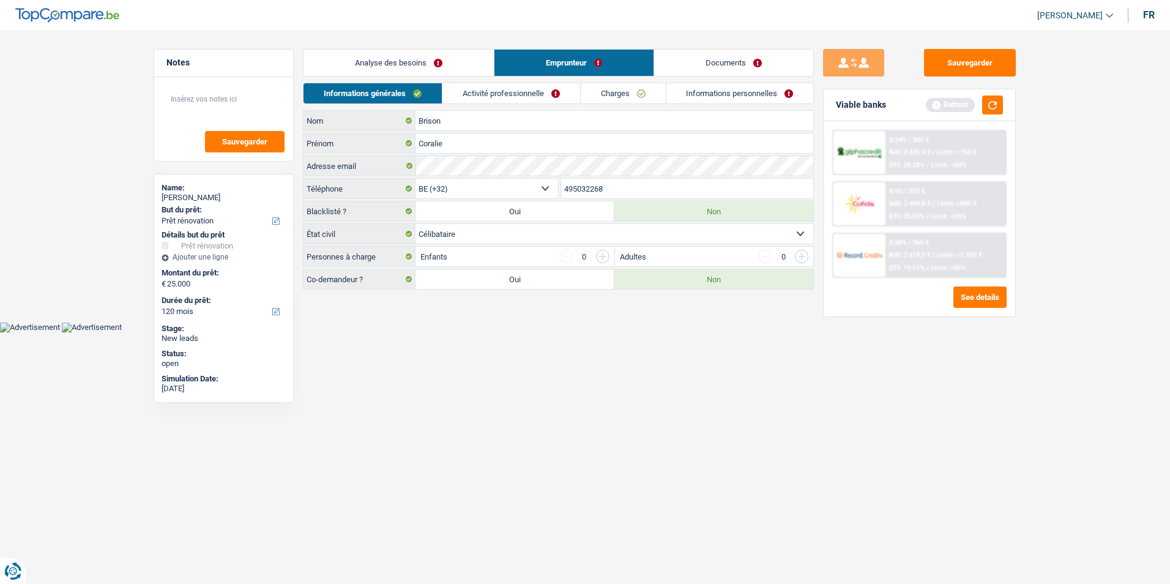
click at [382, 65] on link "Analyse des besoins" at bounding box center [399, 63] width 190 height 26
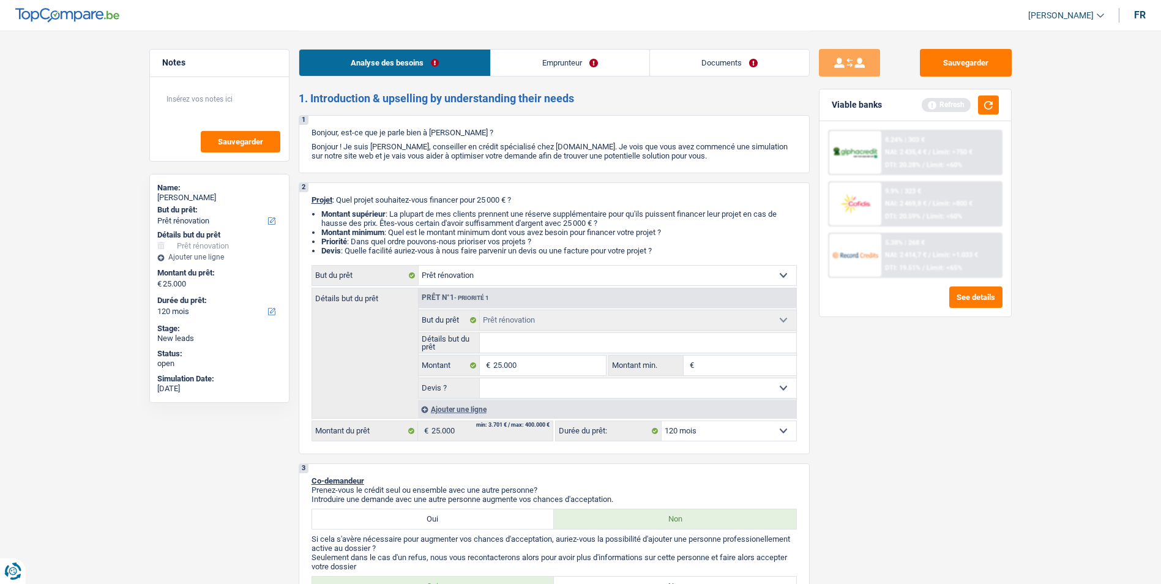
click at [522, 64] on link "Emprunteur" at bounding box center [570, 63] width 158 height 26
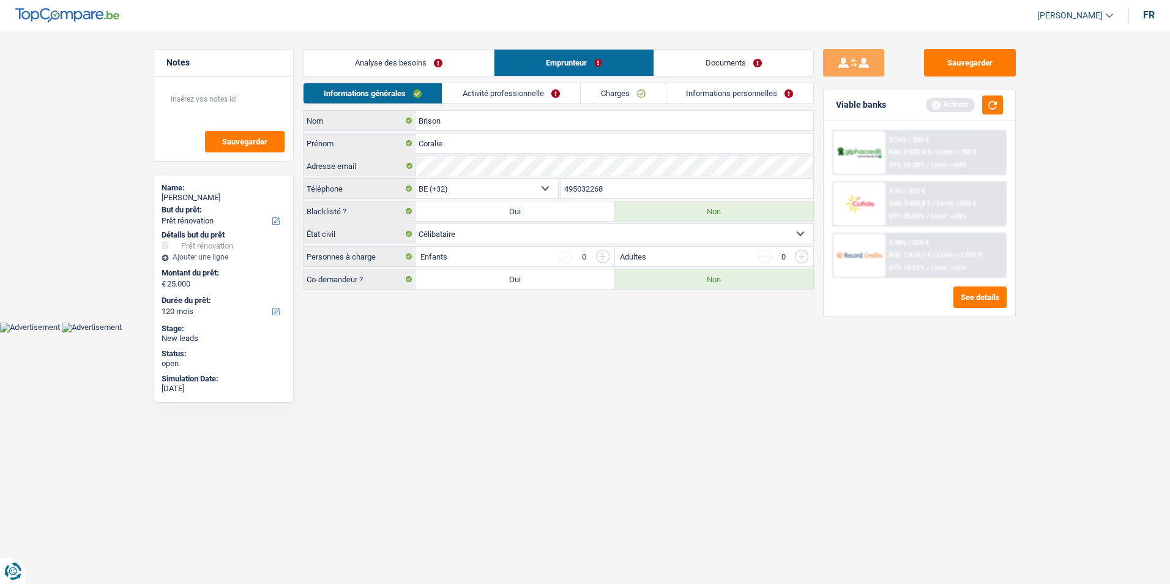
click at [498, 94] on link "Activité professionnelle" at bounding box center [511, 93] width 138 height 20
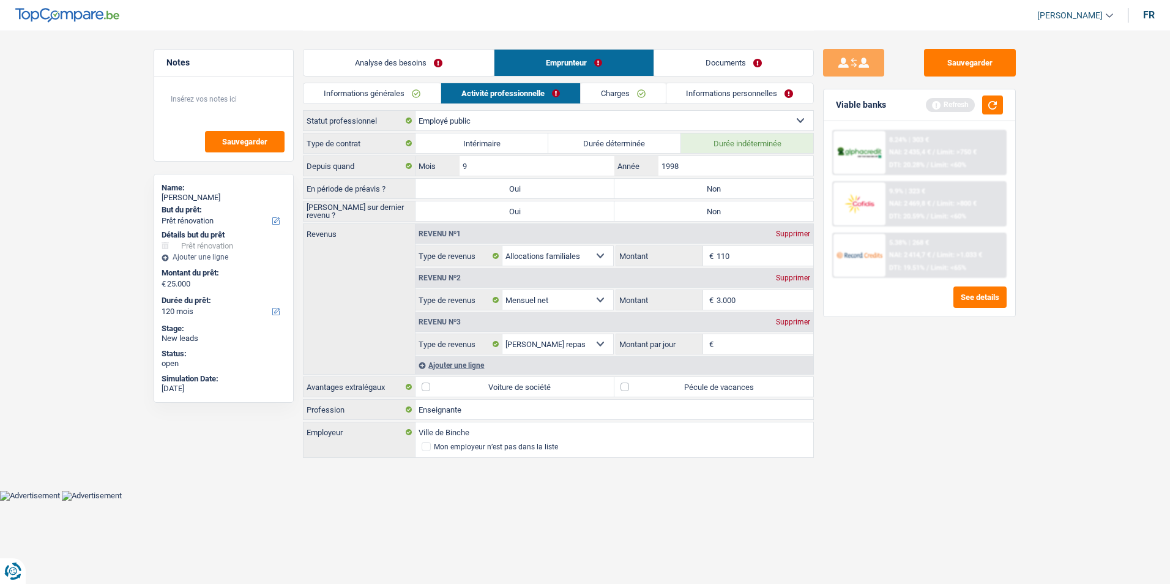
click at [698, 67] on link "Documents" at bounding box center [733, 63] width 159 height 26
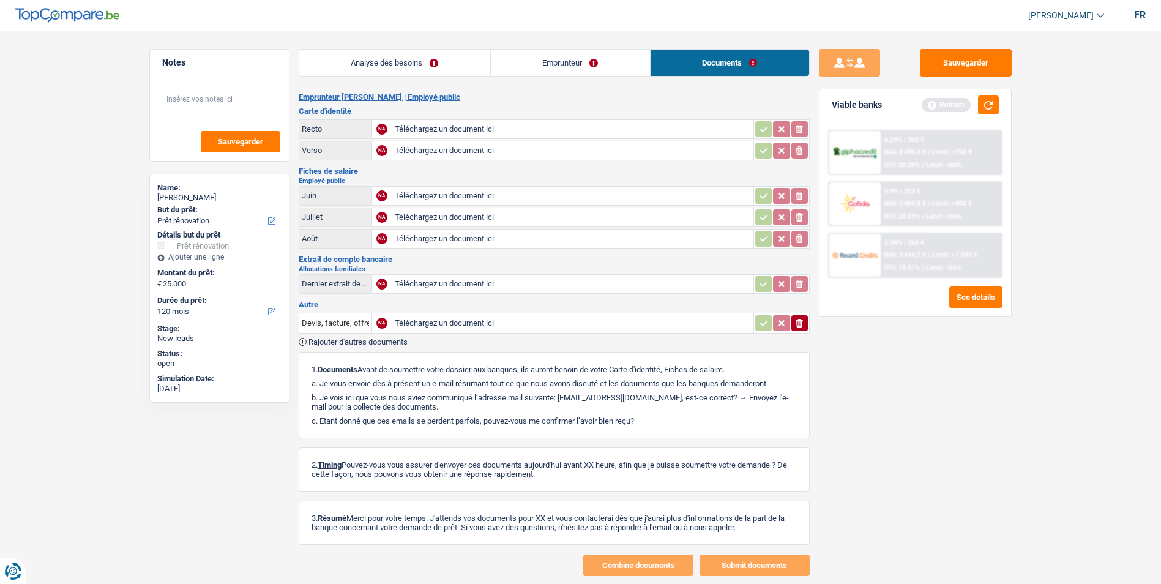
click at [422, 66] on link "Analyse des besoins" at bounding box center [394, 63] width 191 height 26
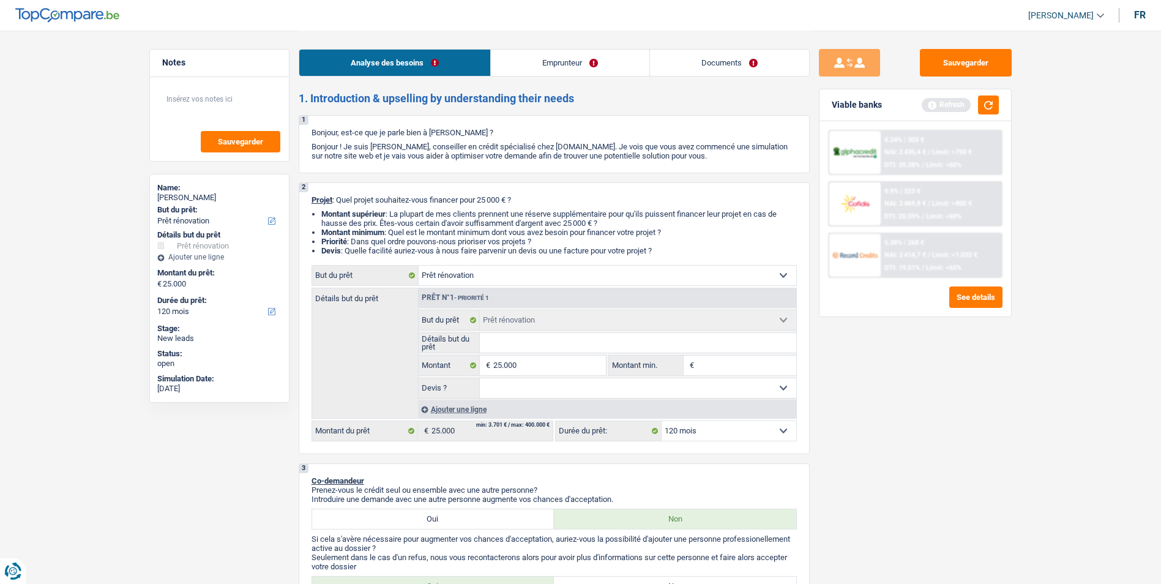
click at [534, 65] on link "Emprunteur" at bounding box center [570, 63] width 158 height 26
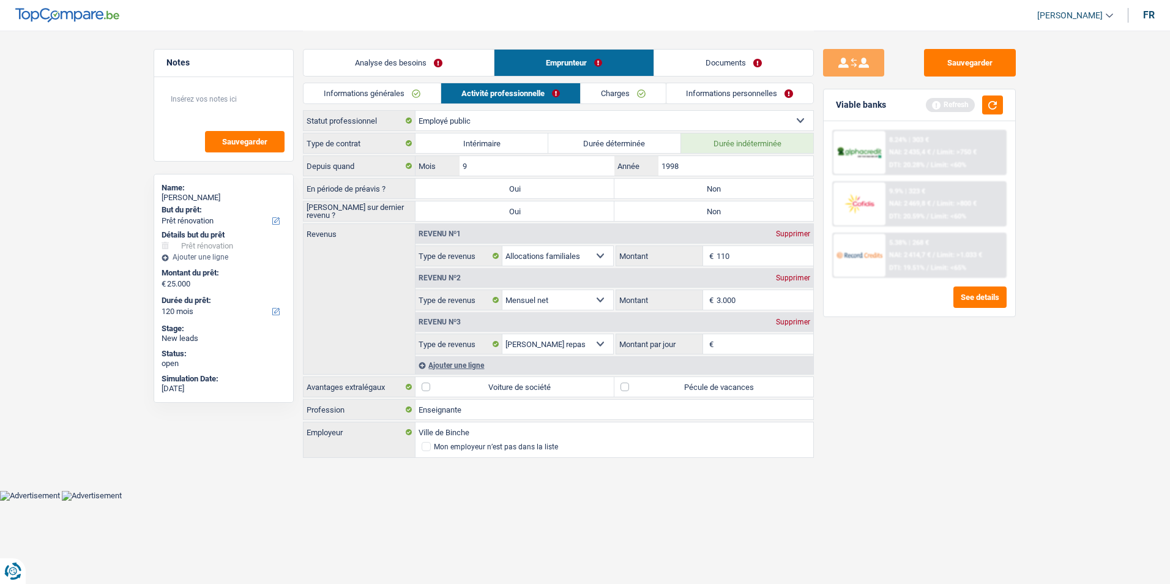
click at [695, 69] on link "Documents" at bounding box center [733, 63] width 159 height 26
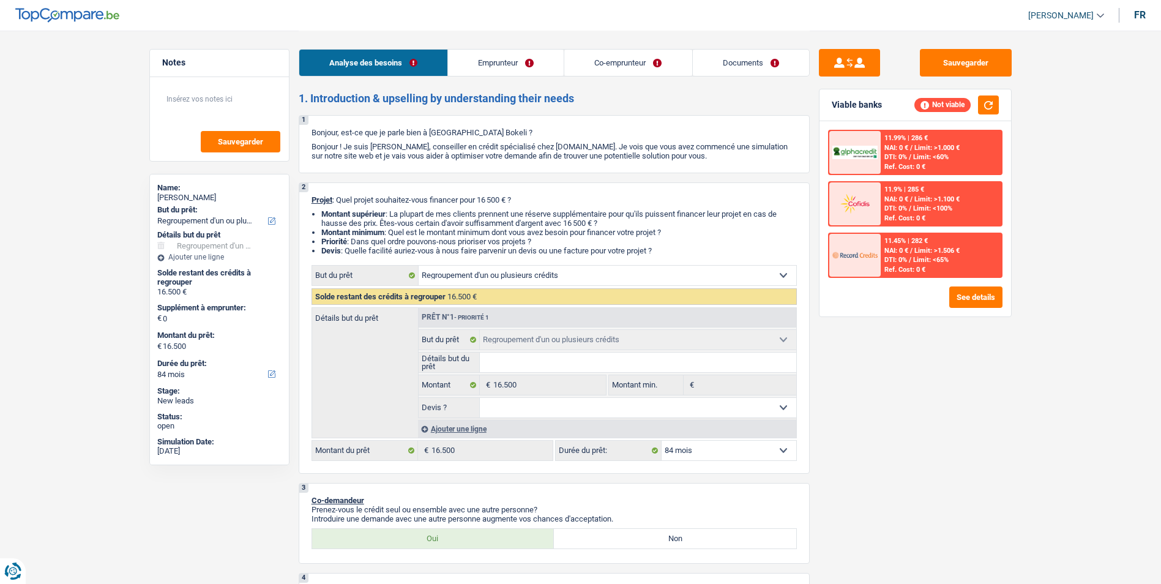
select select "refinancing"
select select "84"
select select "refinancing"
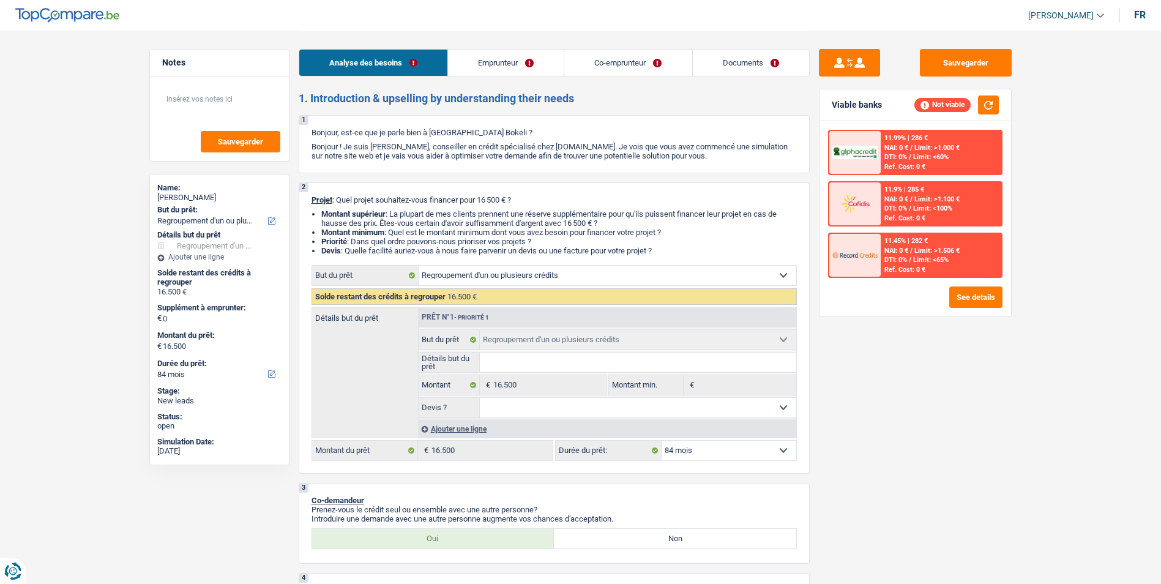
select select "84"
select select "privateEmployee"
select select "netSalary"
select select "mealVouchers"
select select "ownerWithMortgage"
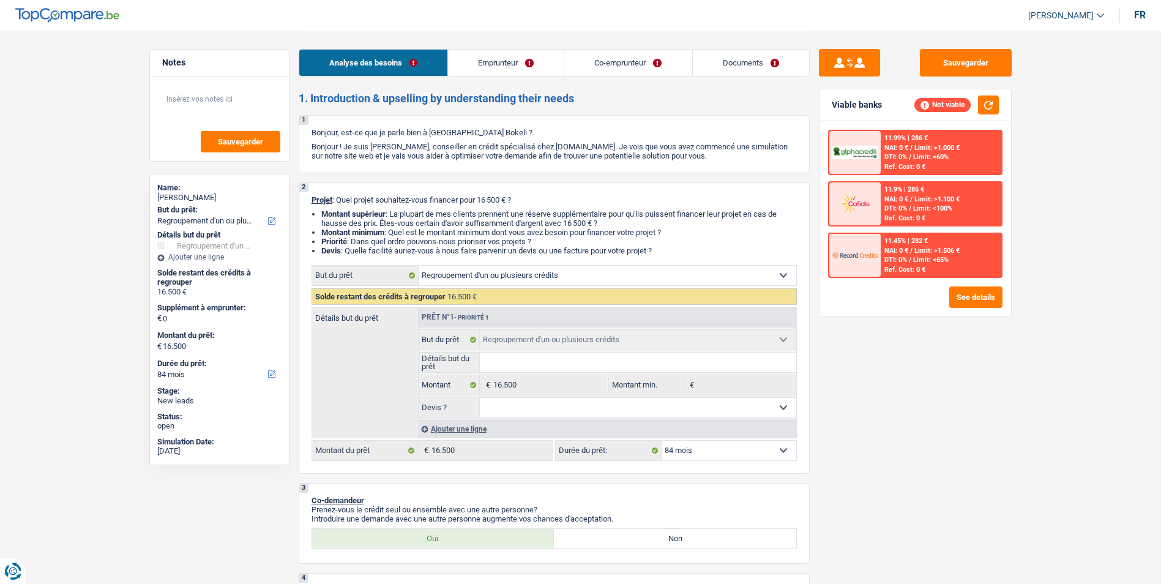
select select "mortgage"
select select "refinancing"
select select "84"
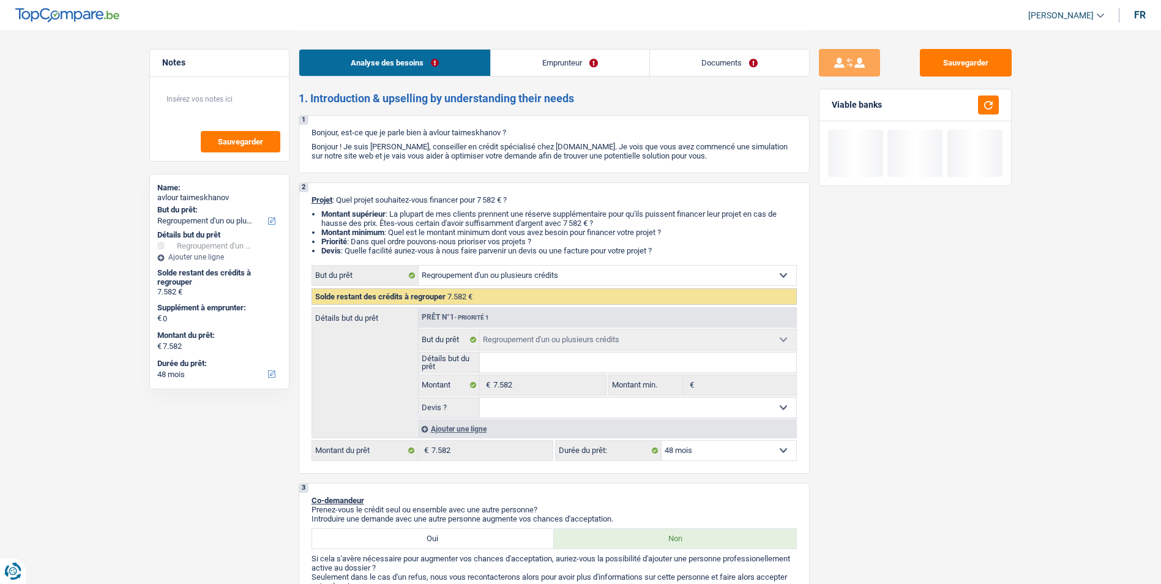
select select "refinancing"
select select "48"
select select "refinancing"
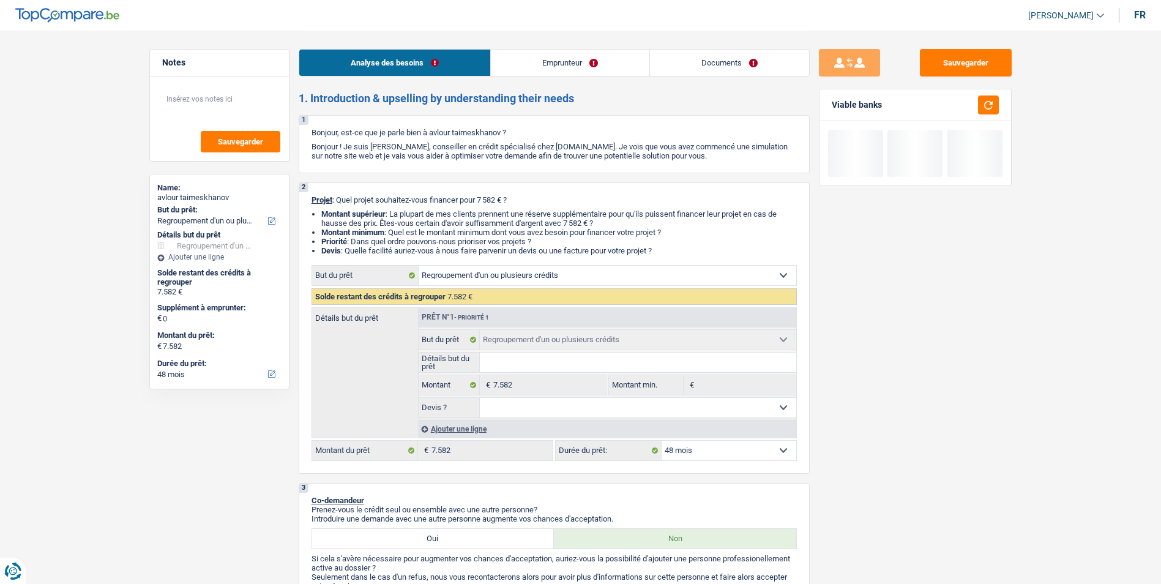
select select "48"
select select "publicEmployee"
select select "netSalary"
select select "mealVouchers"
select select "rents"
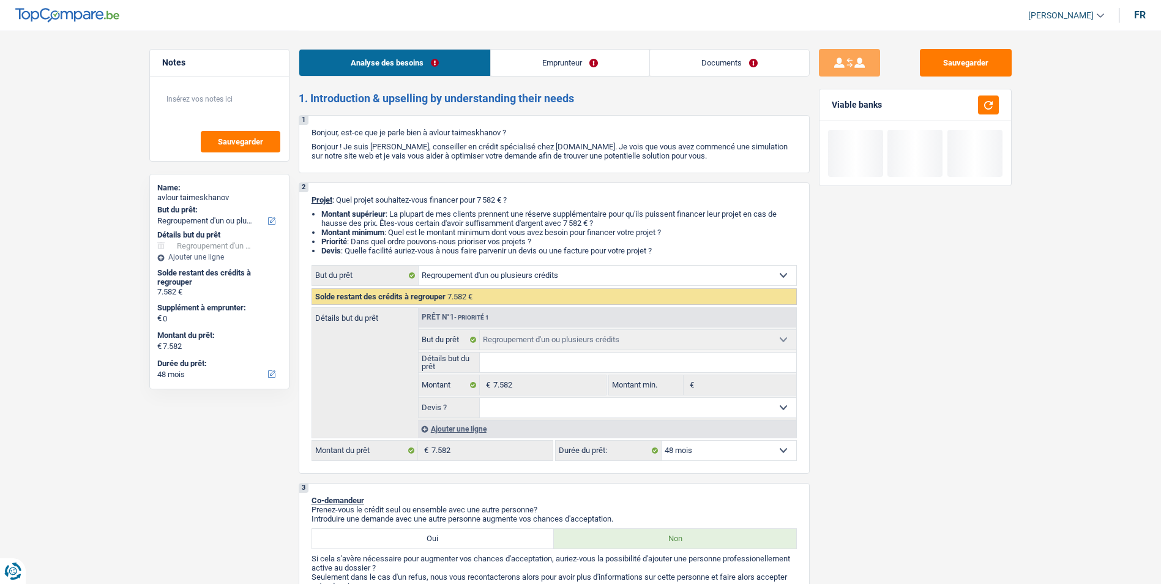
select select "personalLoan"
select select "familyEvent"
select select "48"
select select "refinancing"
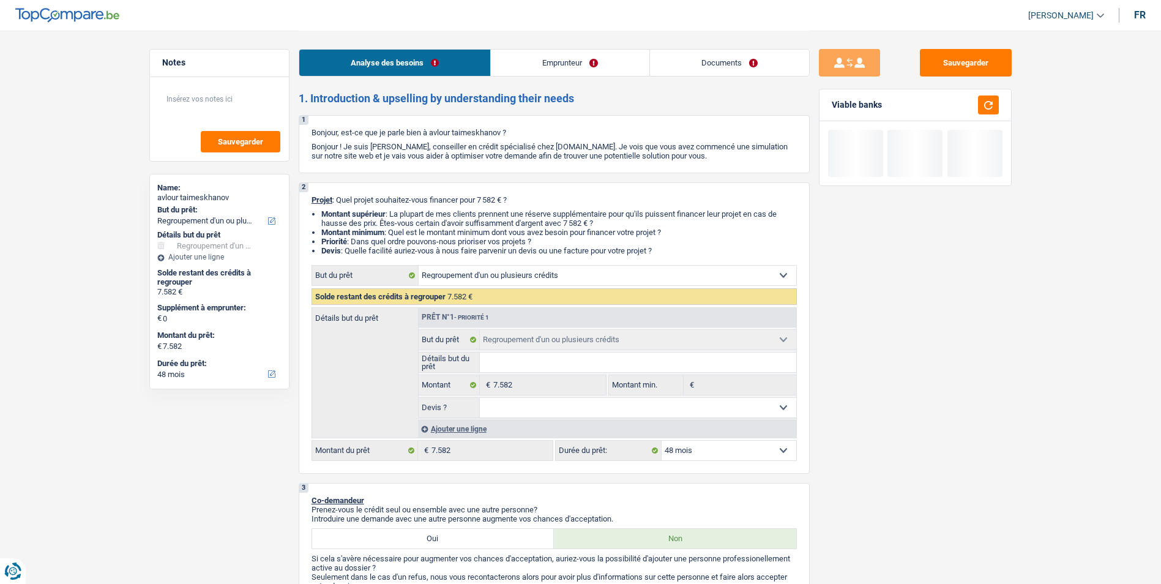
select select "48"
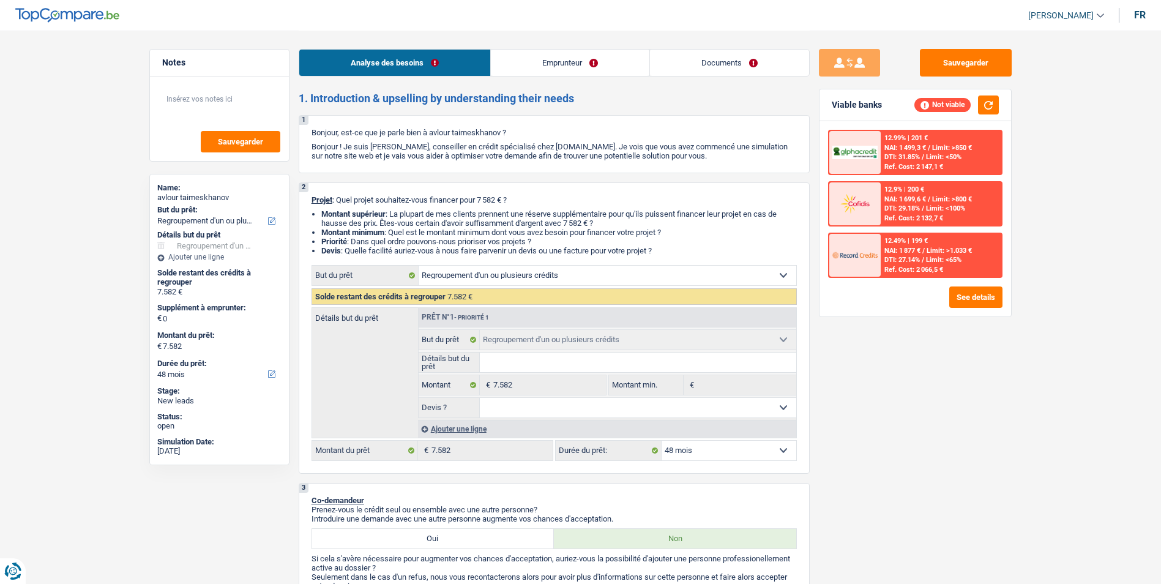
scroll to position [306, 0]
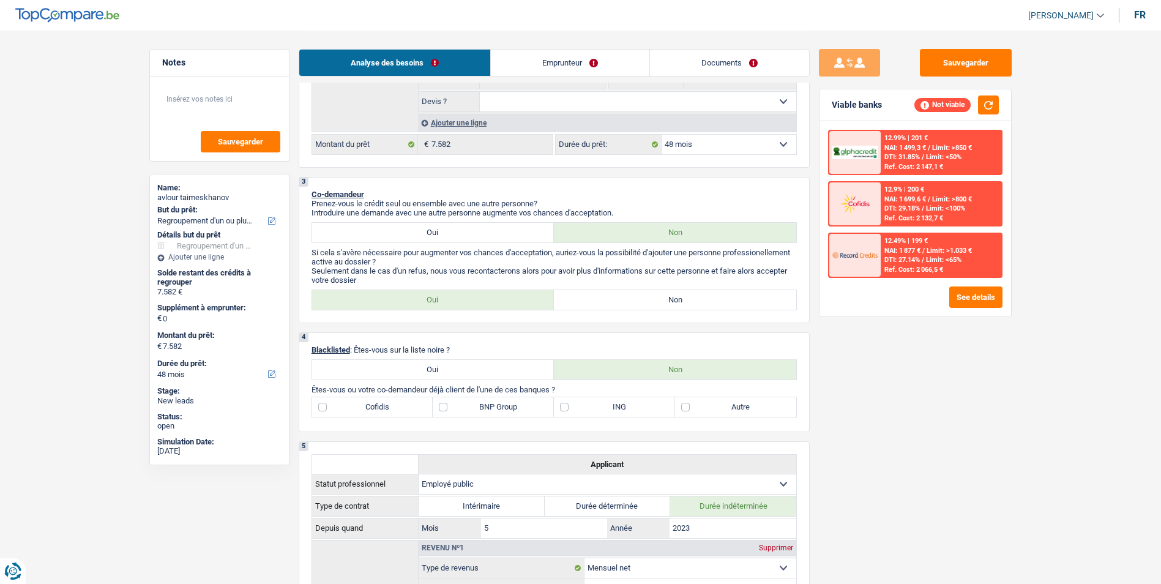
click at [619, 299] on label "Non" at bounding box center [675, 300] width 242 height 20
click at [619, 299] on input "Non" at bounding box center [675, 300] width 242 height 20
radio input "true"
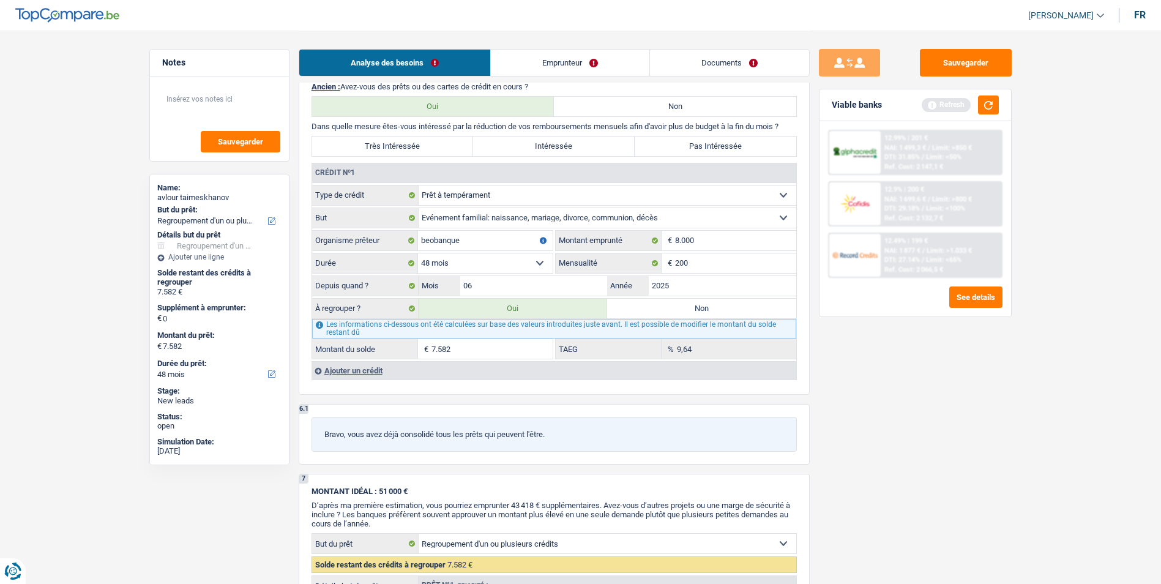
scroll to position [1040, 0]
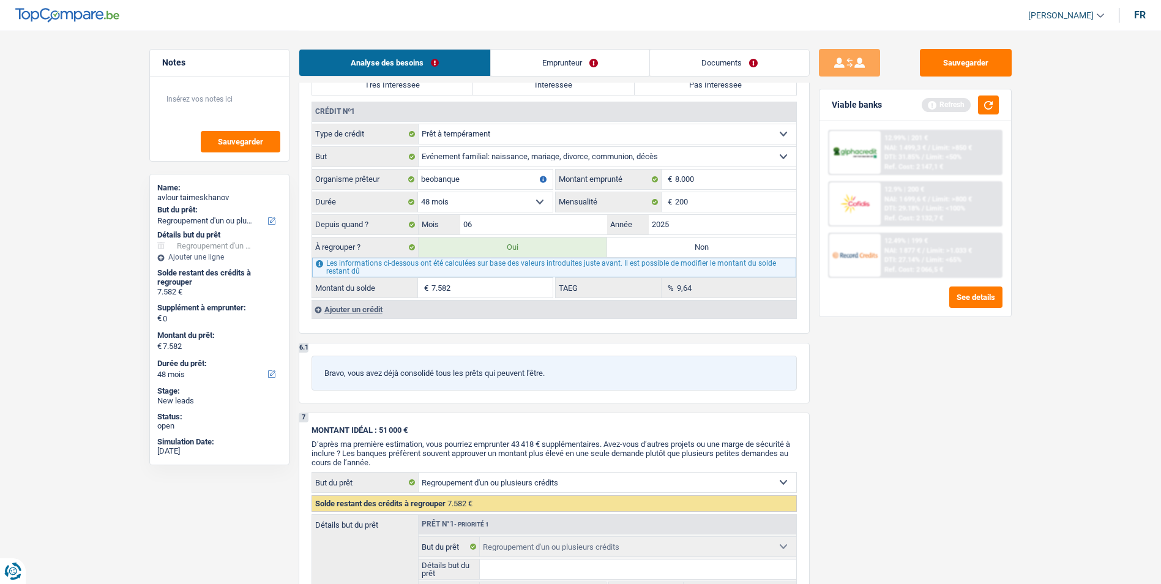
click at [353, 309] on div "Ajouter un crédit" at bounding box center [553, 309] width 485 height 18
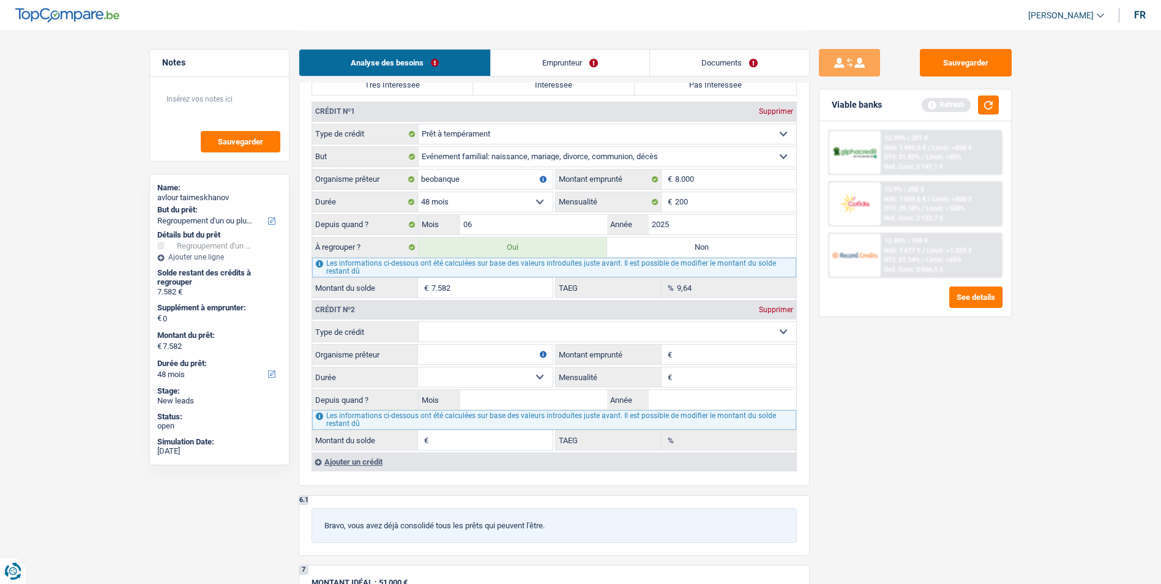
click at [553, 330] on select "Carte ou ouverture de crédit Prêt hypothécaire Vente à tempérament Prêt à tempé…" at bounding box center [608, 332] width 378 height 20
select select "cardOrCredit"
type input "0"
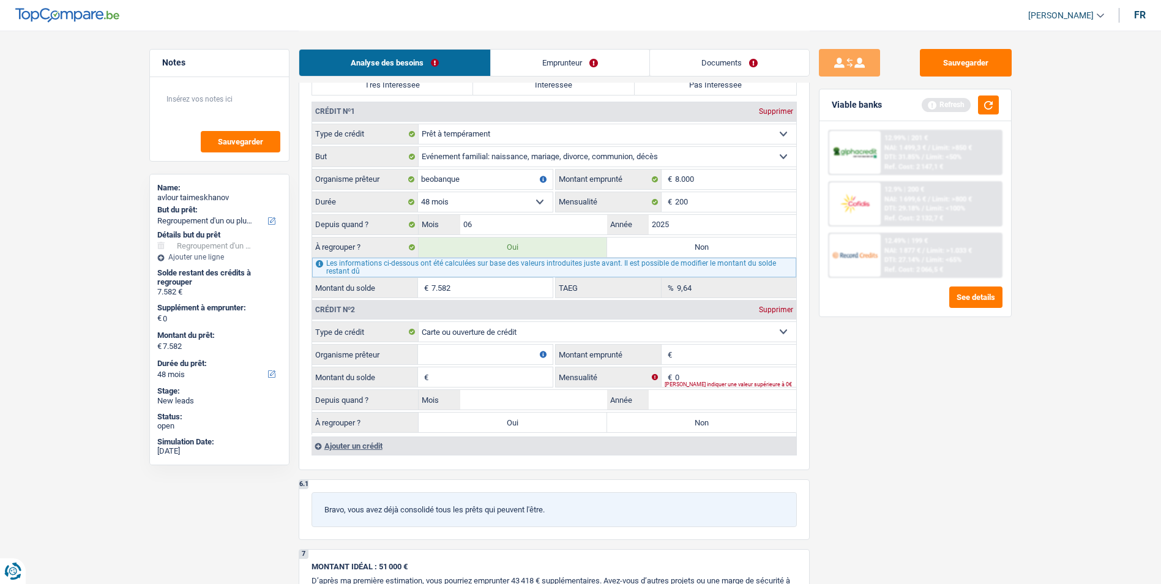
click at [682, 356] on input "Montant emprunté" at bounding box center [735, 355] width 121 height 20
type input "5.000"
click at [771, 308] on div "Supprimer" at bounding box center [776, 309] width 40 height 7
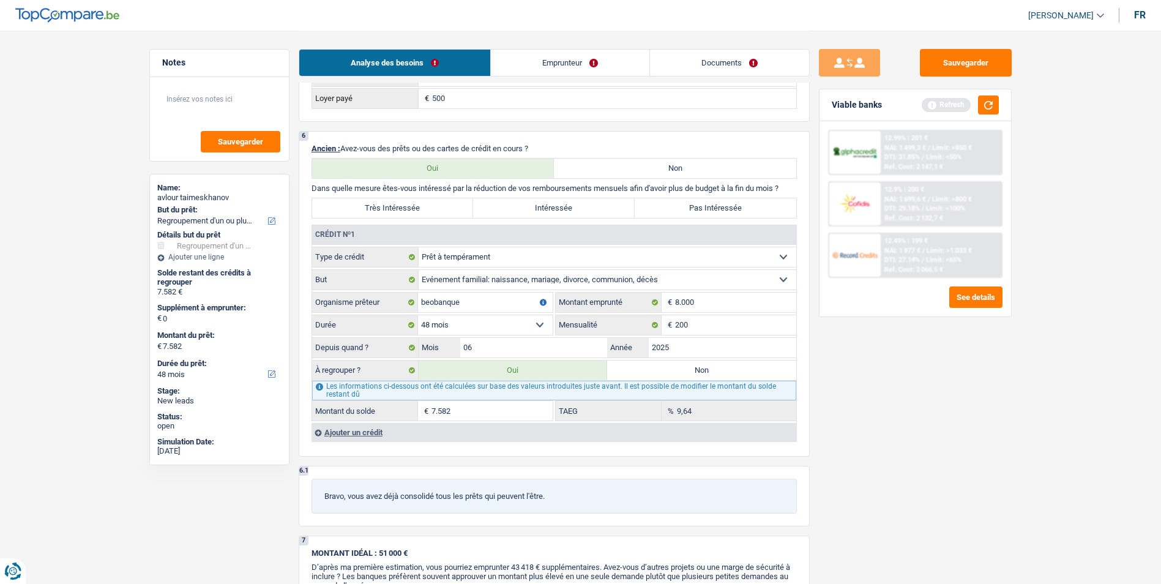
scroll to position [918, 0]
